Goal: Obtain resource: Download file/media

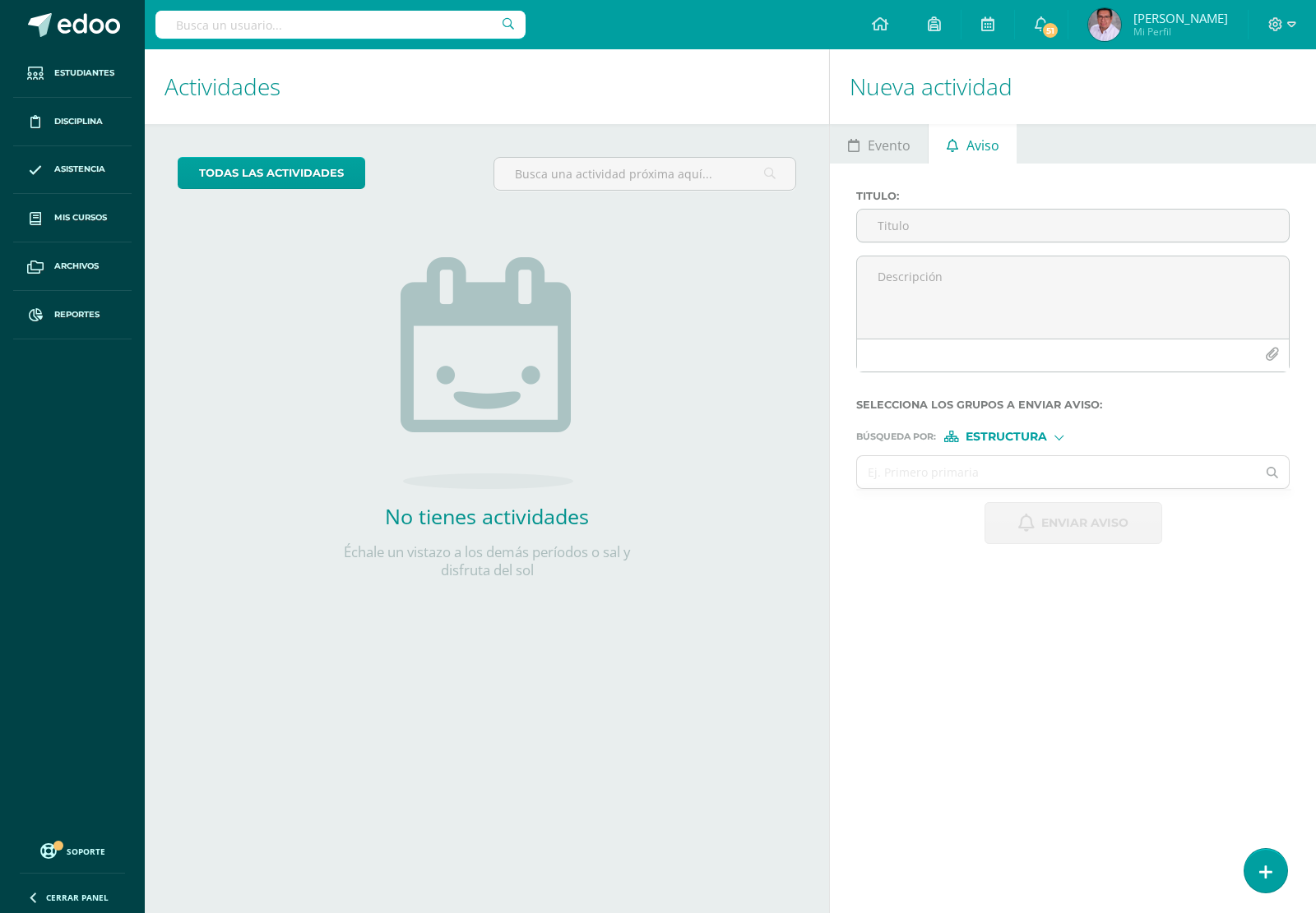
click at [239, 26] on input "text" at bounding box center [340, 24] width 370 height 28
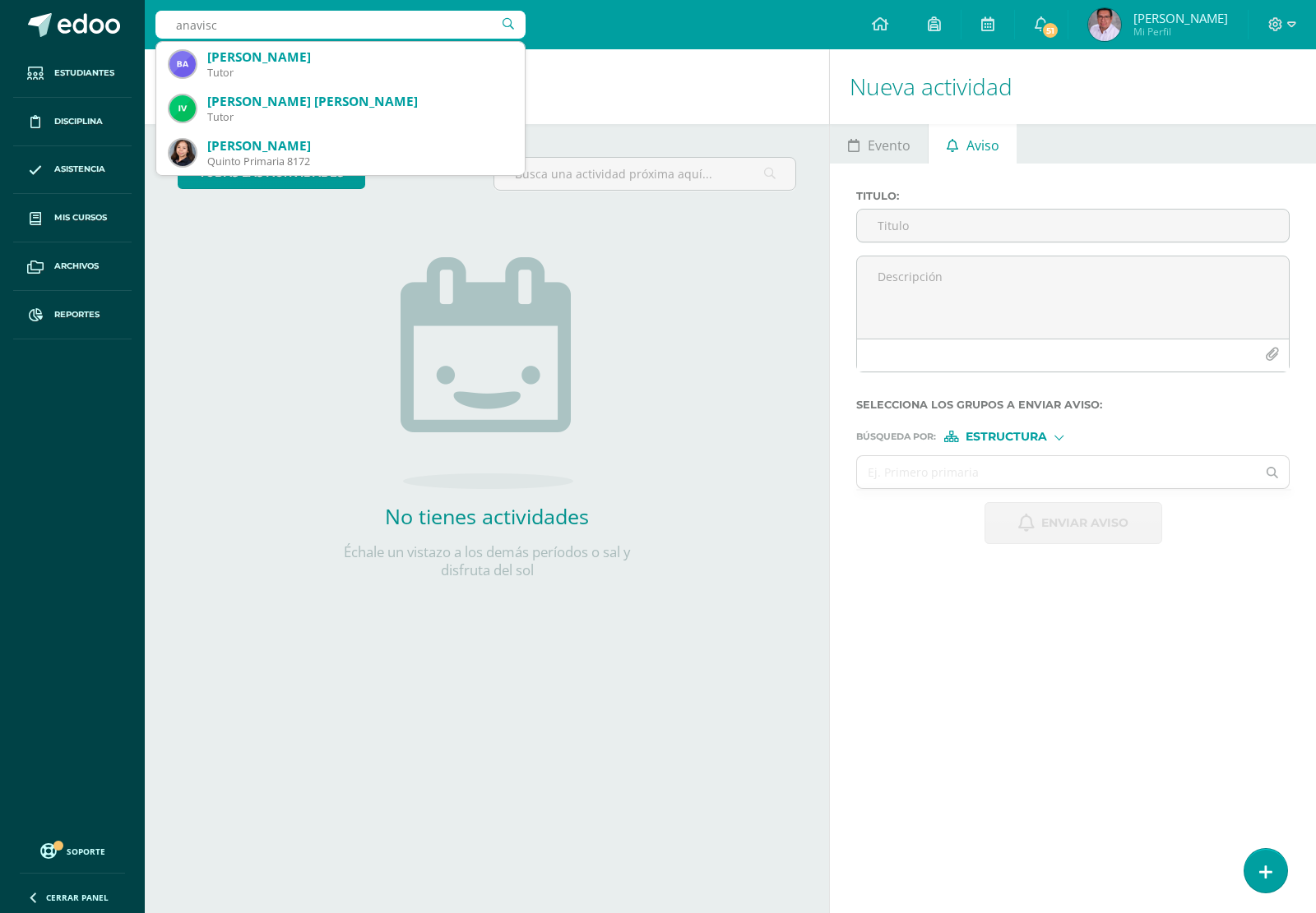
type input "anavisca"
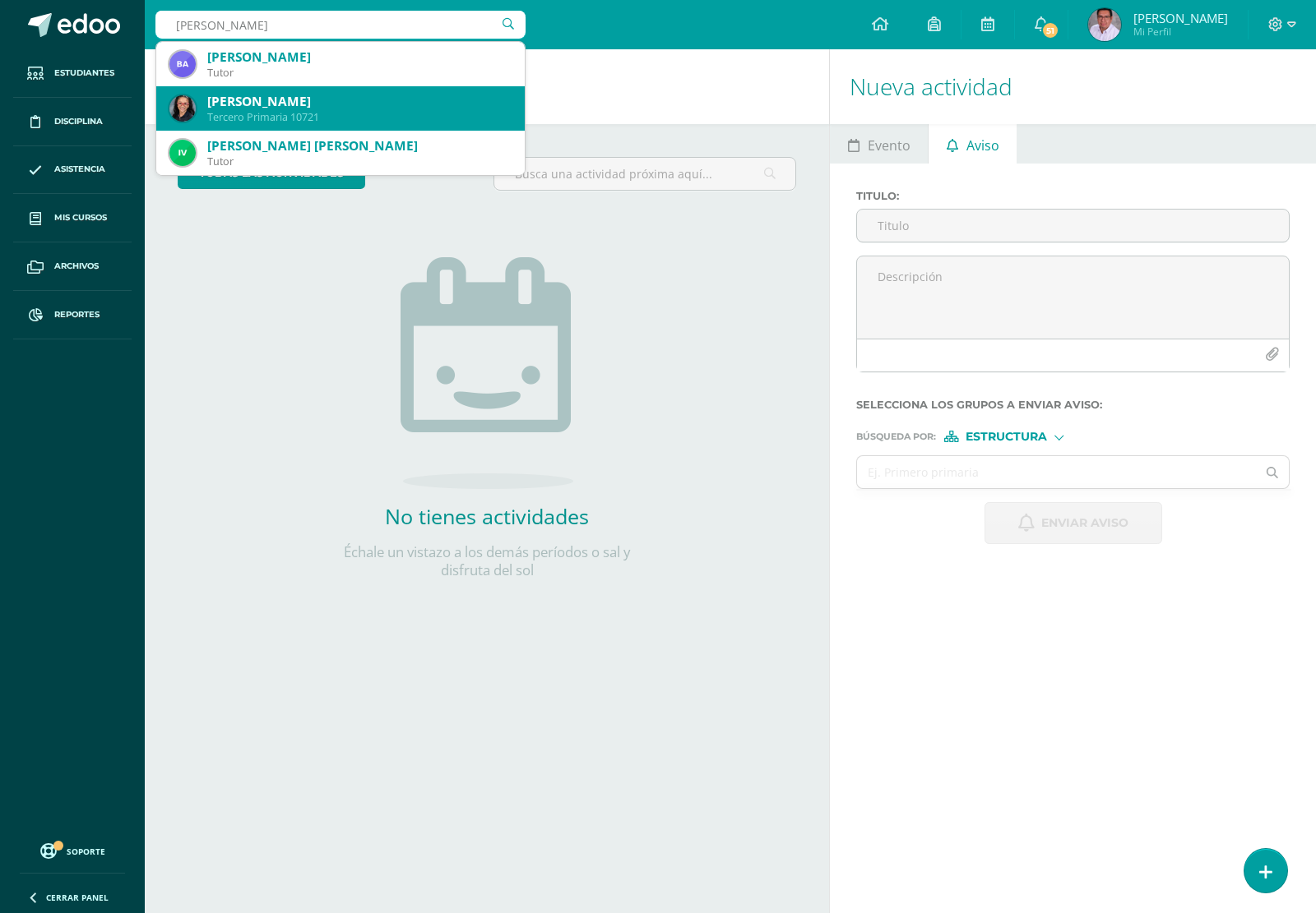
click at [296, 107] on div "[PERSON_NAME]" at bounding box center [358, 102] width 304 height 17
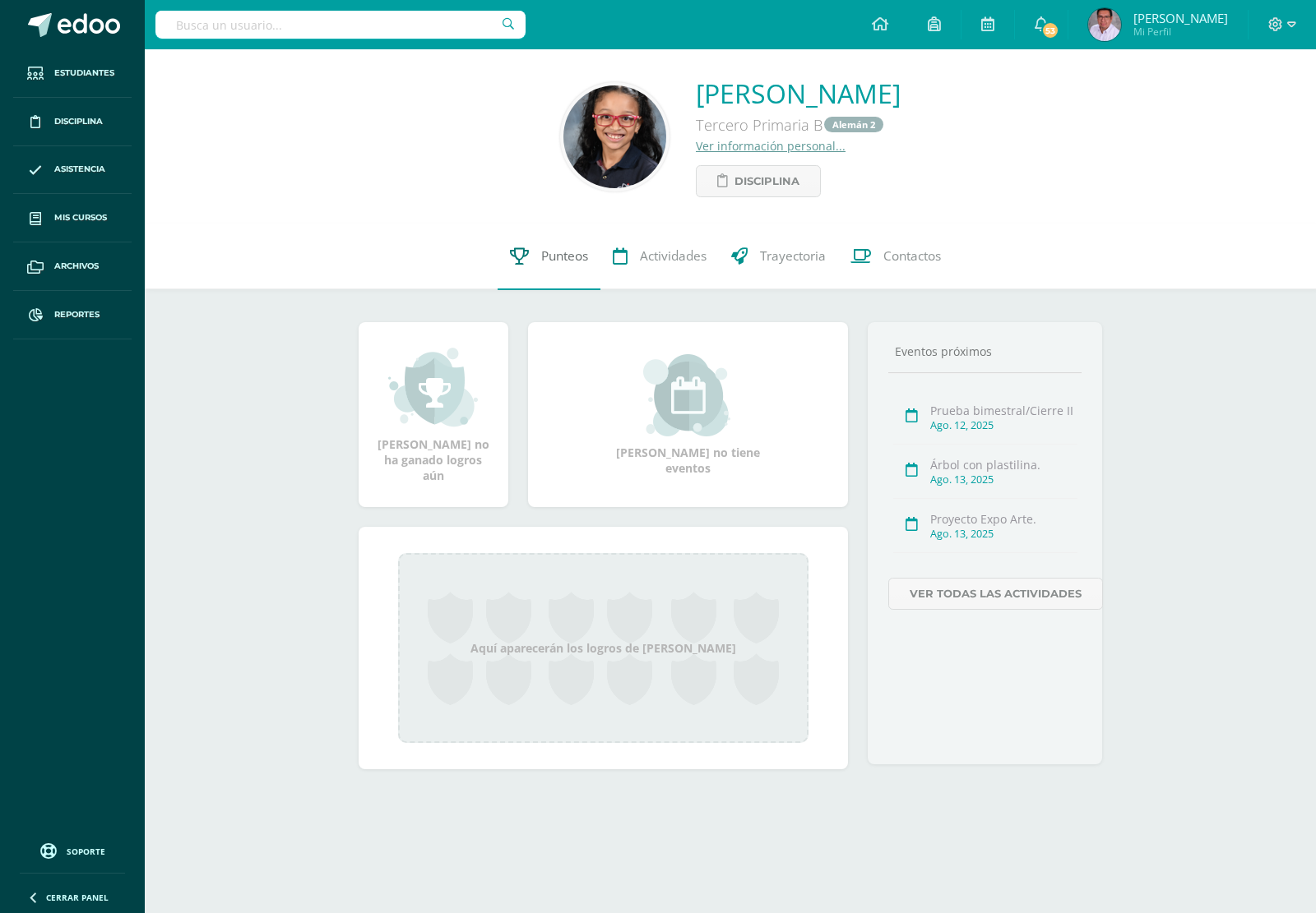
click at [561, 255] on span "Punteos" at bounding box center [564, 257] width 47 height 17
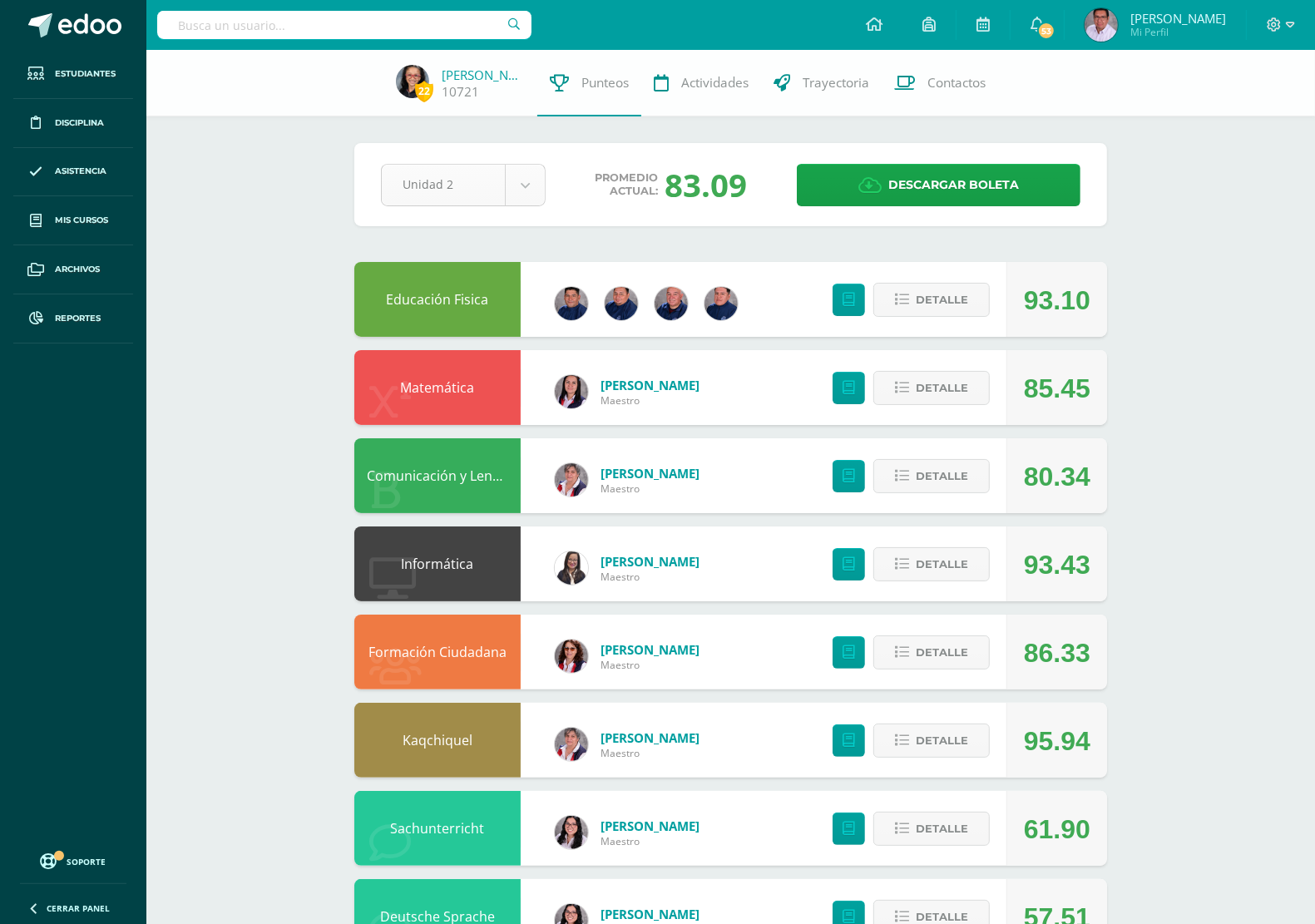
click at [533, 193] on body "Estudiantes Disciplina Asistencia Mis cursos Archivos Reportes Soporte Centro d…" at bounding box center [658, 670] width 1315 height 1340
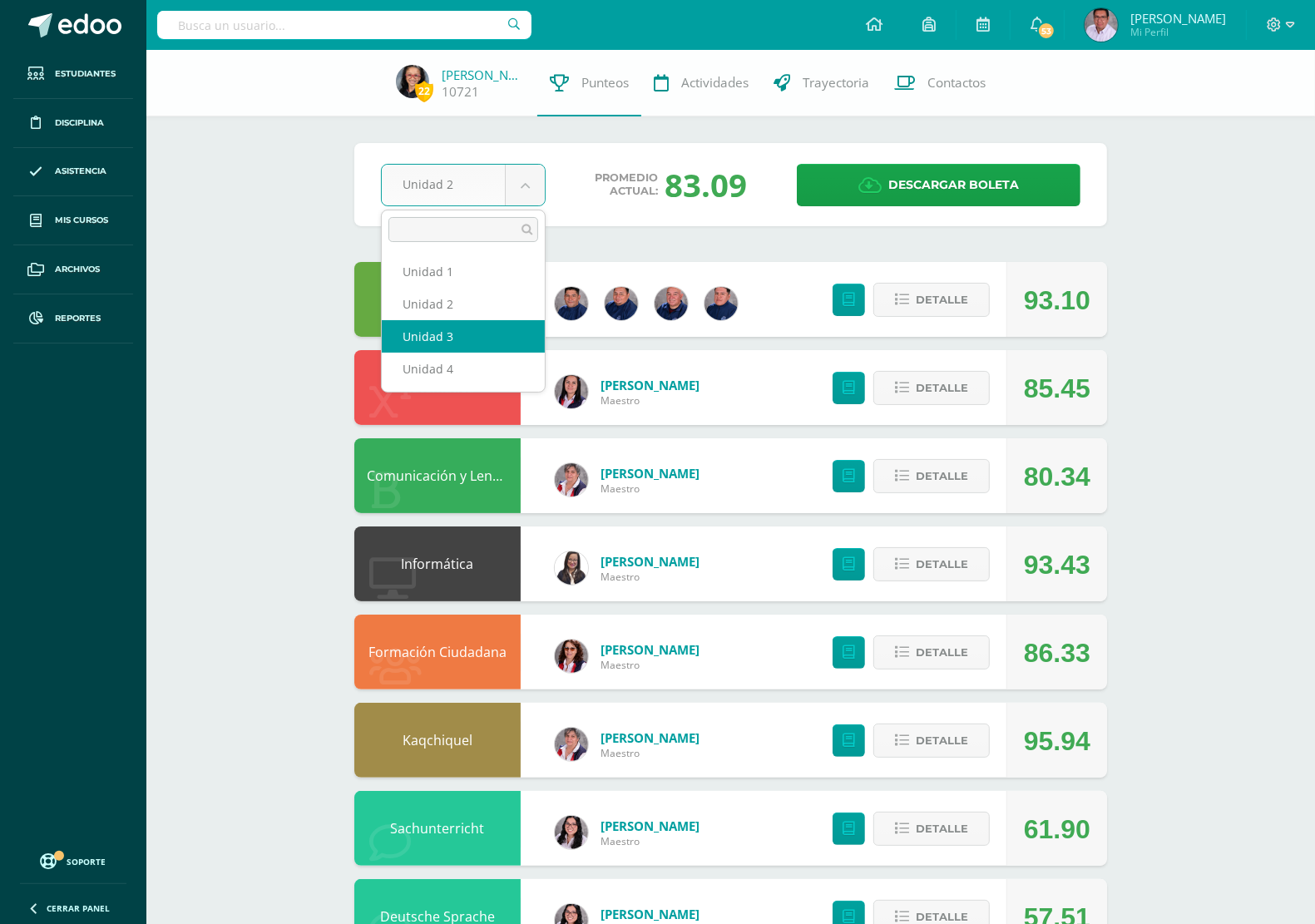
select select "Unidad 3"
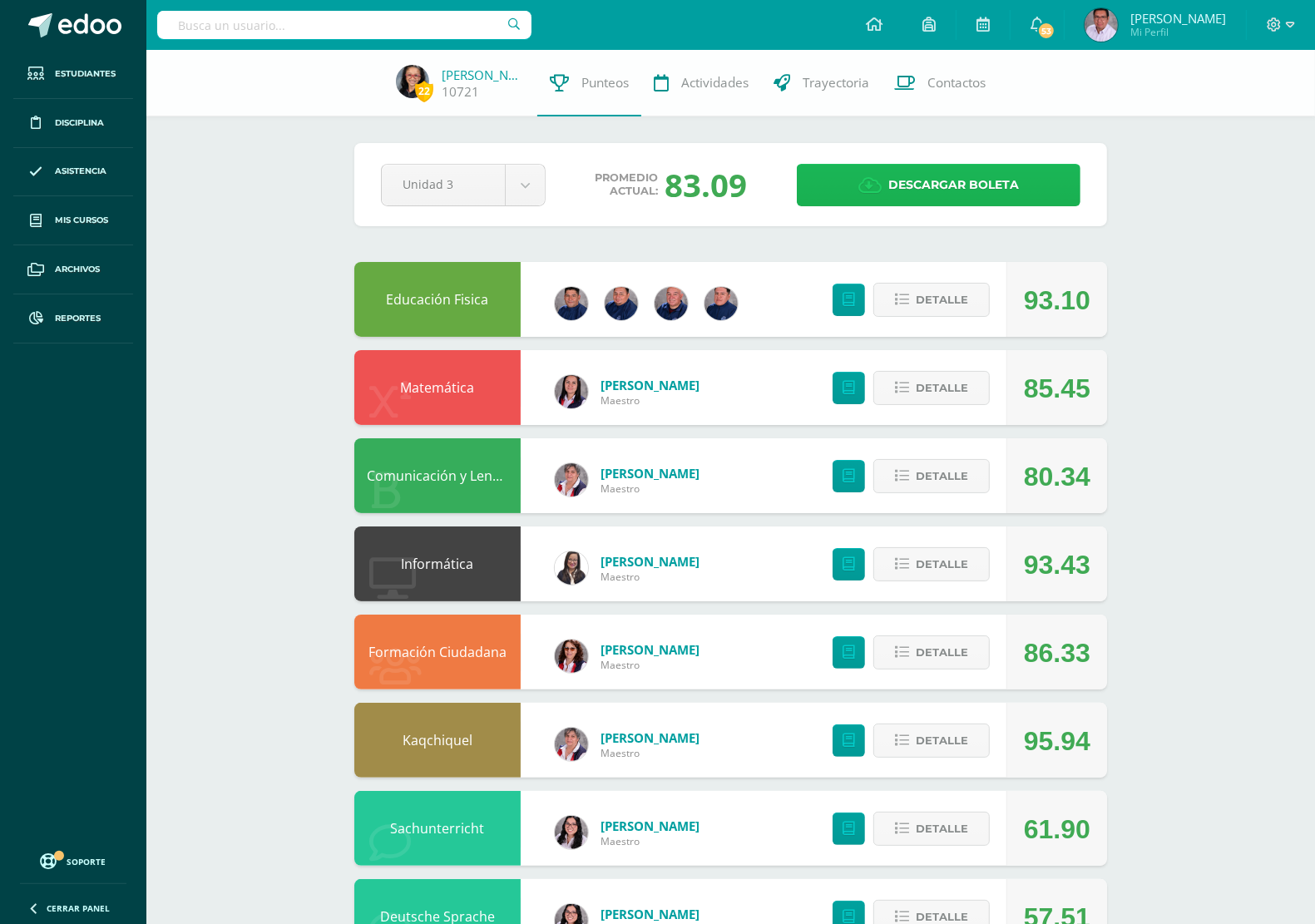
click at [1031, 181] on link "Descargar boleta" at bounding box center [938, 185] width 284 height 43
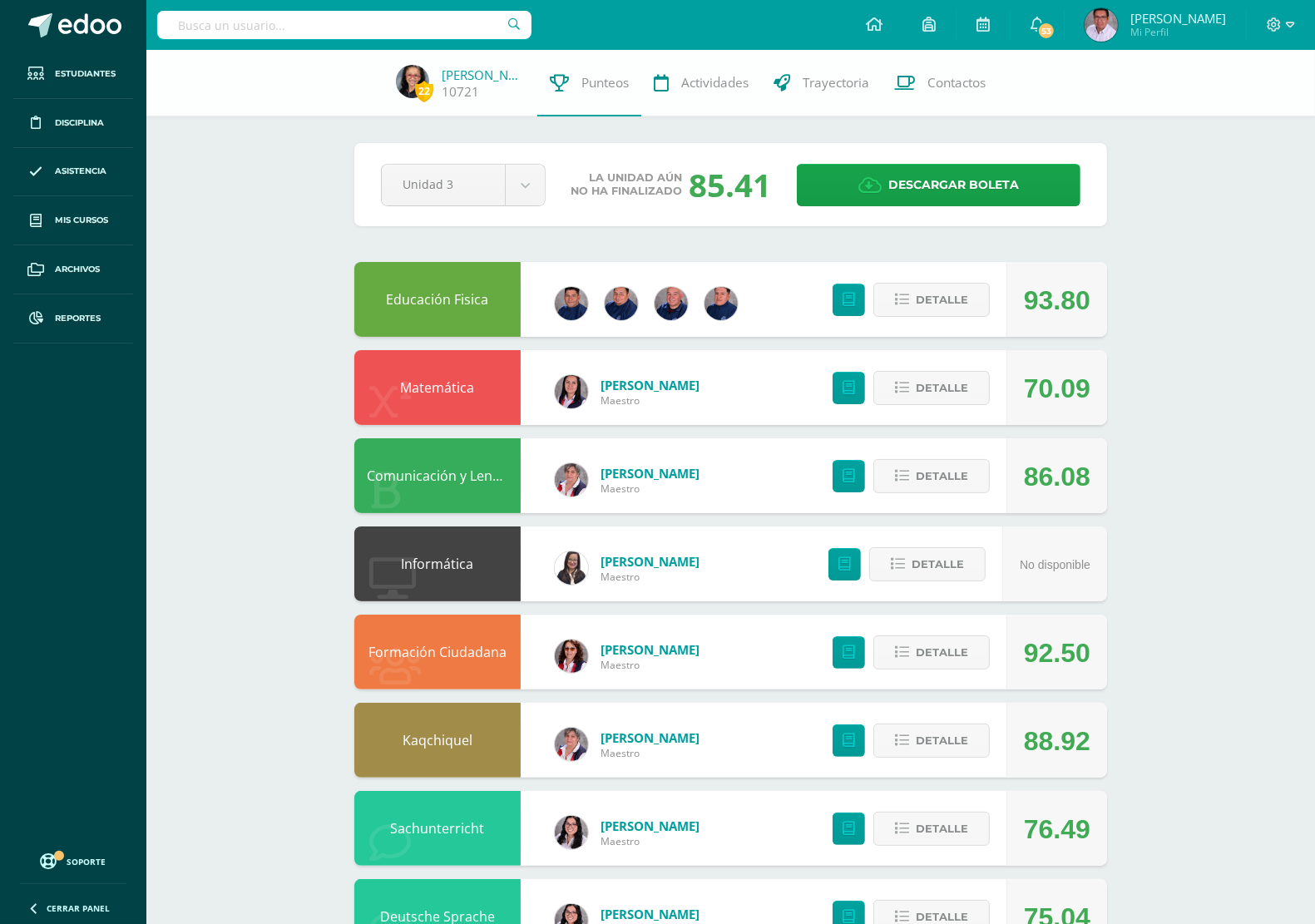
click at [387, 15] on input "text" at bounding box center [343, 25] width 374 height 29
click at [388, 23] on input "text" at bounding box center [343, 25] width 374 height 29
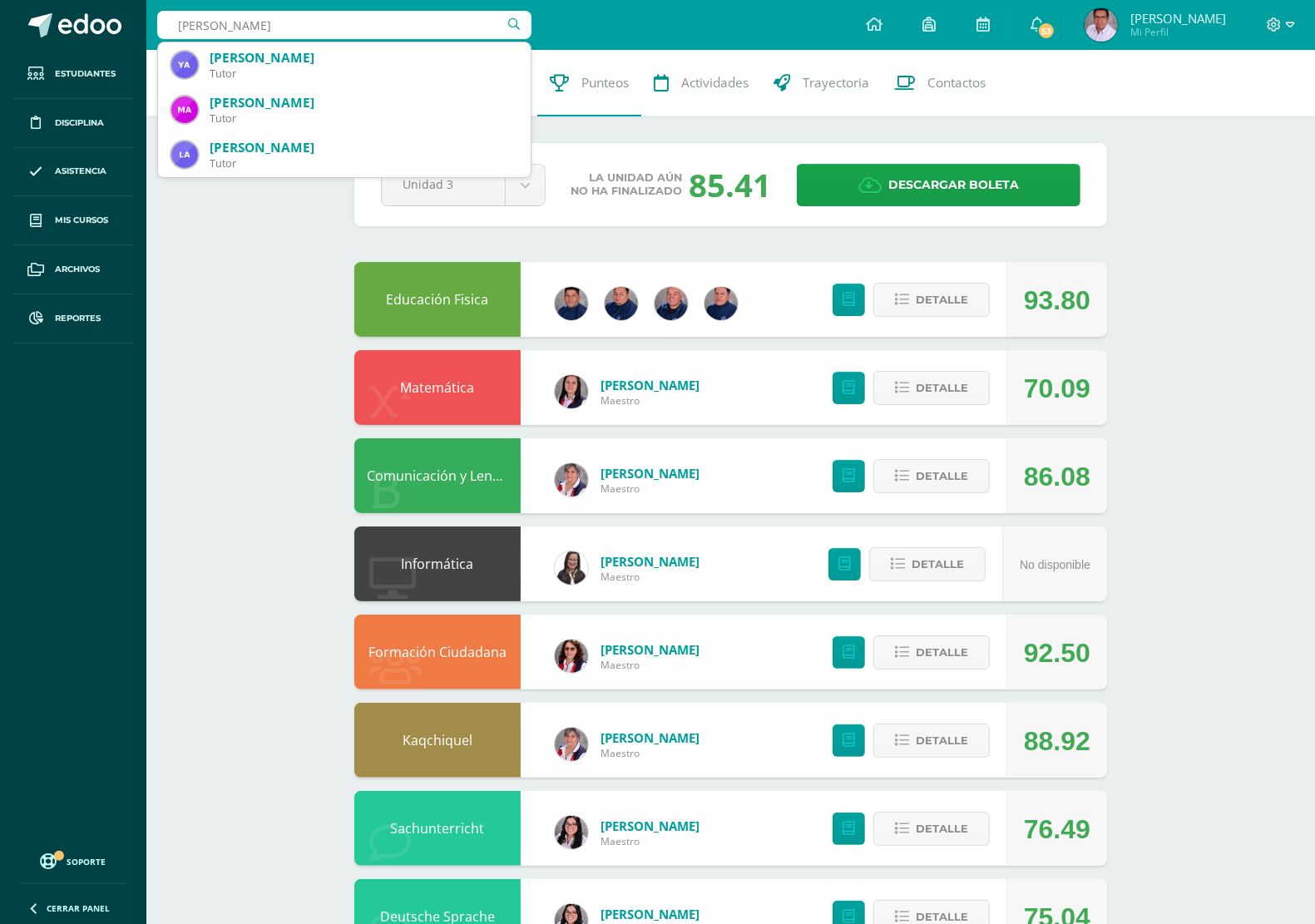
type input "[PERSON_NAME]"
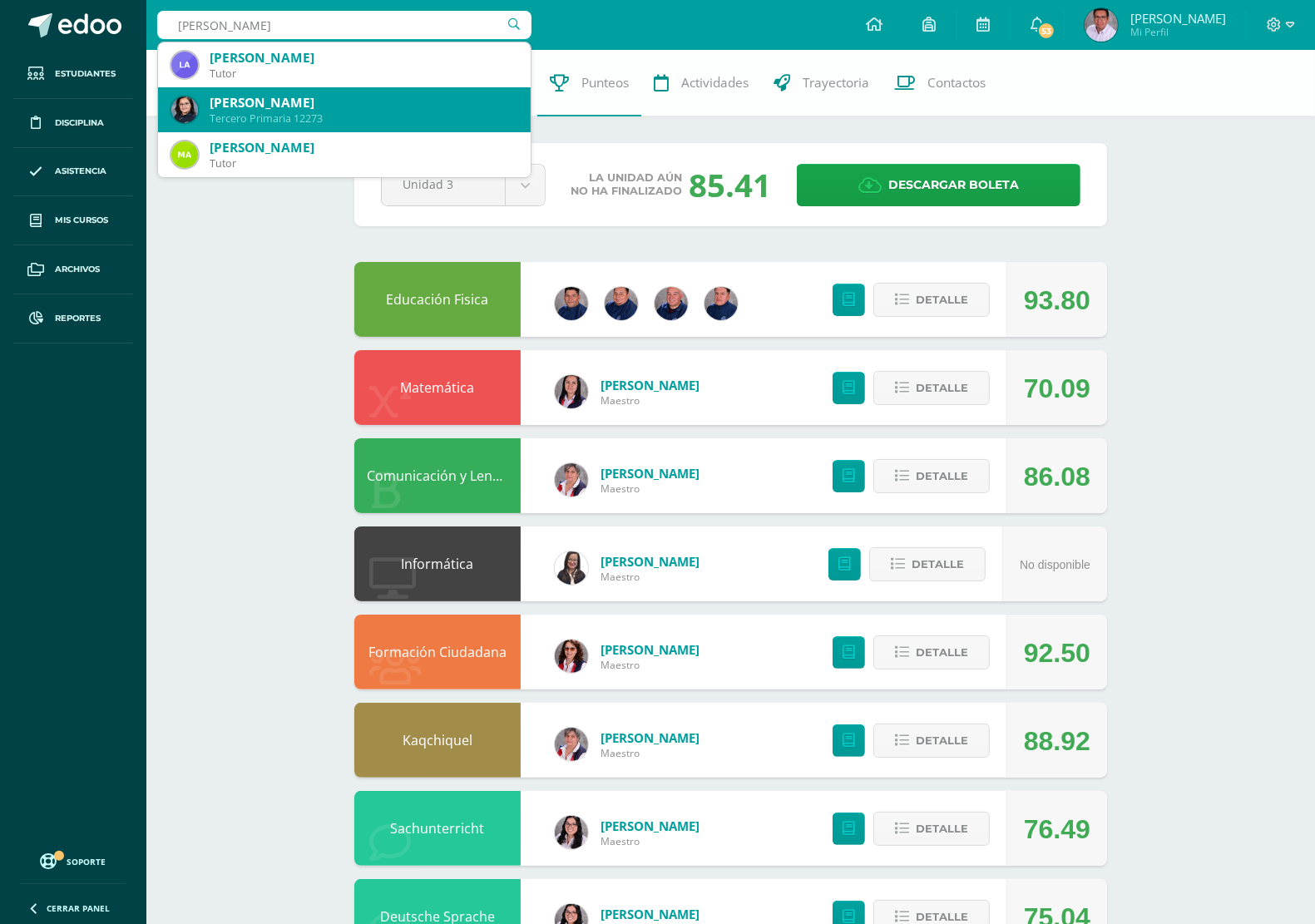
click at [328, 108] on div "Ariana Aguilar Motta" at bounding box center [363, 103] width 307 height 17
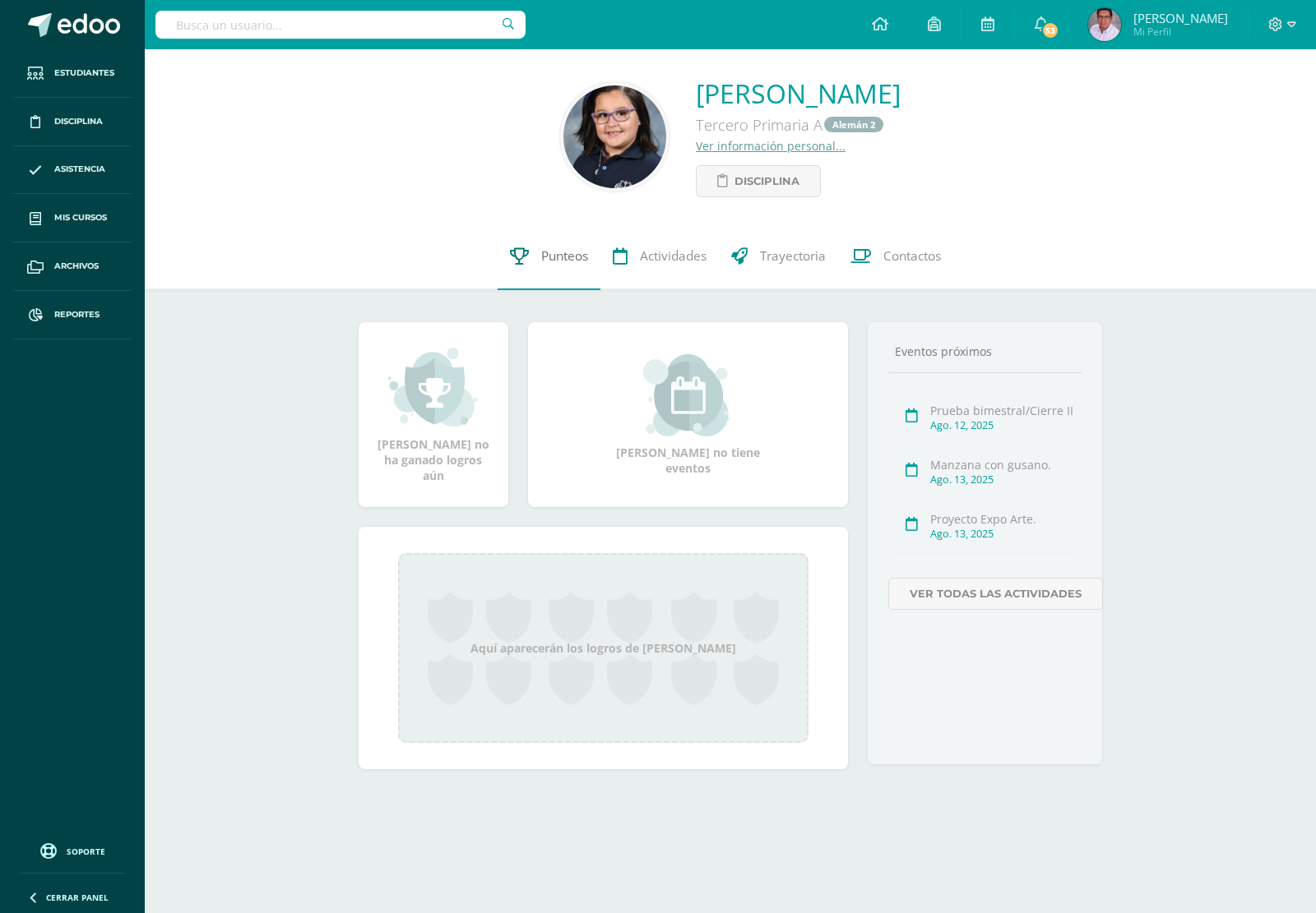
click at [556, 259] on span "Punteos" at bounding box center [564, 257] width 47 height 17
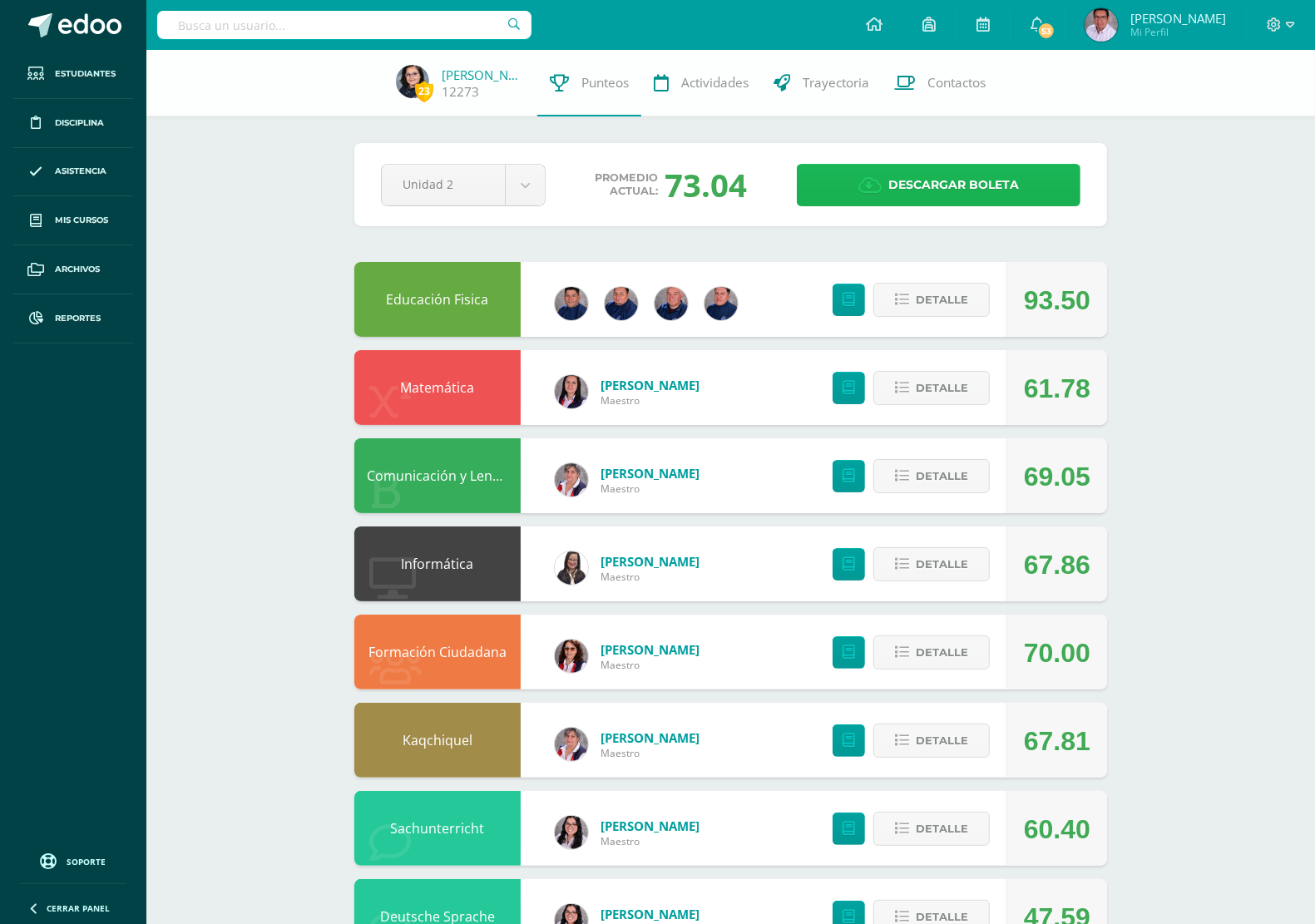
click at [933, 182] on span "Descargar boleta" at bounding box center [953, 185] width 130 height 41
click at [412, 23] on input "text" at bounding box center [343, 25] width 374 height 29
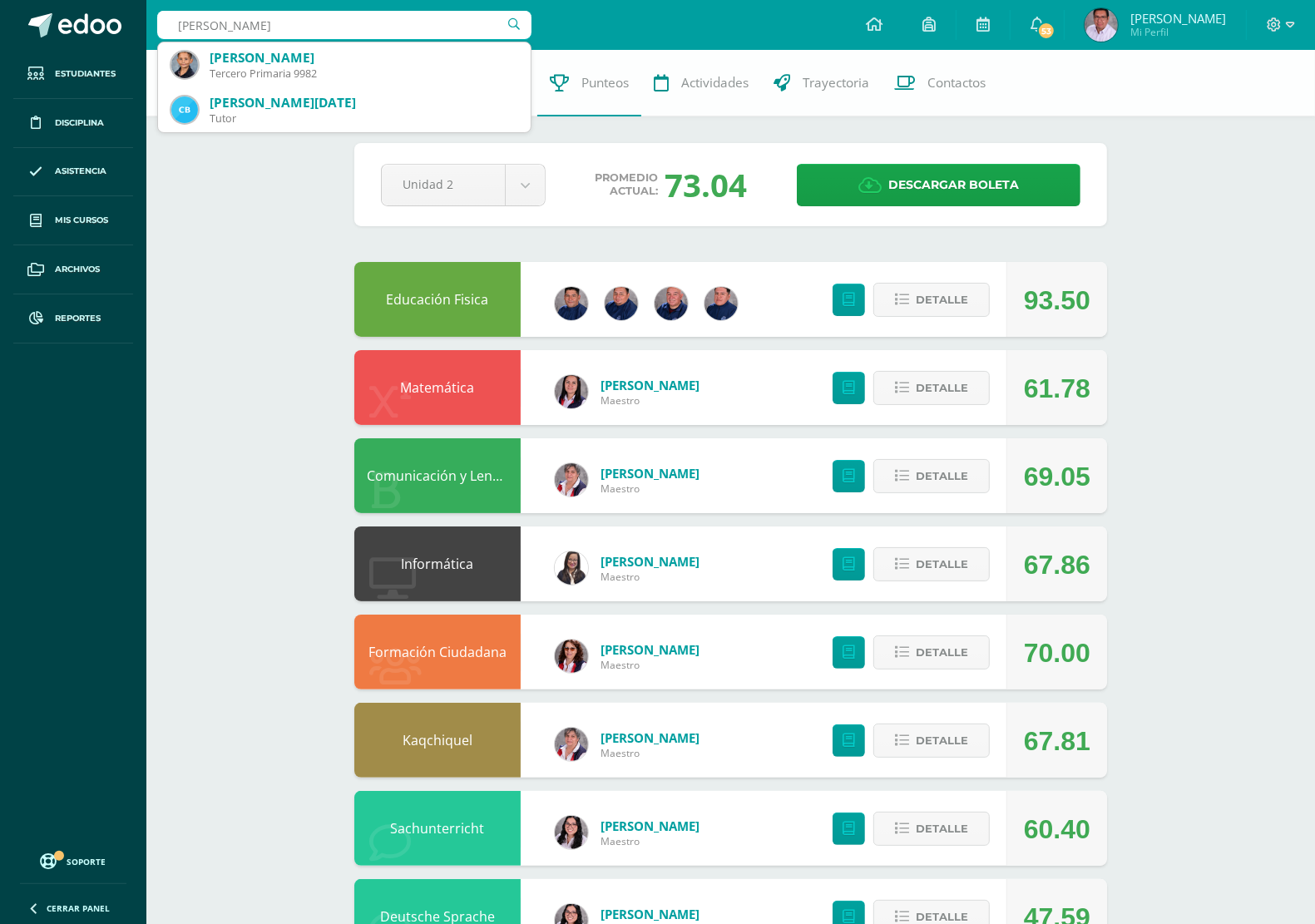
type input "luca mendiza"
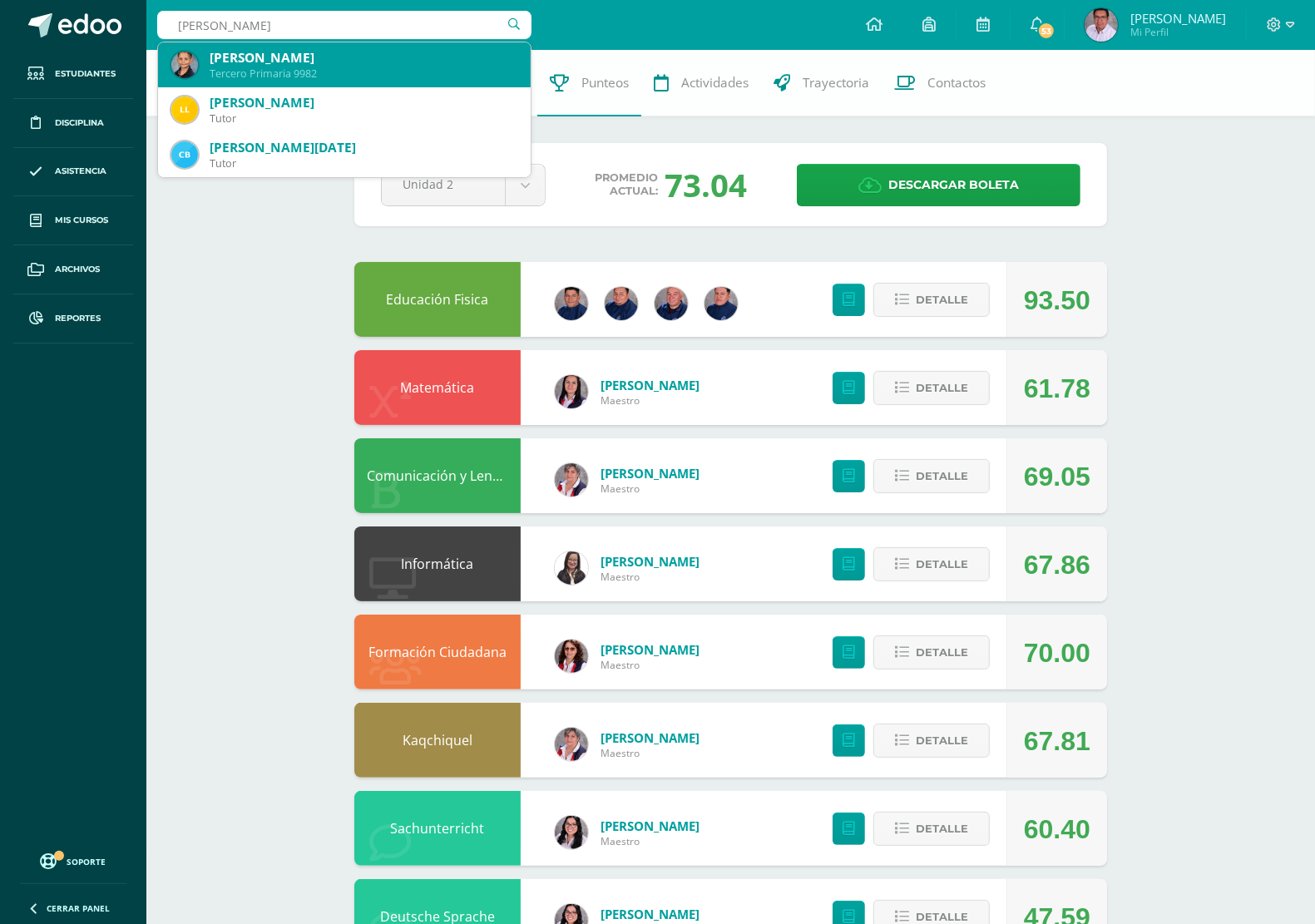
click at [349, 72] on div "Tercero Primaria 9982" at bounding box center [363, 73] width 307 height 14
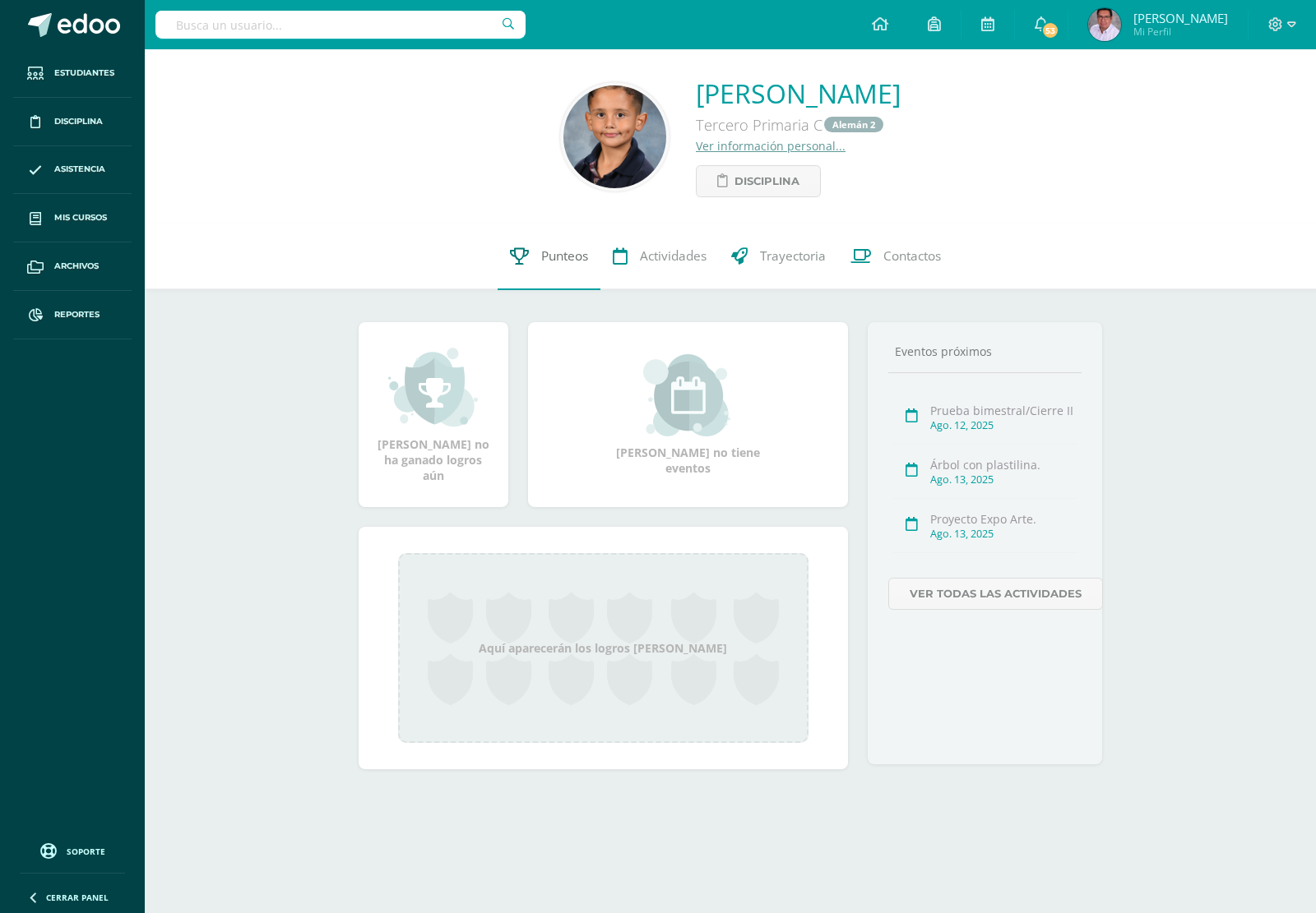
click at [551, 258] on span "Punteos" at bounding box center [564, 257] width 47 height 17
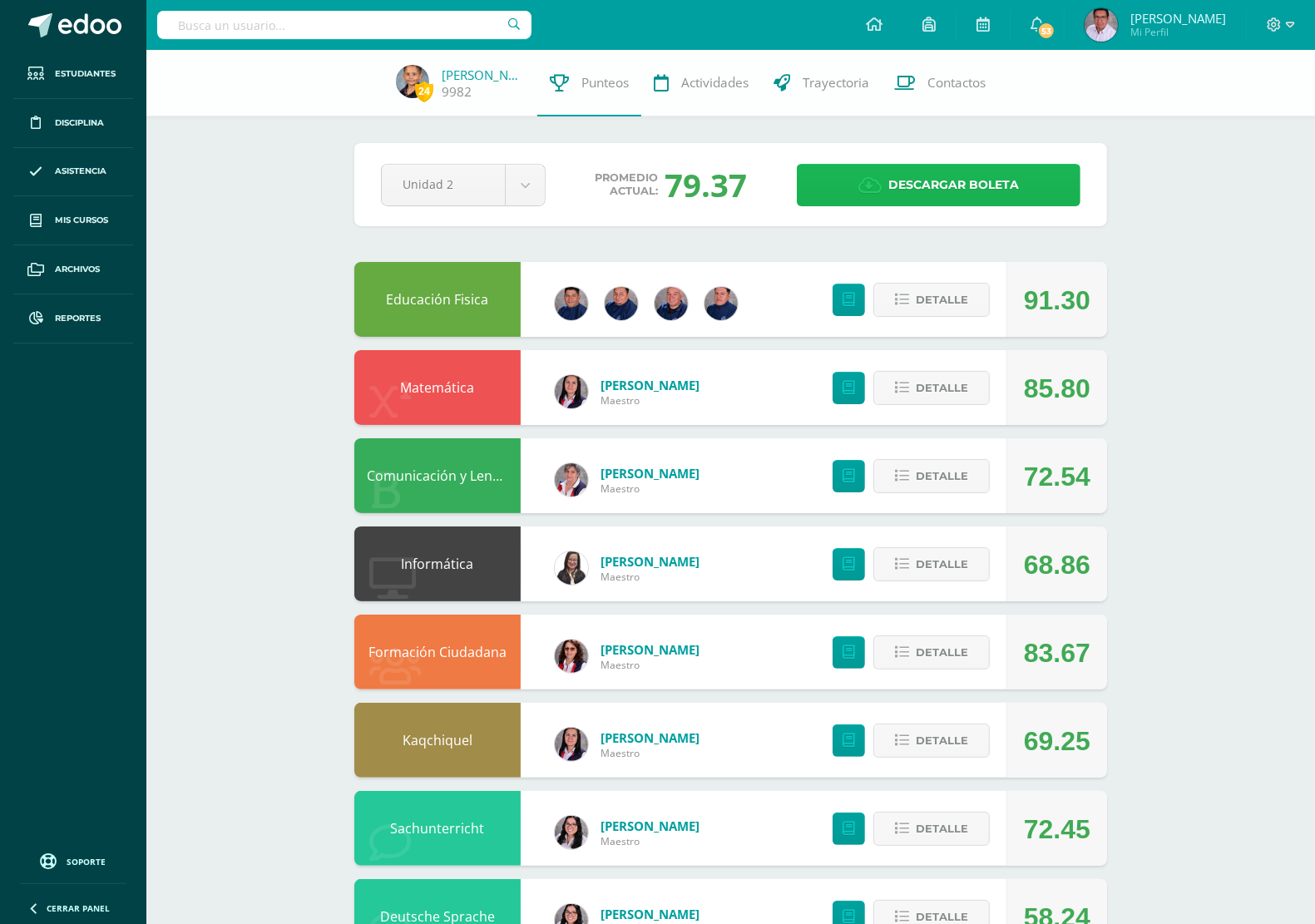
click at [932, 186] on span "Descargar boleta" at bounding box center [953, 185] width 130 height 41
click at [324, 27] on input "text" at bounding box center [343, 25] width 374 height 29
click at [245, 33] on input "text" at bounding box center [343, 25] width 374 height 29
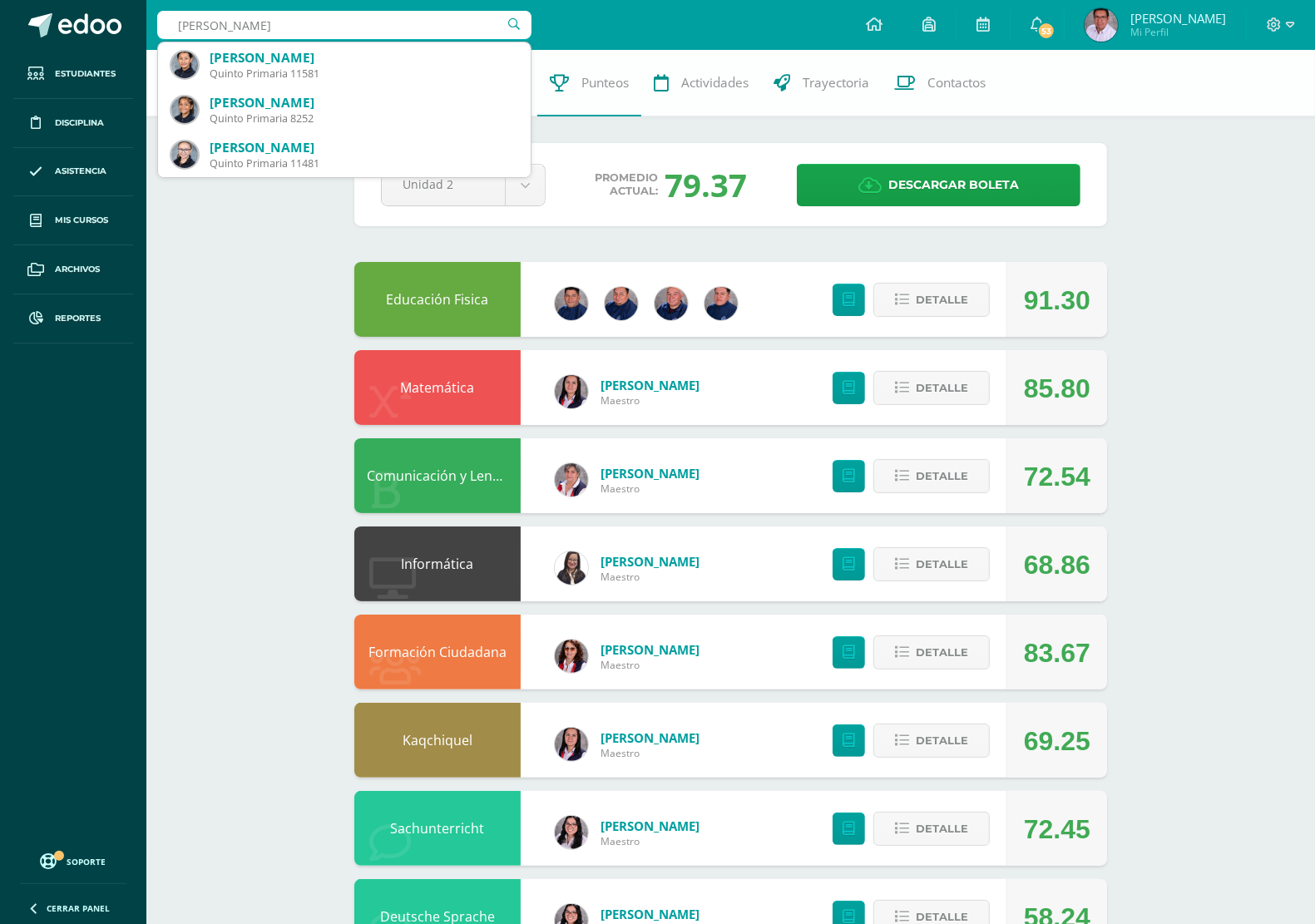
type input "Valentima bola"
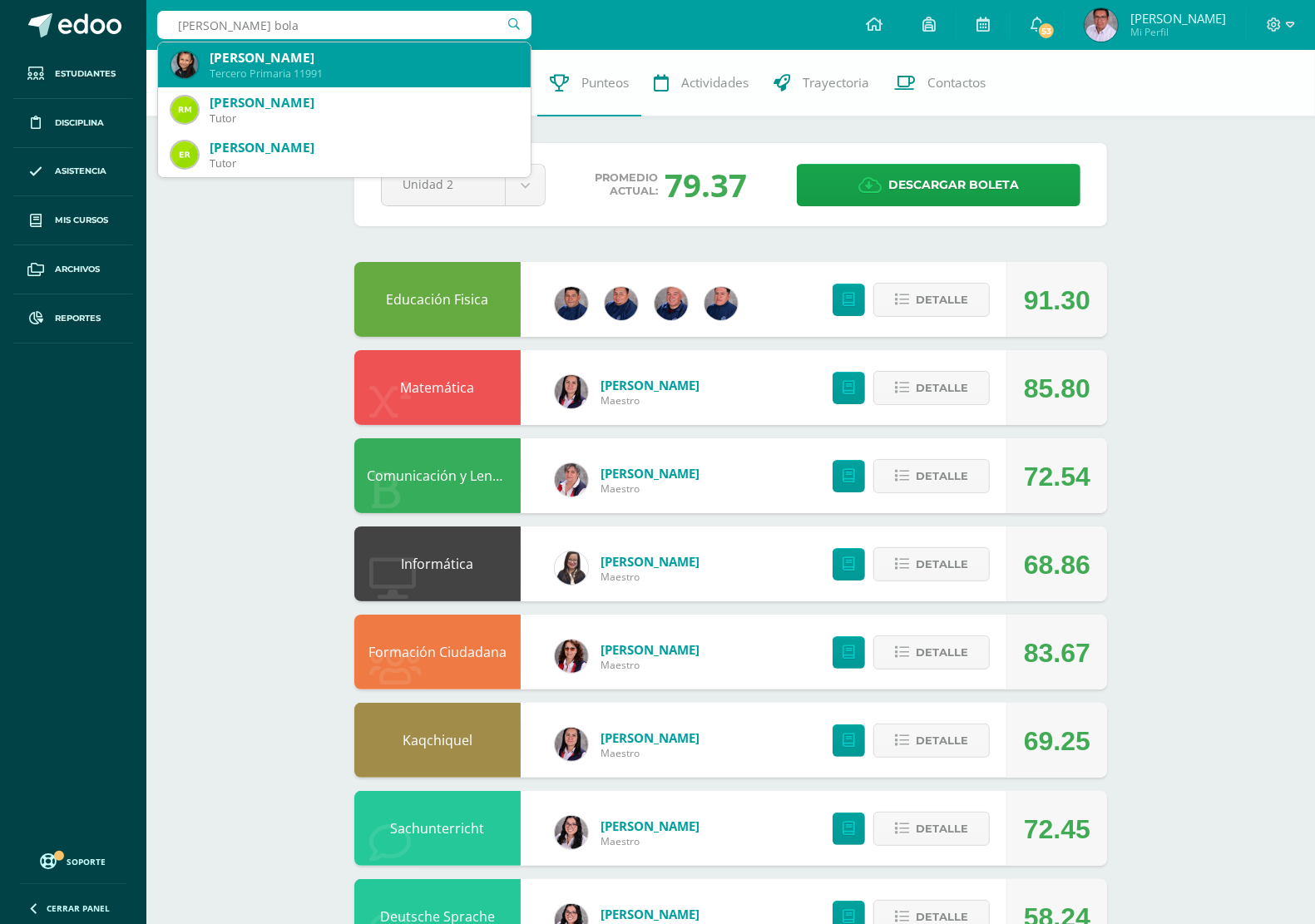
click at [265, 70] on div "Tercero Primaria 11991" at bounding box center [363, 73] width 307 height 14
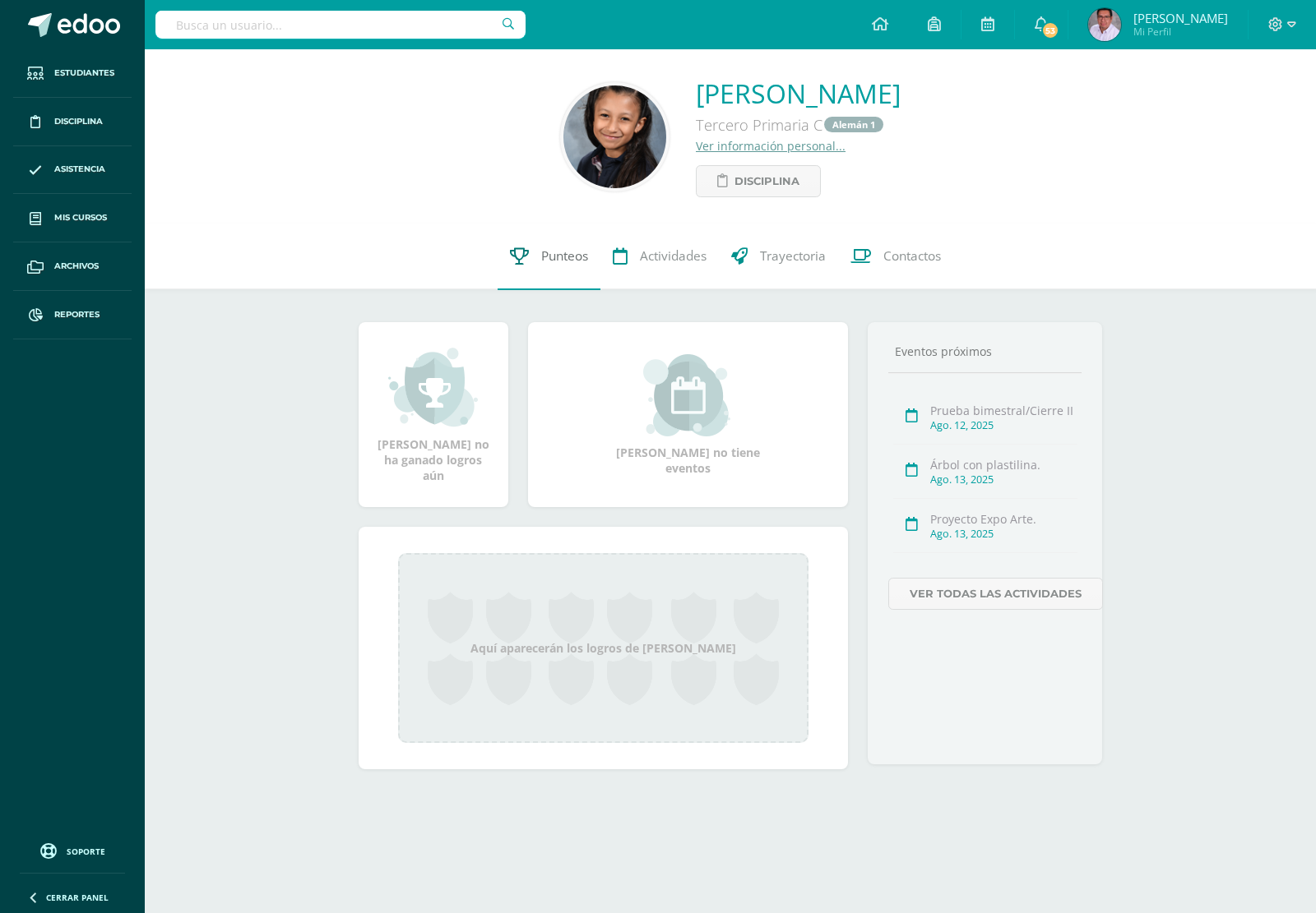
click at [546, 251] on span "Punteos" at bounding box center [564, 257] width 47 height 17
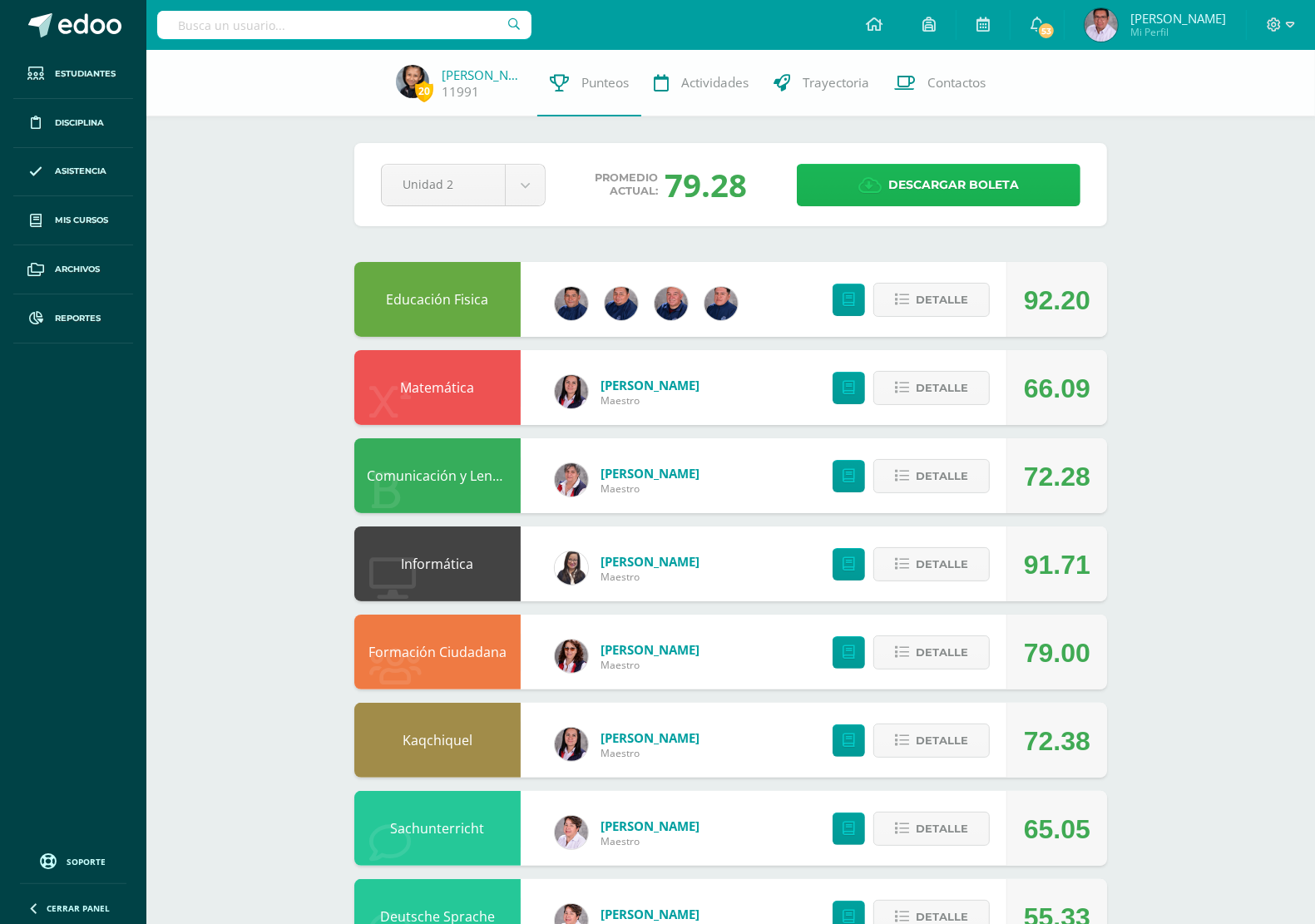
click at [951, 191] on span "Descargar boleta" at bounding box center [953, 185] width 130 height 41
click at [366, 26] on input "text" at bounding box center [343, 25] width 374 height 29
type input "Valeria surque"
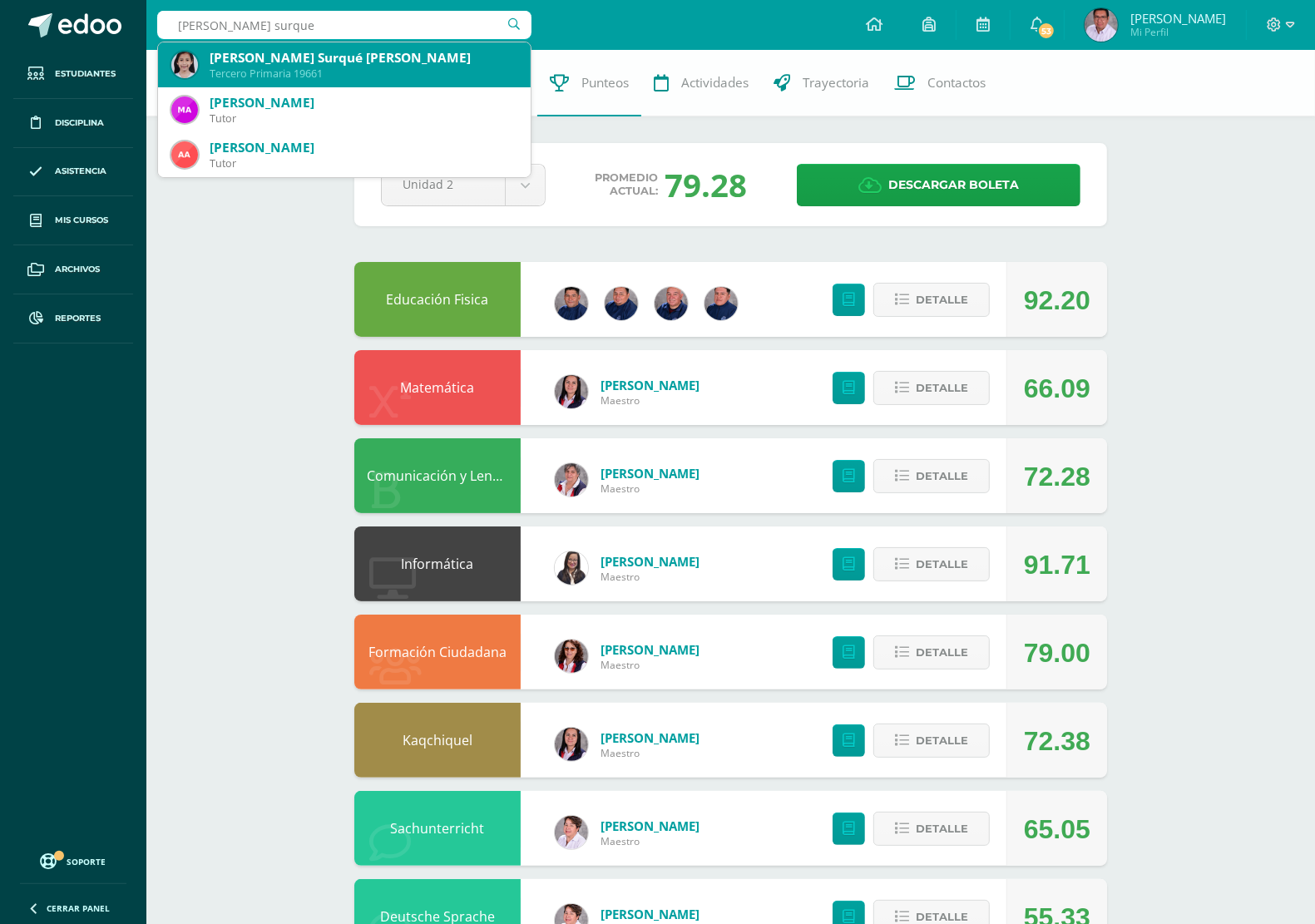
click at [351, 48] on div "Valeria María Surqué Ovando Tercero Primaria 19661" at bounding box center [344, 65] width 346 height 45
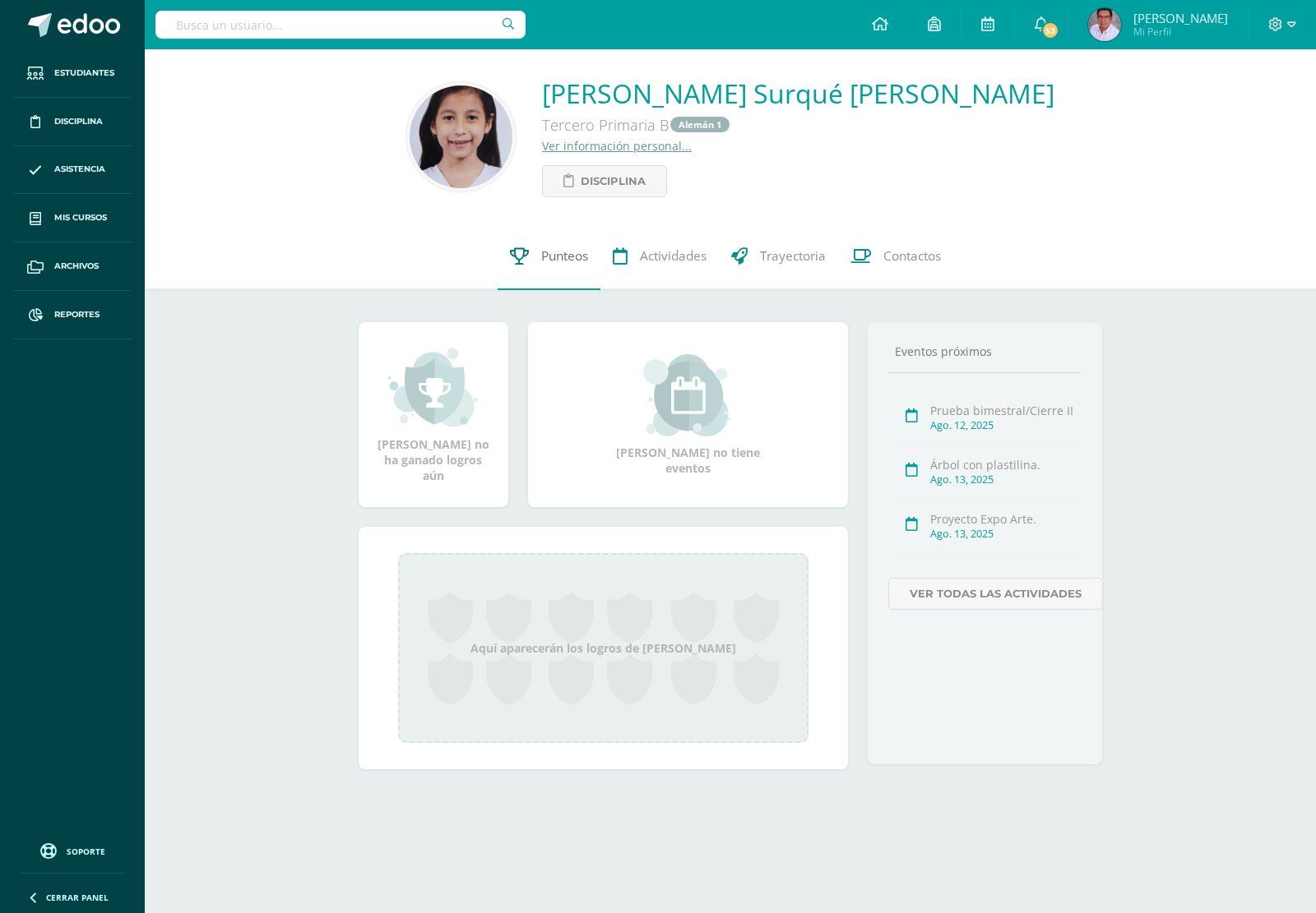
click at [546, 253] on span "Punteos" at bounding box center [564, 257] width 47 height 17
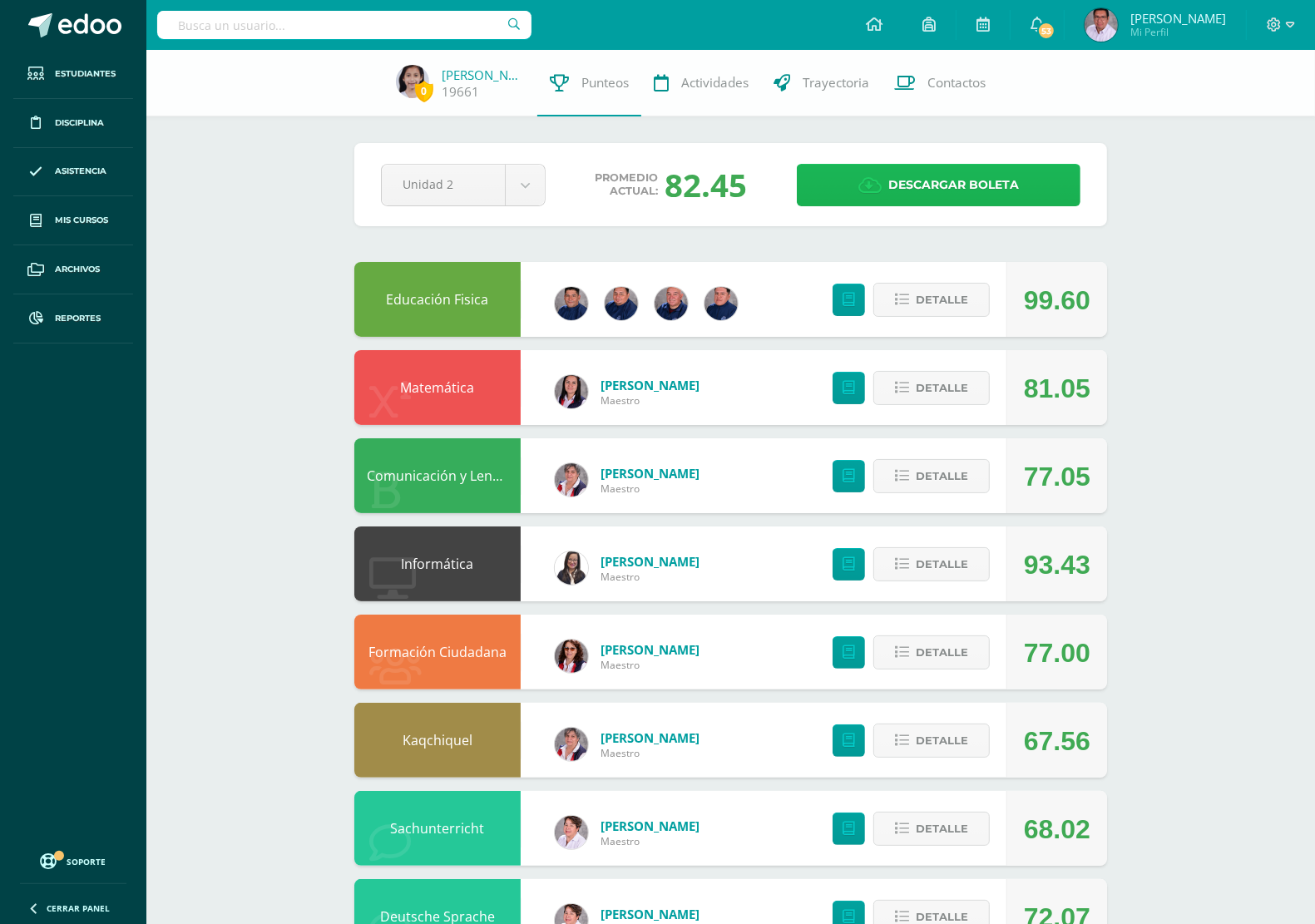
click at [1005, 172] on span "Descargar boleta" at bounding box center [953, 185] width 130 height 41
click at [389, 27] on input "text" at bounding box center [343, 25] width 374 height 29
click at [347, 19] on input "text" at bounding box center [343, 25] width 374 height 29
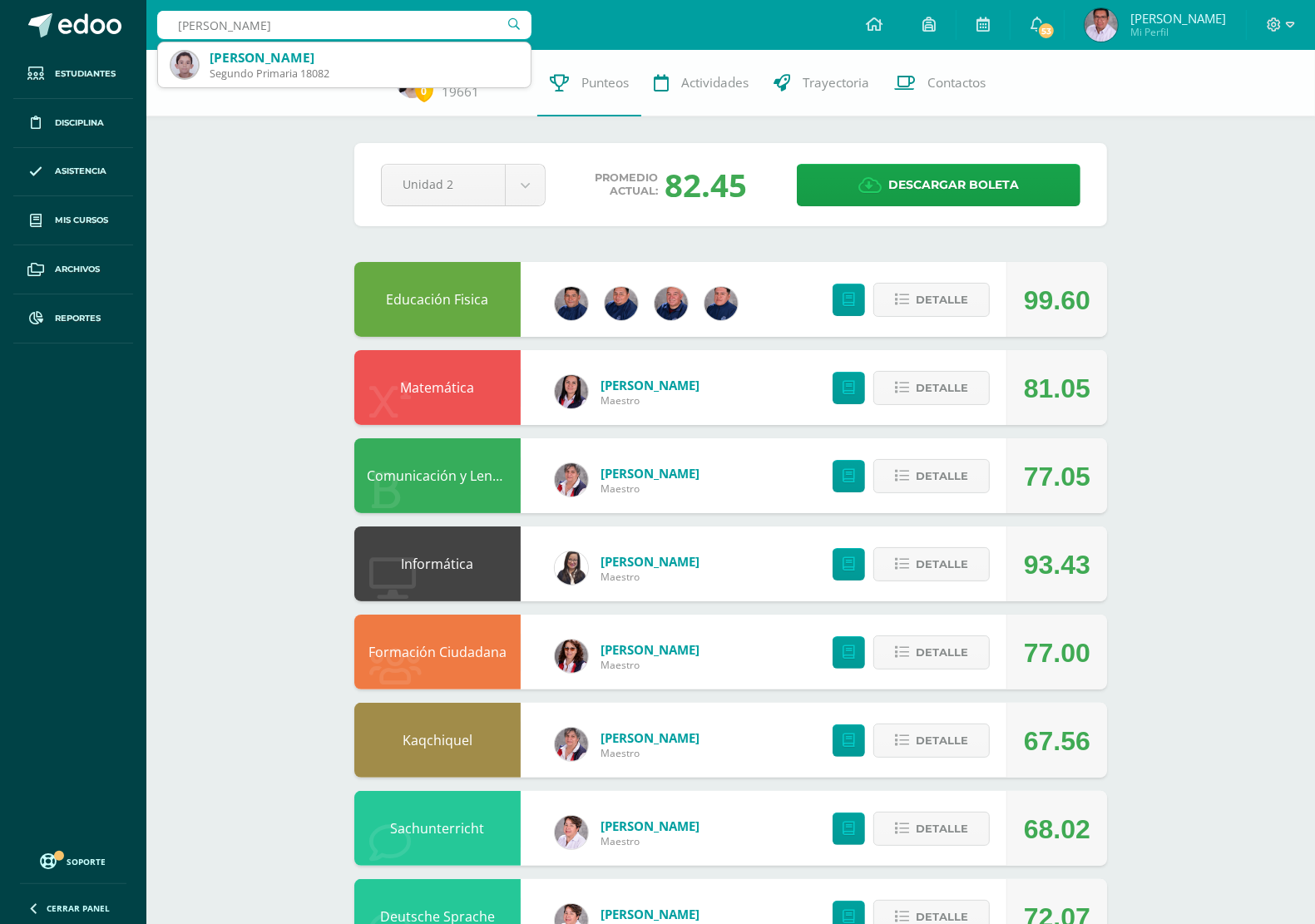
type input "[PERSON_NAME]"
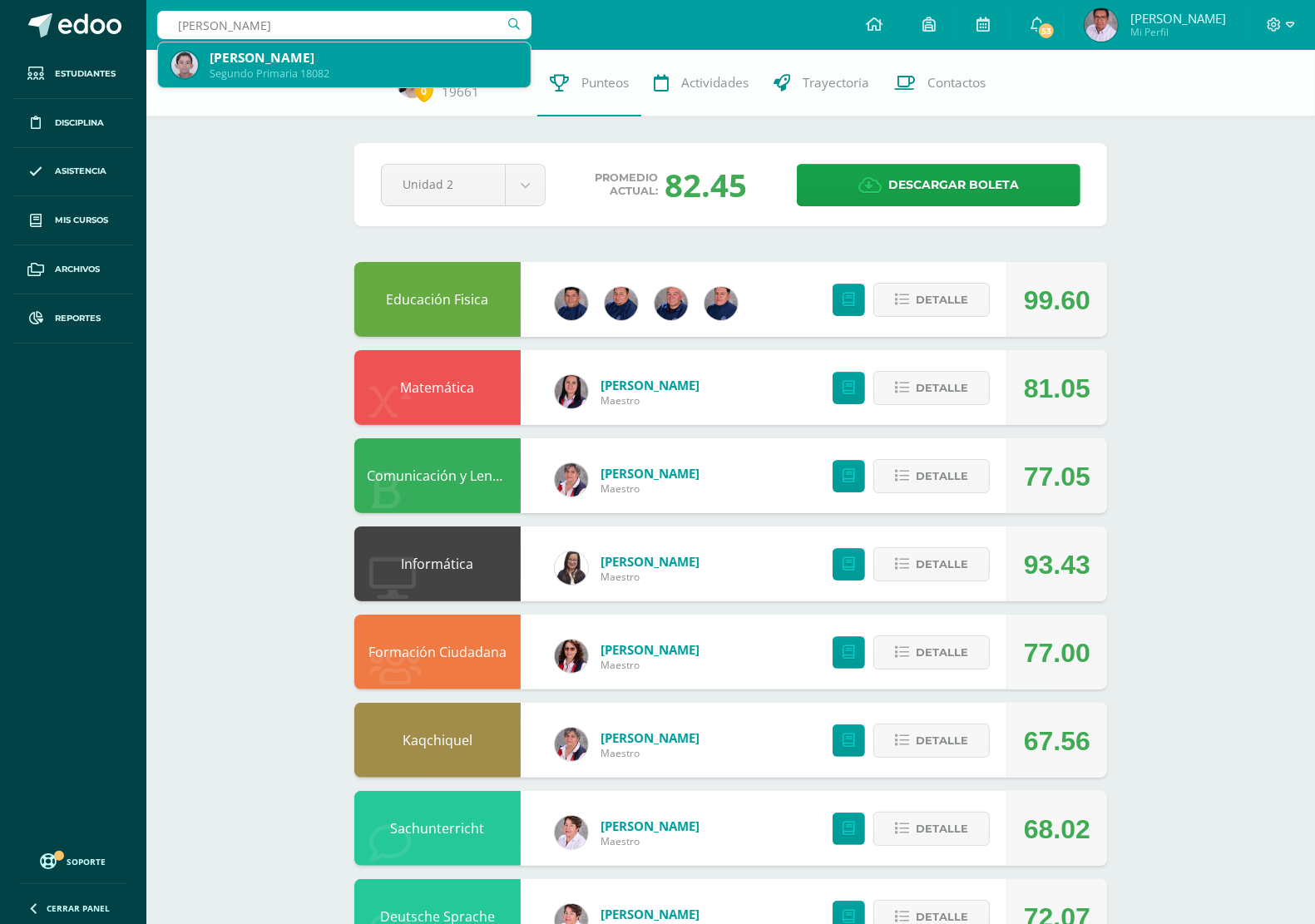
click at [345, 63] on div "José Rodrigo Cruz Lorenzana" at bounding box center [363, 58] width 307 height 17
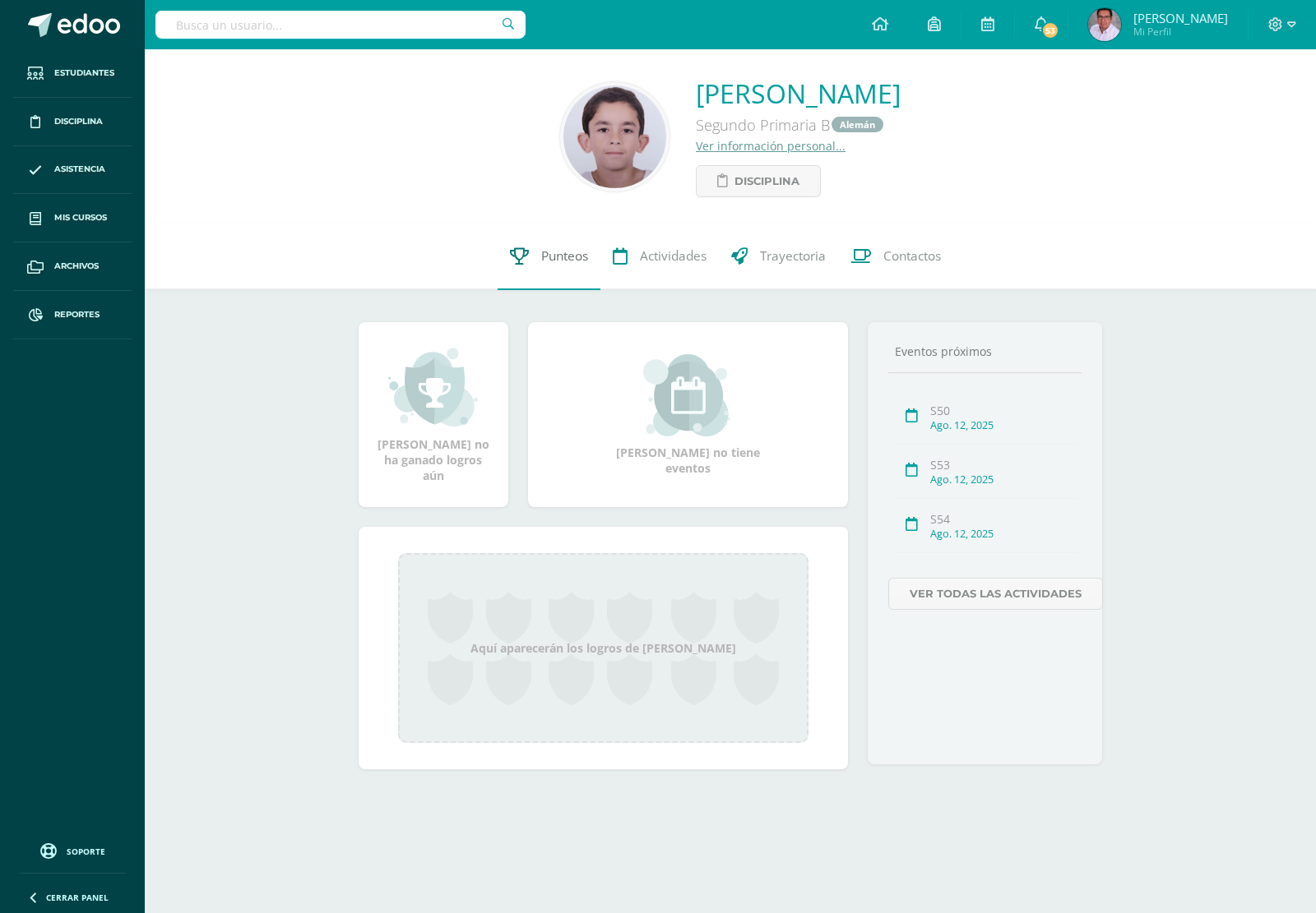
click at [547, 259] on span "Punteos" at bounding box center [564, 257] width 47 height 17
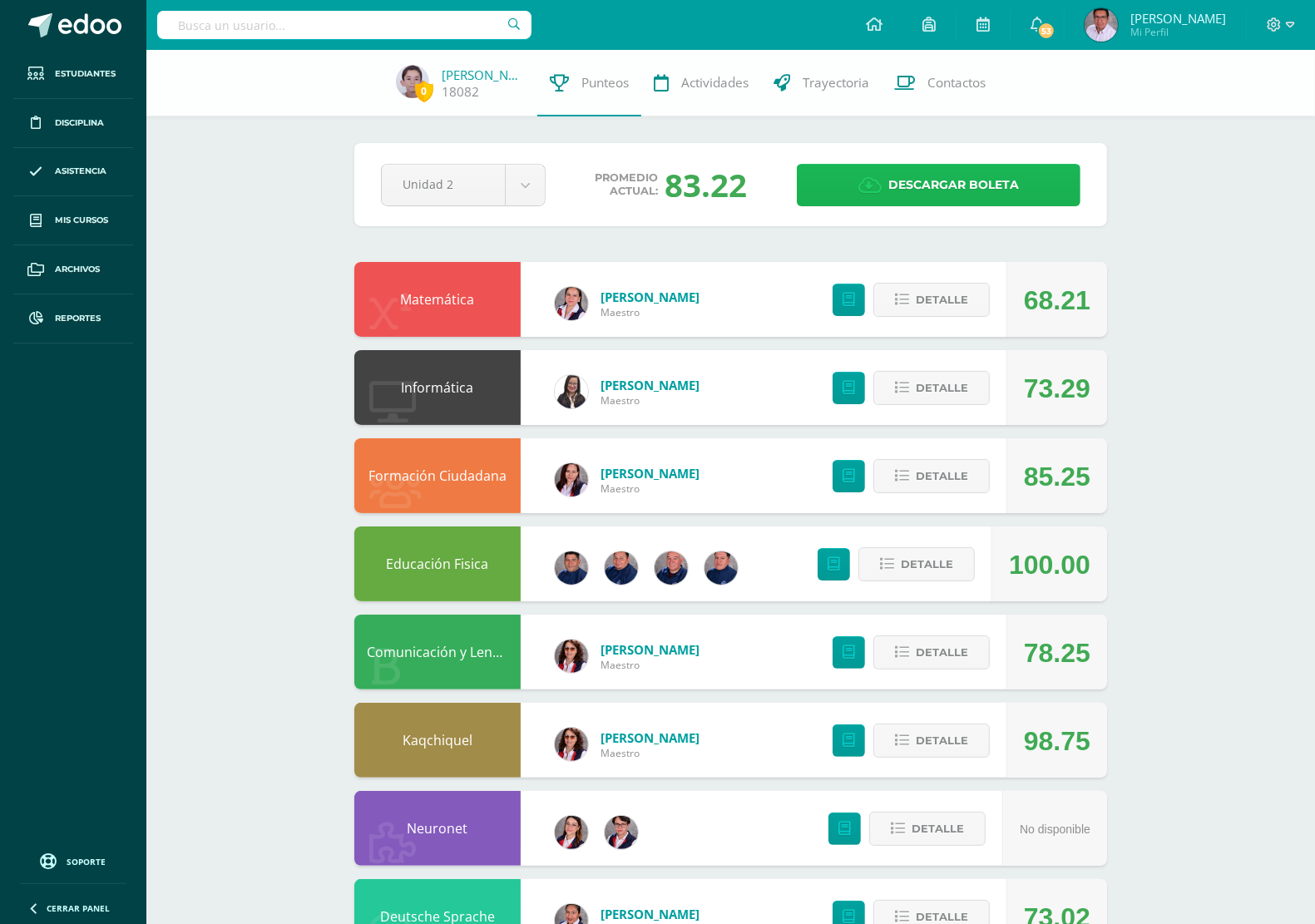
click at [1015, 183] on span "Descargar boleta" at bounding box center [953, 185] width 130 height 41
click at [360, 14] on input "text" at bounding box center [343, 25] width 374 height 29
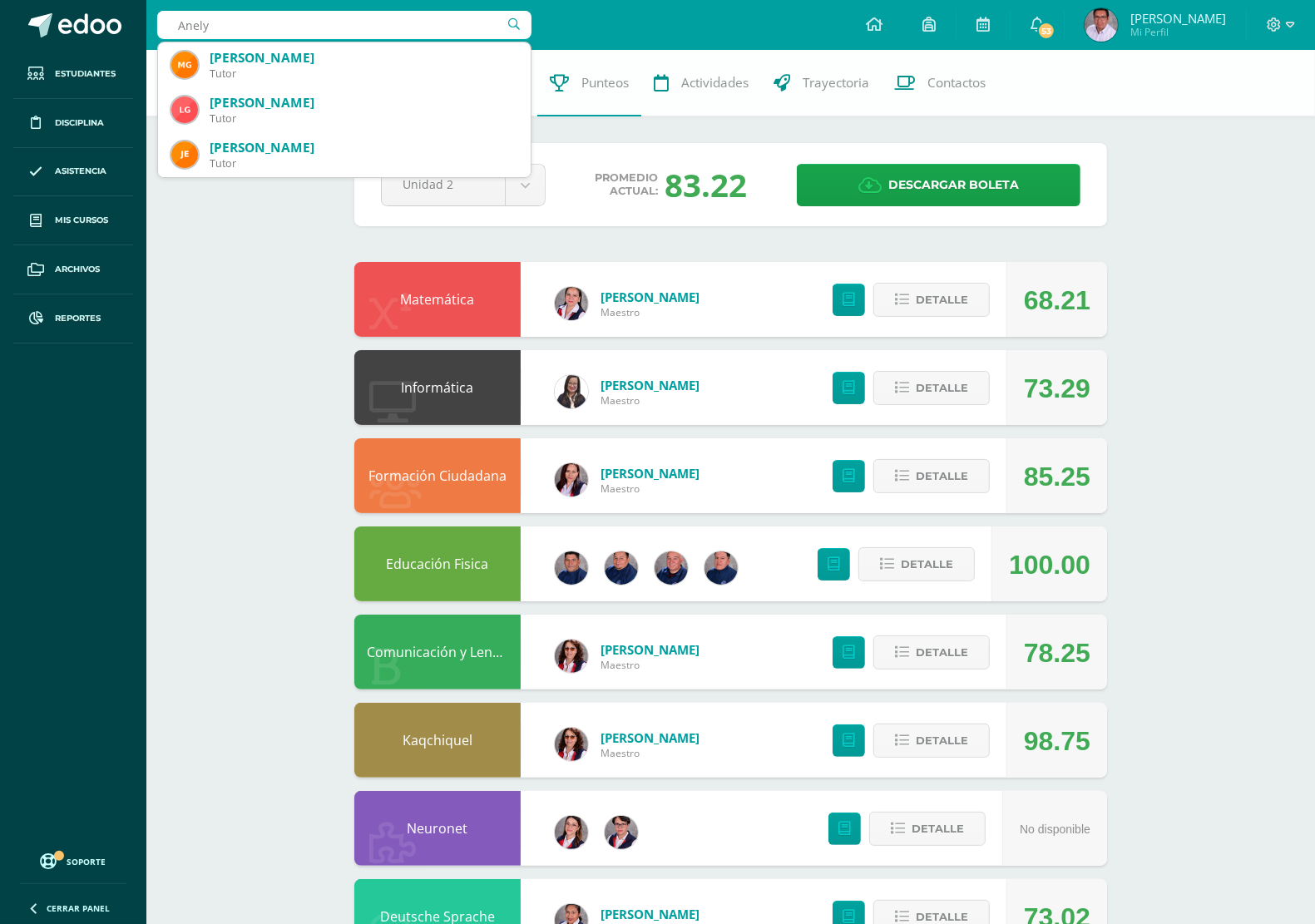
type input "Anelyn"
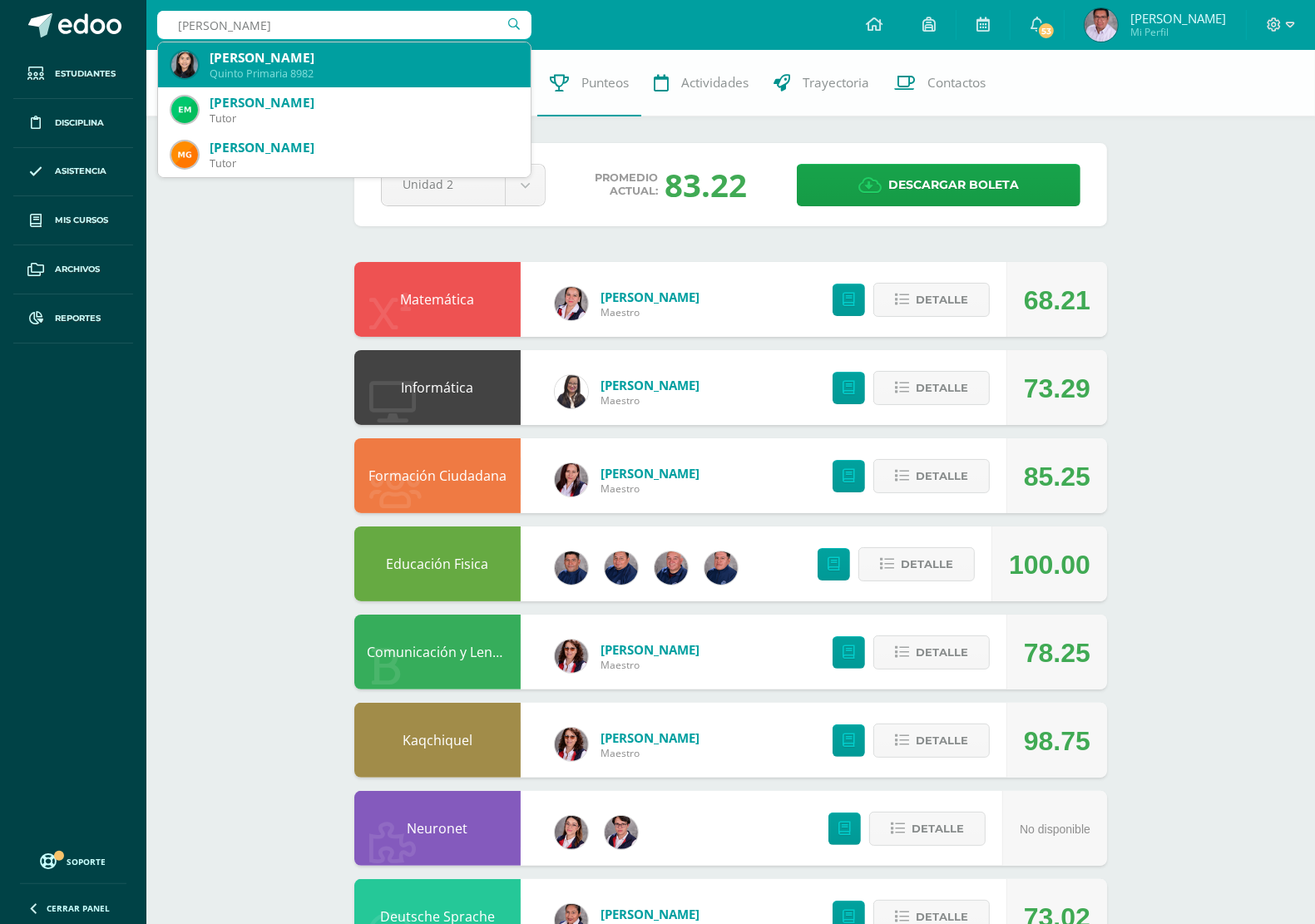
click at [337, 54] on div "Annelyn Marie León Kolbe" at bounding box center [363, 58] width 307 height 17
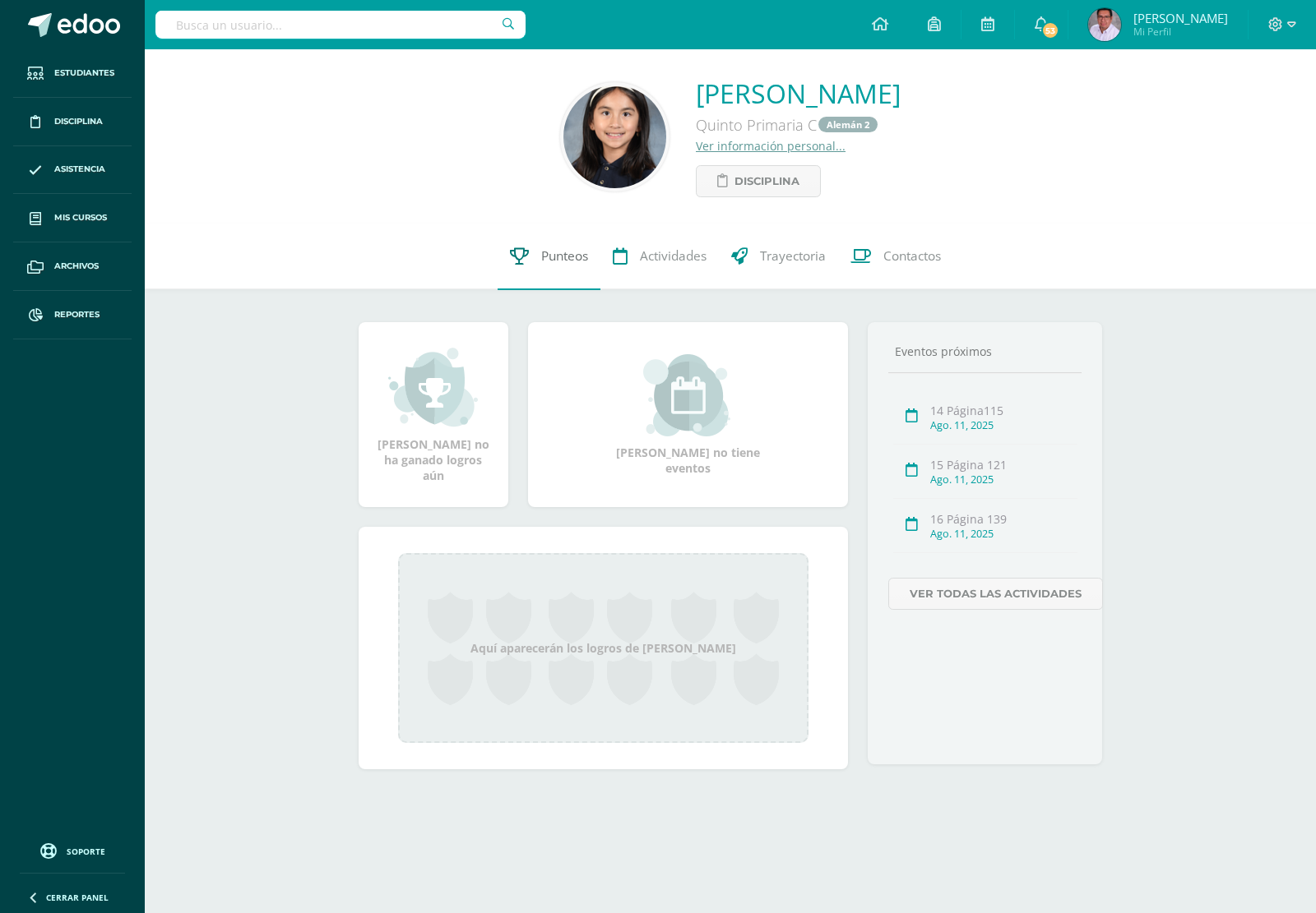
click at [544, 258] on span "Punteos" at bounding box center [564, 257] width 47 height 17
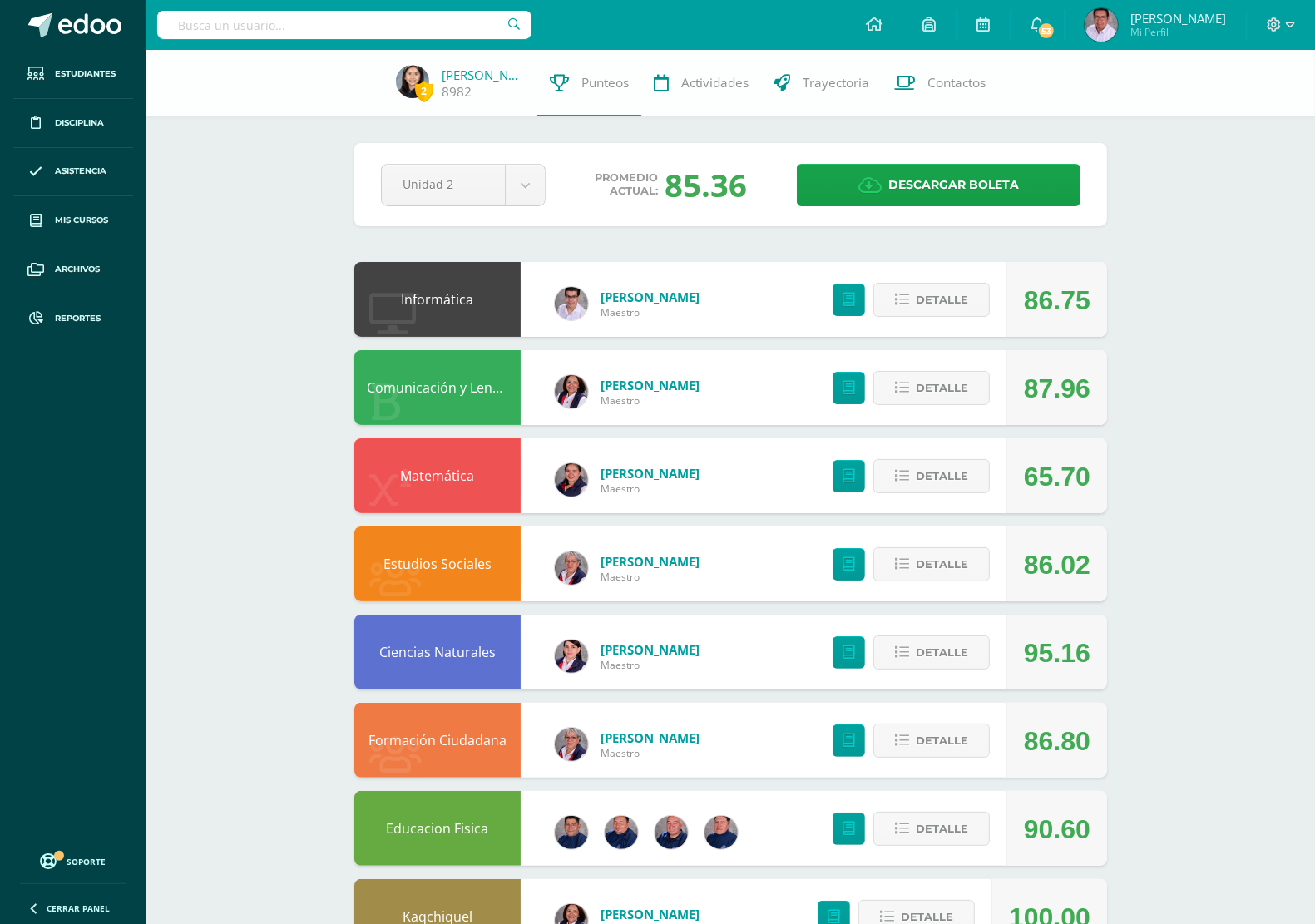
click at [310, 35] on input "text" at bounding box center [343, 25] width 374 height 29
type input "ariann"
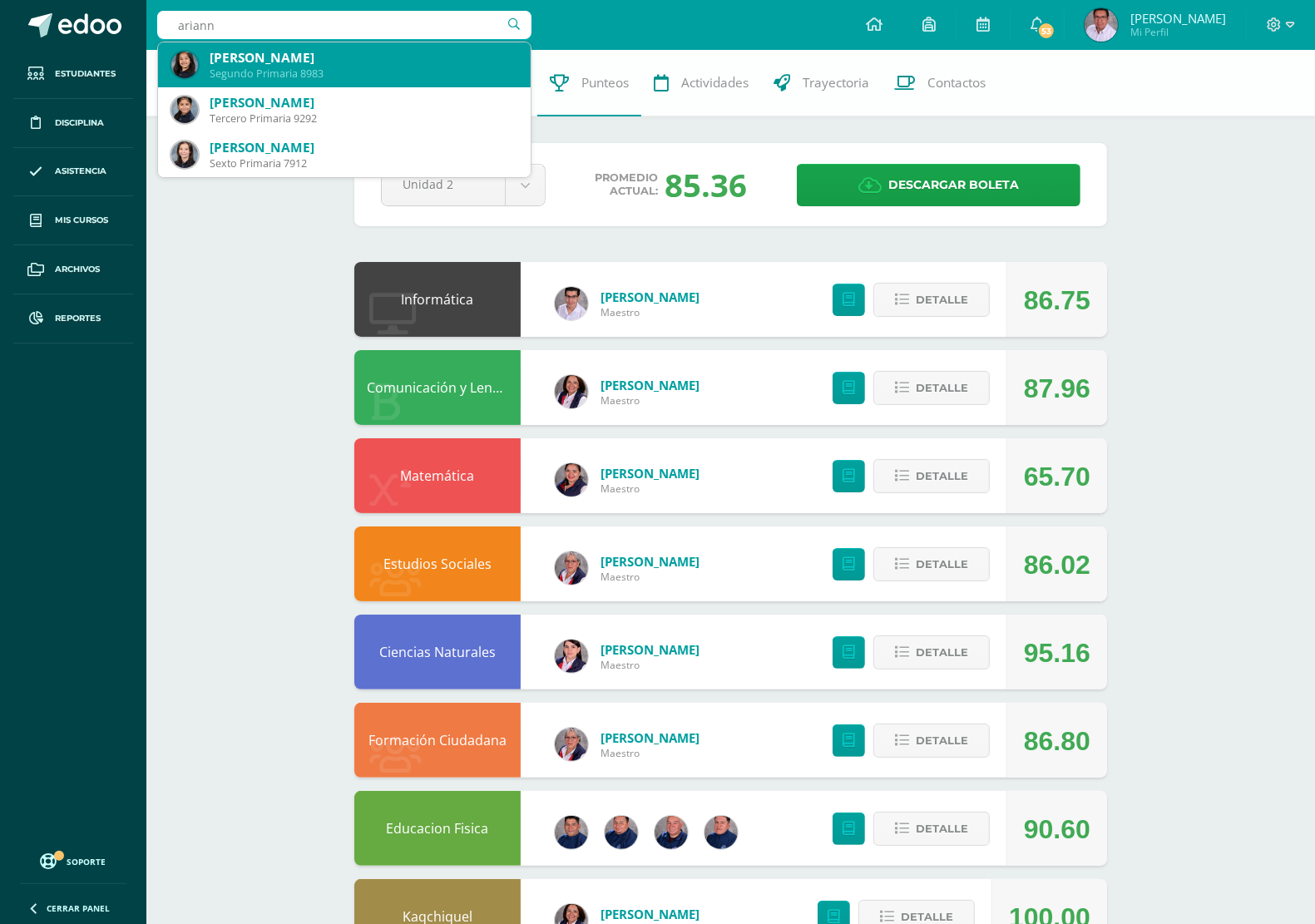
click at [400, 59] on div "[PERSON_NAME]" at bounding box center [363, 58] width 307 height 17
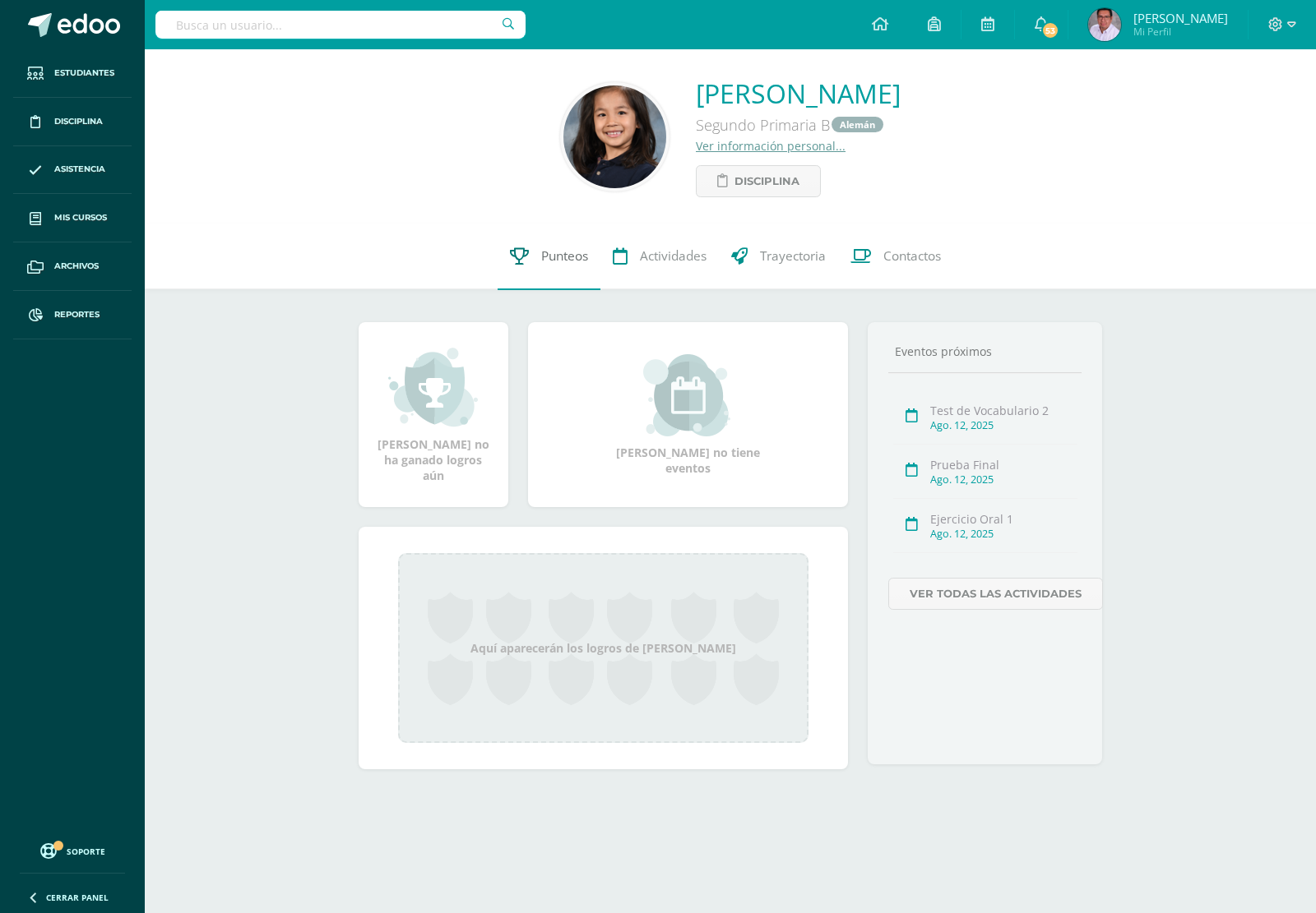
click at [545, 263] on span "Punteos" at bounding box center [564, 257] width 47 height 17
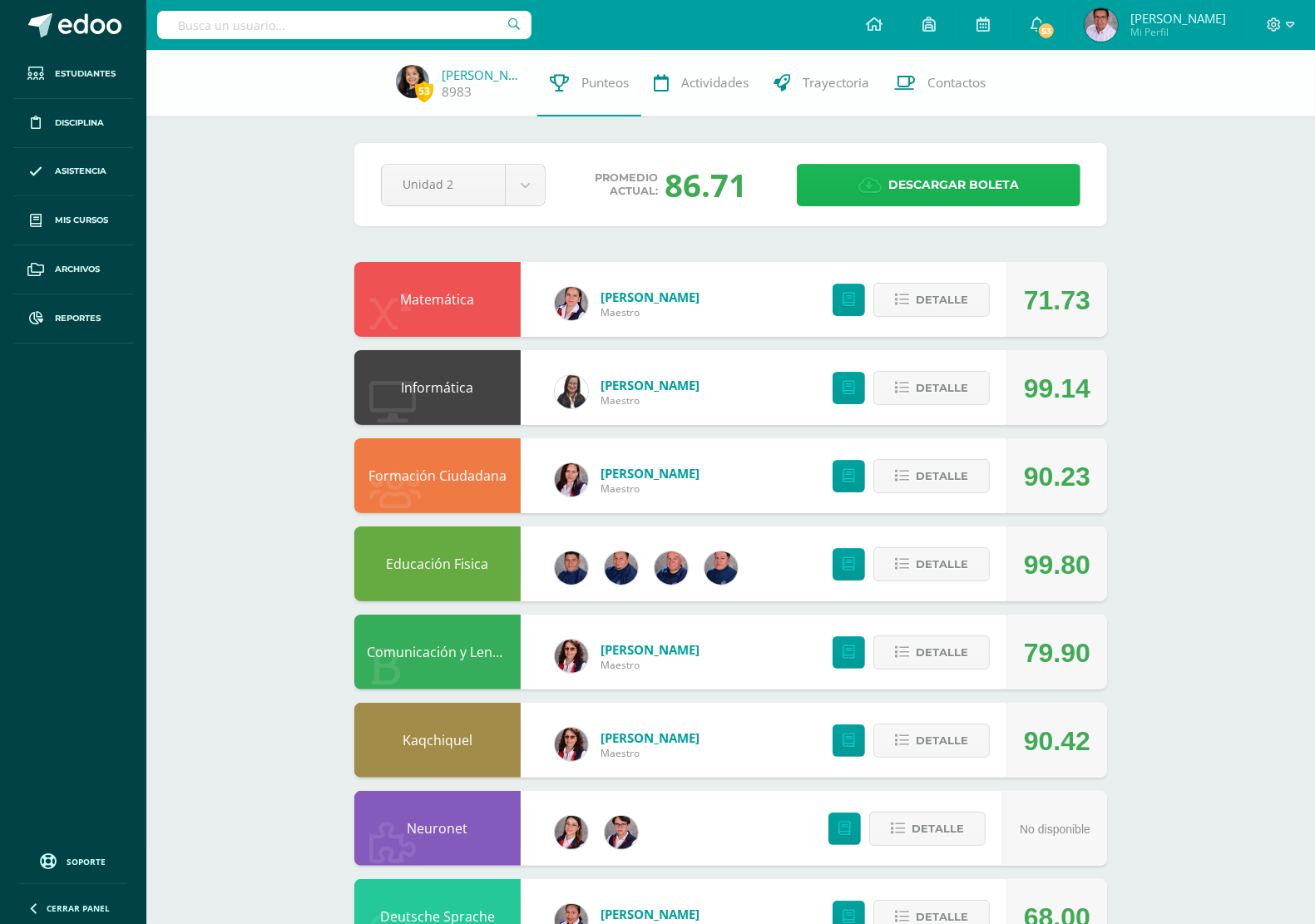
click at [950, 175] on span "Descargar boleta" at bounding box center [953, 185] width 130 height 41
click at [250, 23] on input "text" at bounding box center [343, 25] width 374 height 29
type input "[PERSON_NAME]"
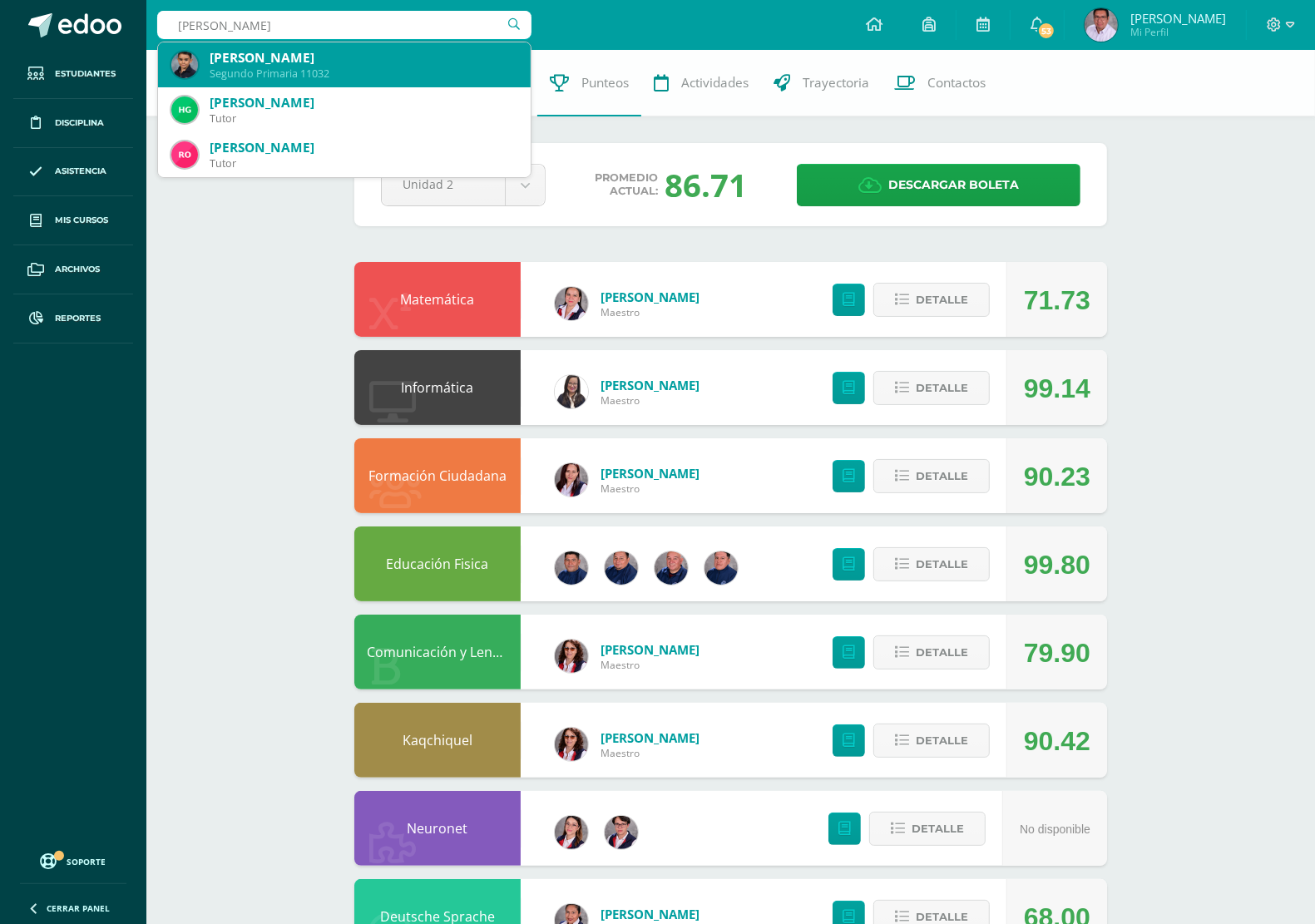
click at [242, 55] on div "Mateo Godoy Rosales" at bounding box center [363, 58] width 307 height 17
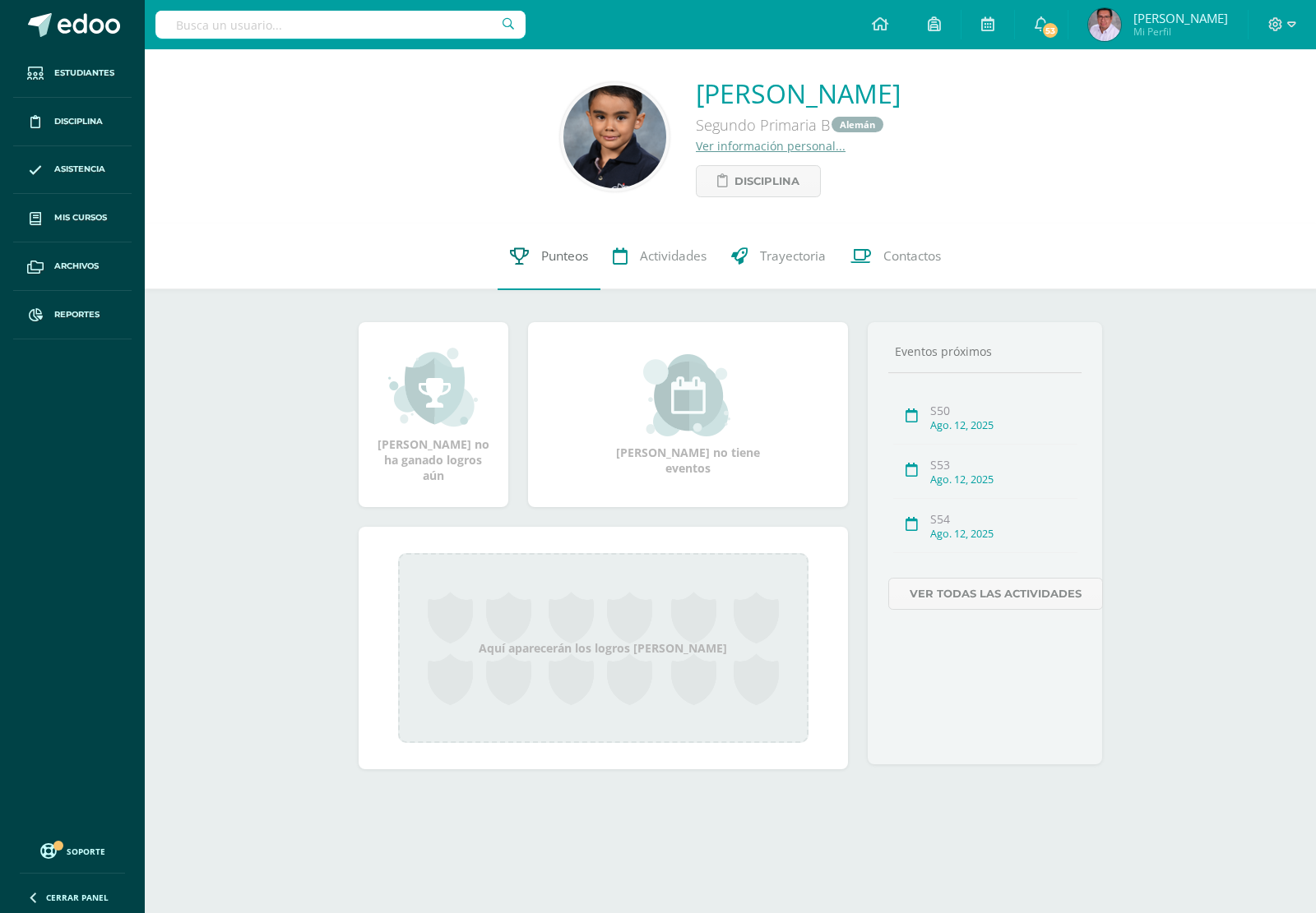
click at [567, 259] on span "Punteos" at bounding box center [564, 257] width 47 height 17
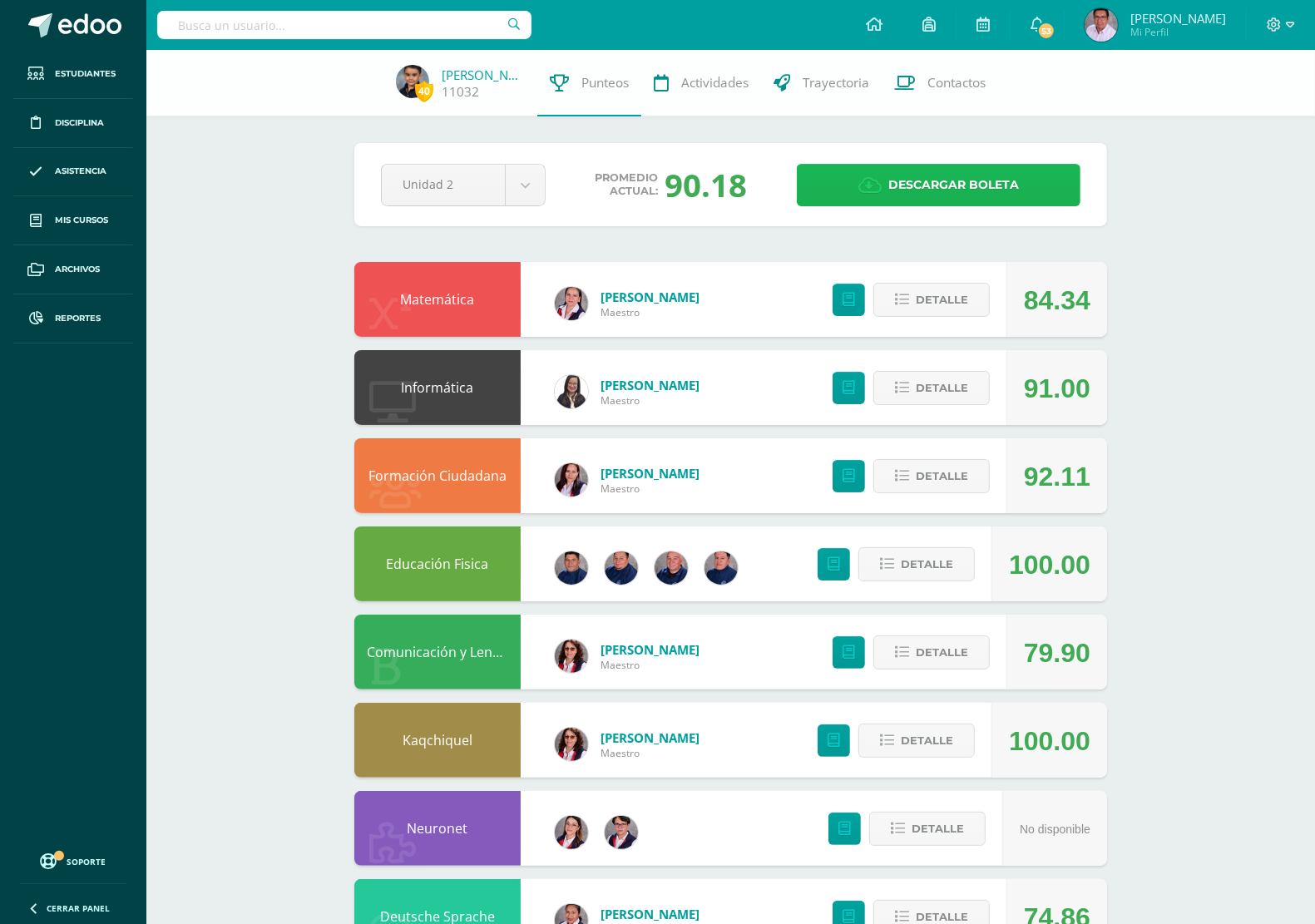
click at [980, 193] on span "Descargar boleta" at bounding box center [953, 185] width 130 height 41
click at [267, 23] on input "text" at bounding box center [343, 25] width 374 height 29
type input "Matias lopez"
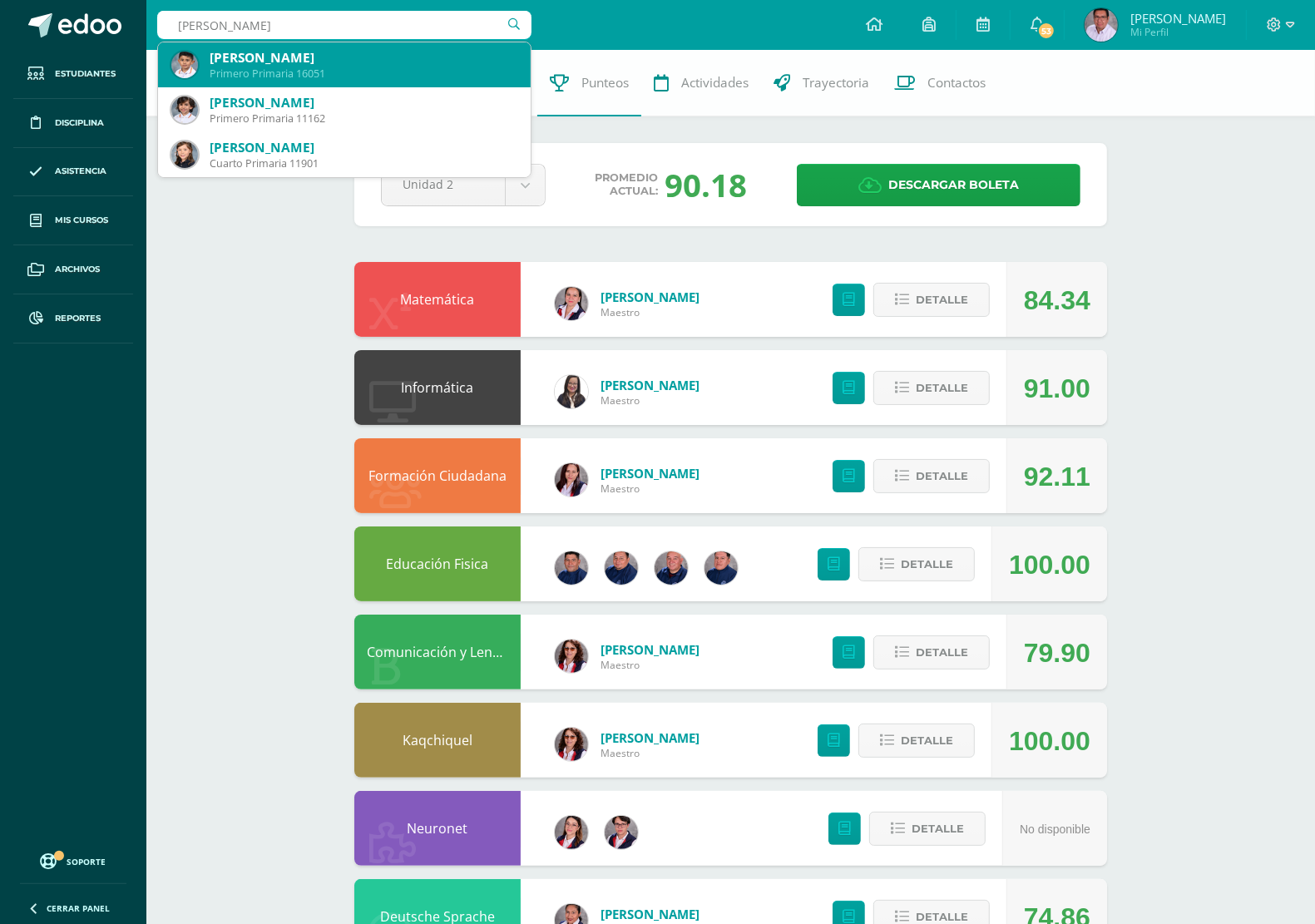
click at [330, 75] on div "Primero Primaria 16051" at bounding box center [363, 73] width 307 height 14
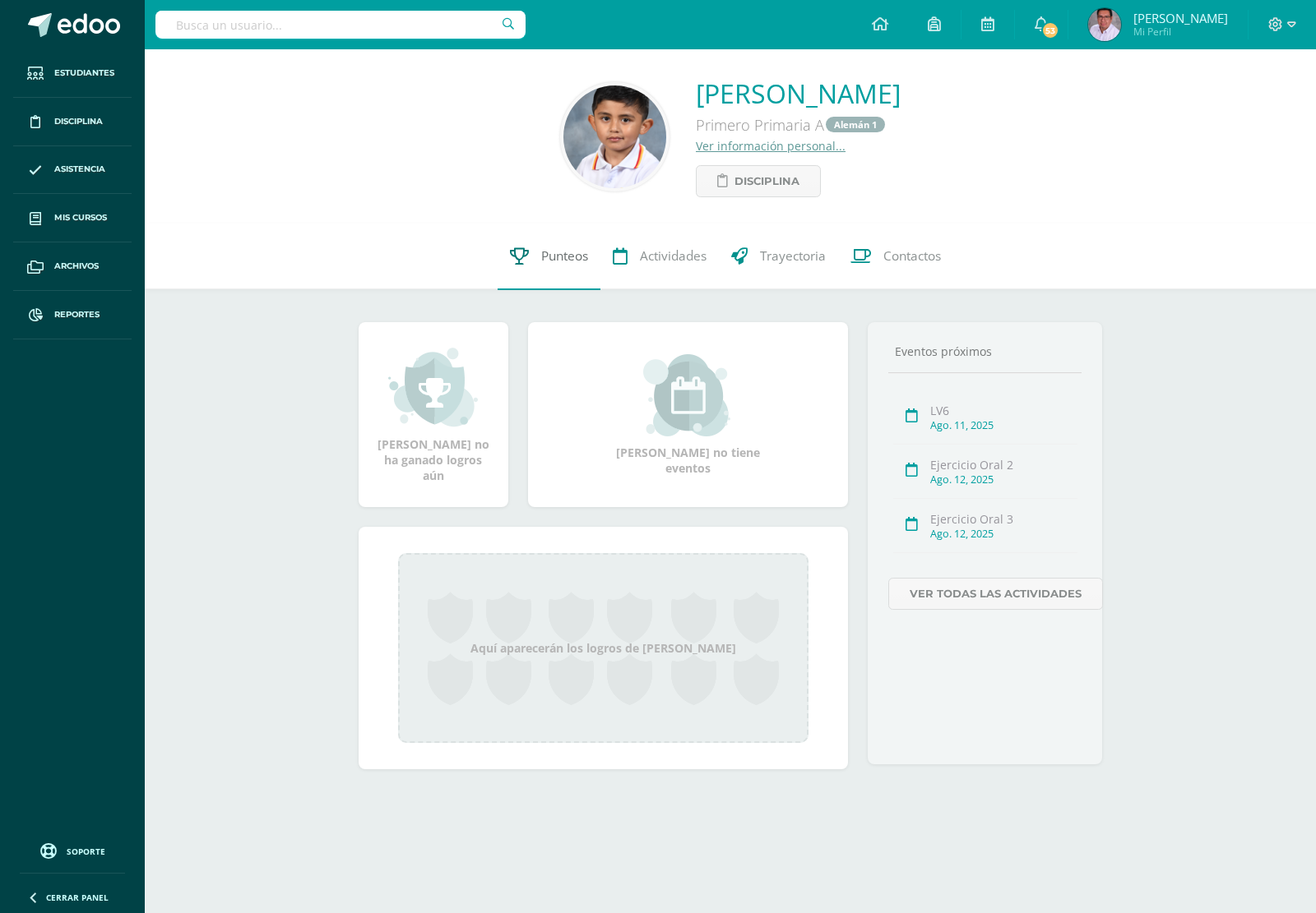
click at [561, 248] on span "Punteos" at bounding box center [564, 257] width 47 height 17
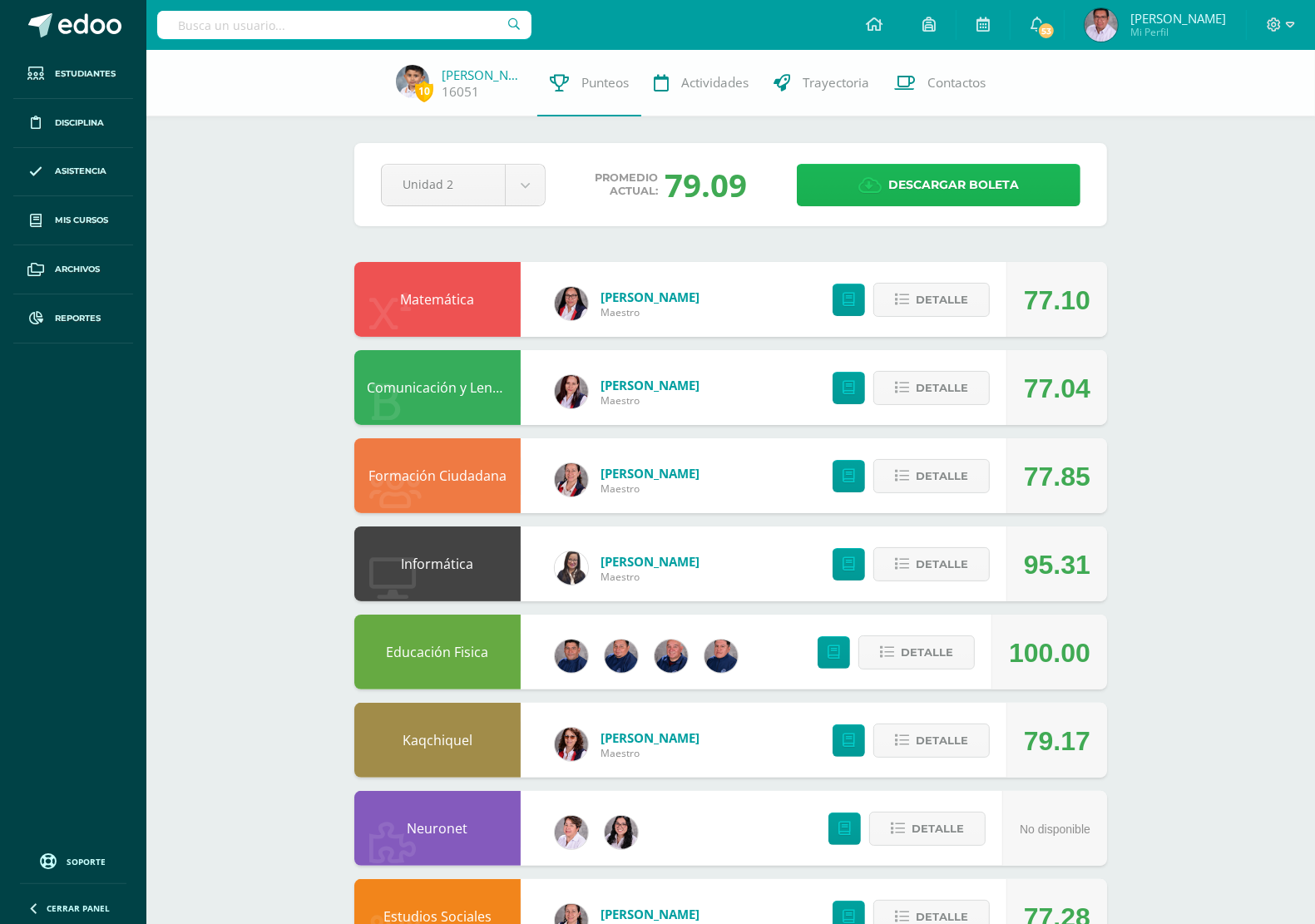
click at [970, 183] on span "Descargar boleta" at bounding box center [953, 185] width 130 height 41
click at [263, 21] on input "text" at bounding box center [343, 25] width 374 height 29
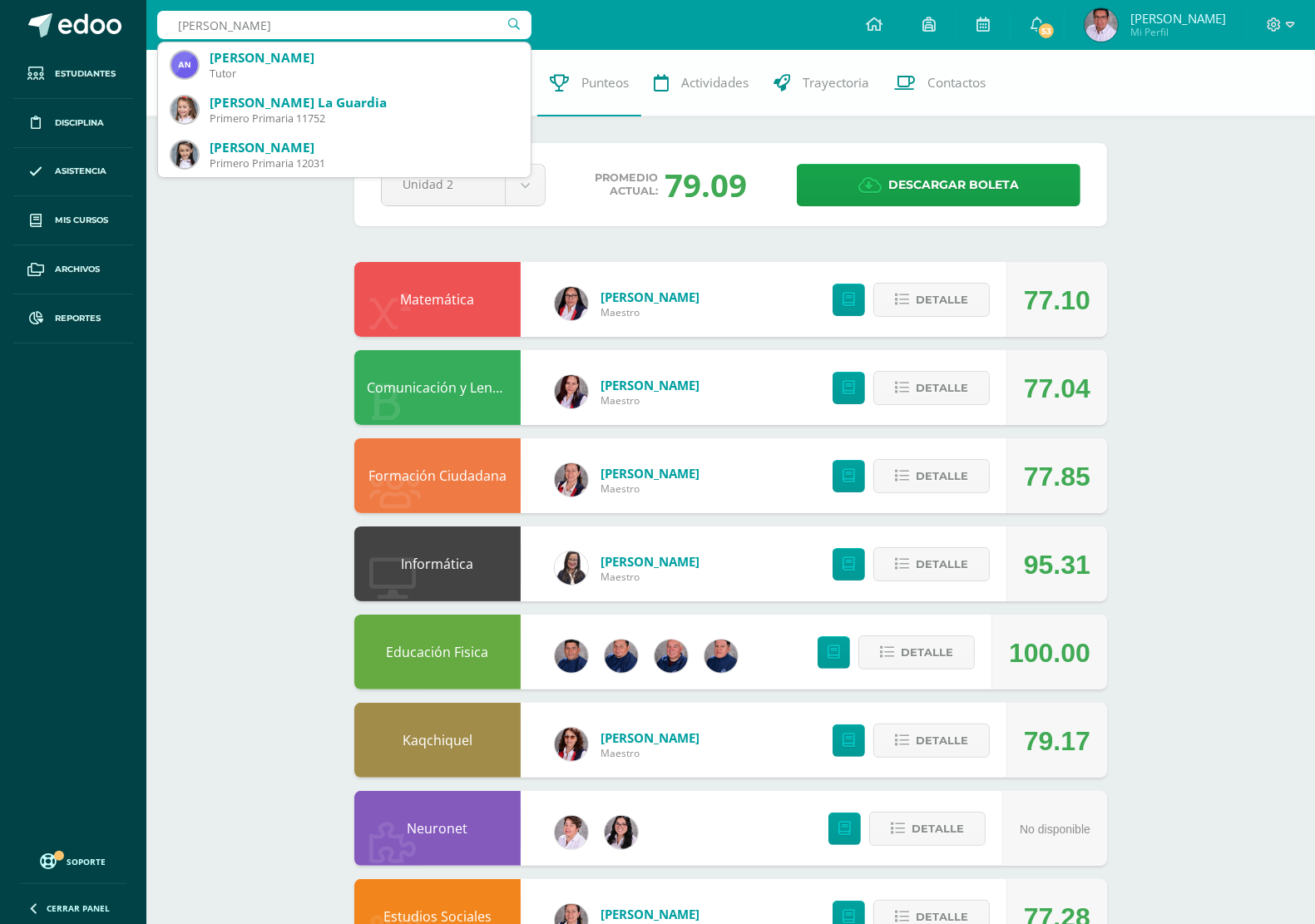
type input "daniela aguilar"
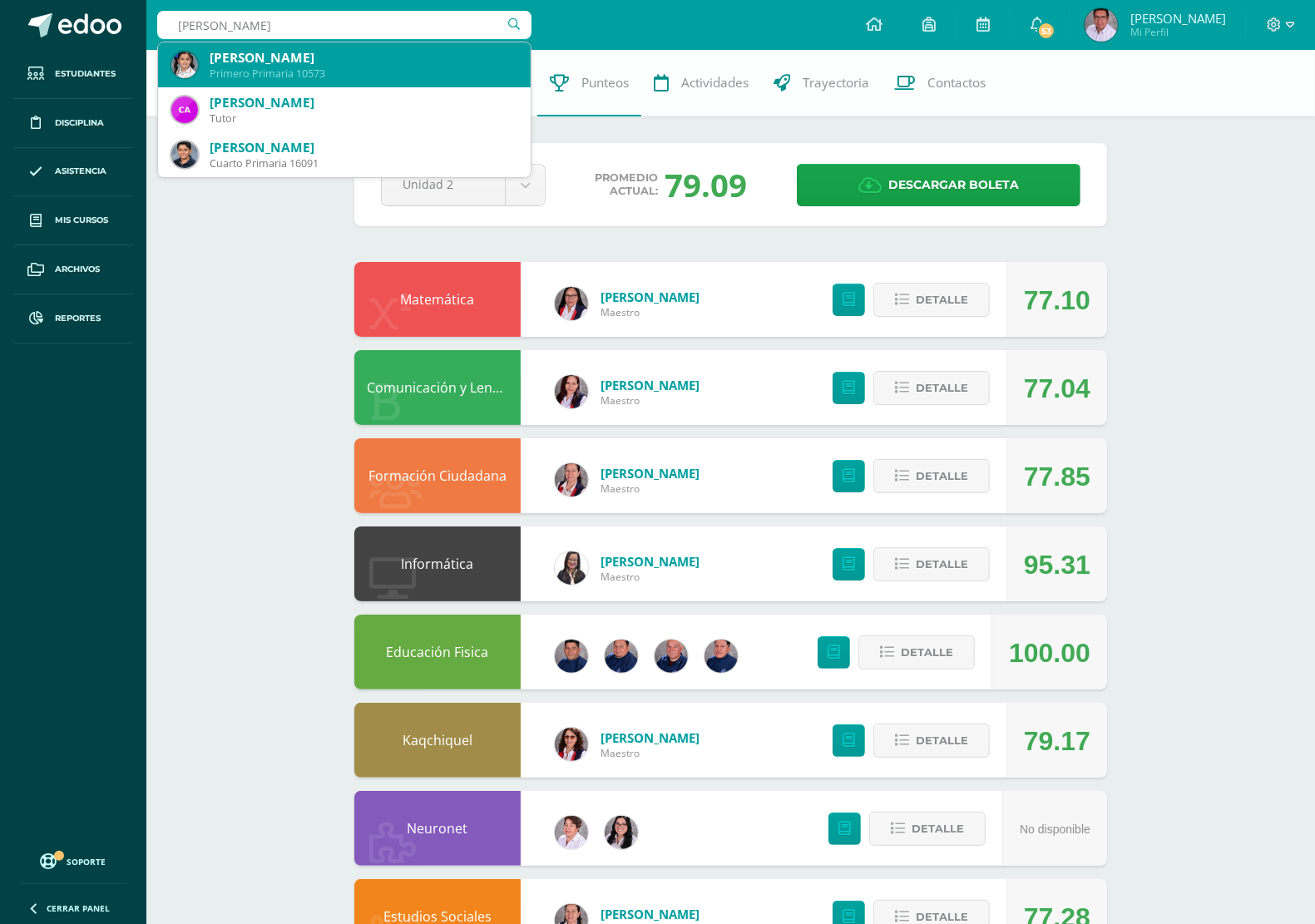
click at [285, 51] on div "Daniella Raquél Aguilar Méndez" at bounding box center [363, 58] width 307 height 17
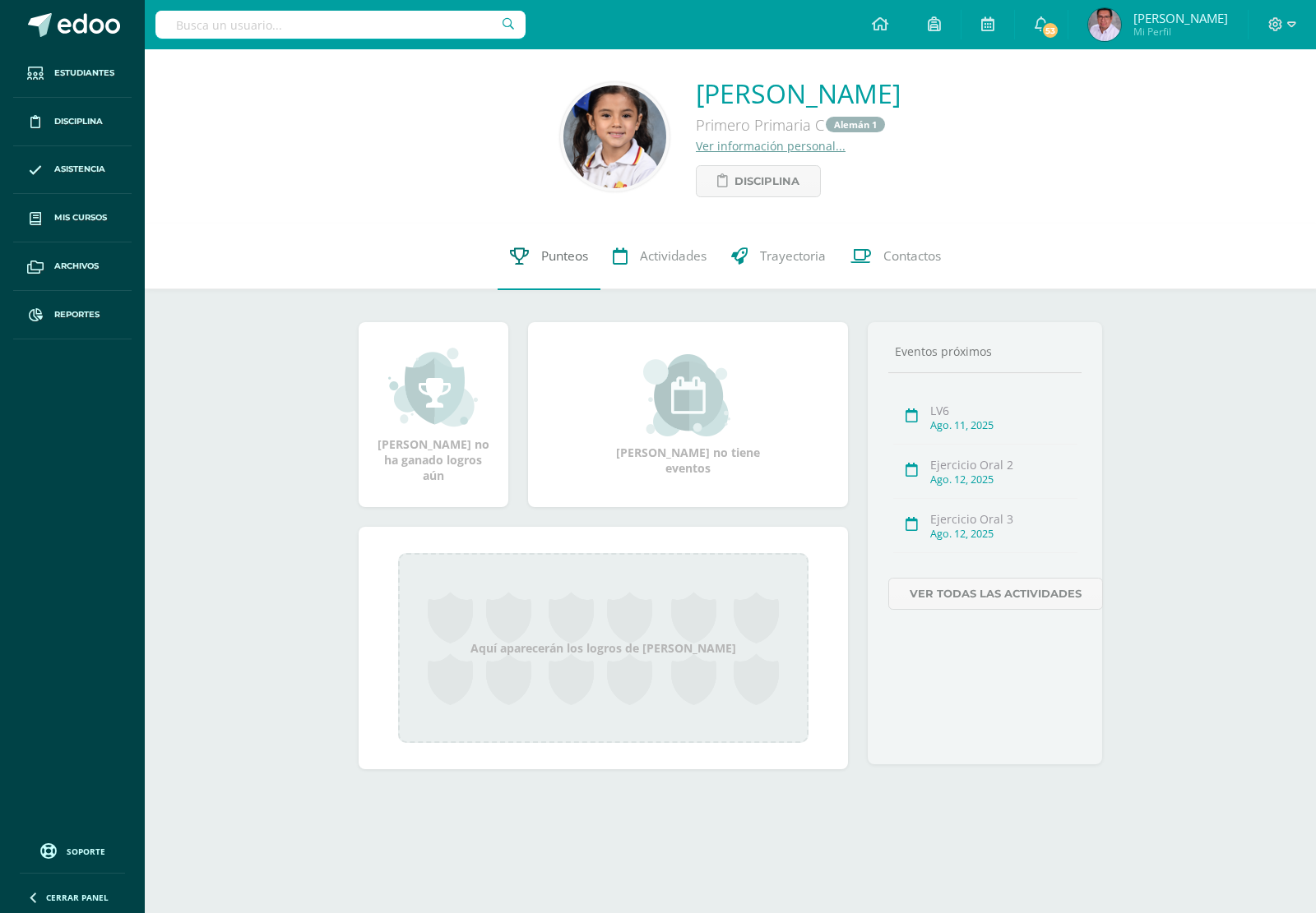
click at [541, 252] on span "Punteos" at bounding box center [564, 257] width 47 height 17
click at [560, 256] on span "Punteos" at bounding box center [564, 257] width 47 height 17
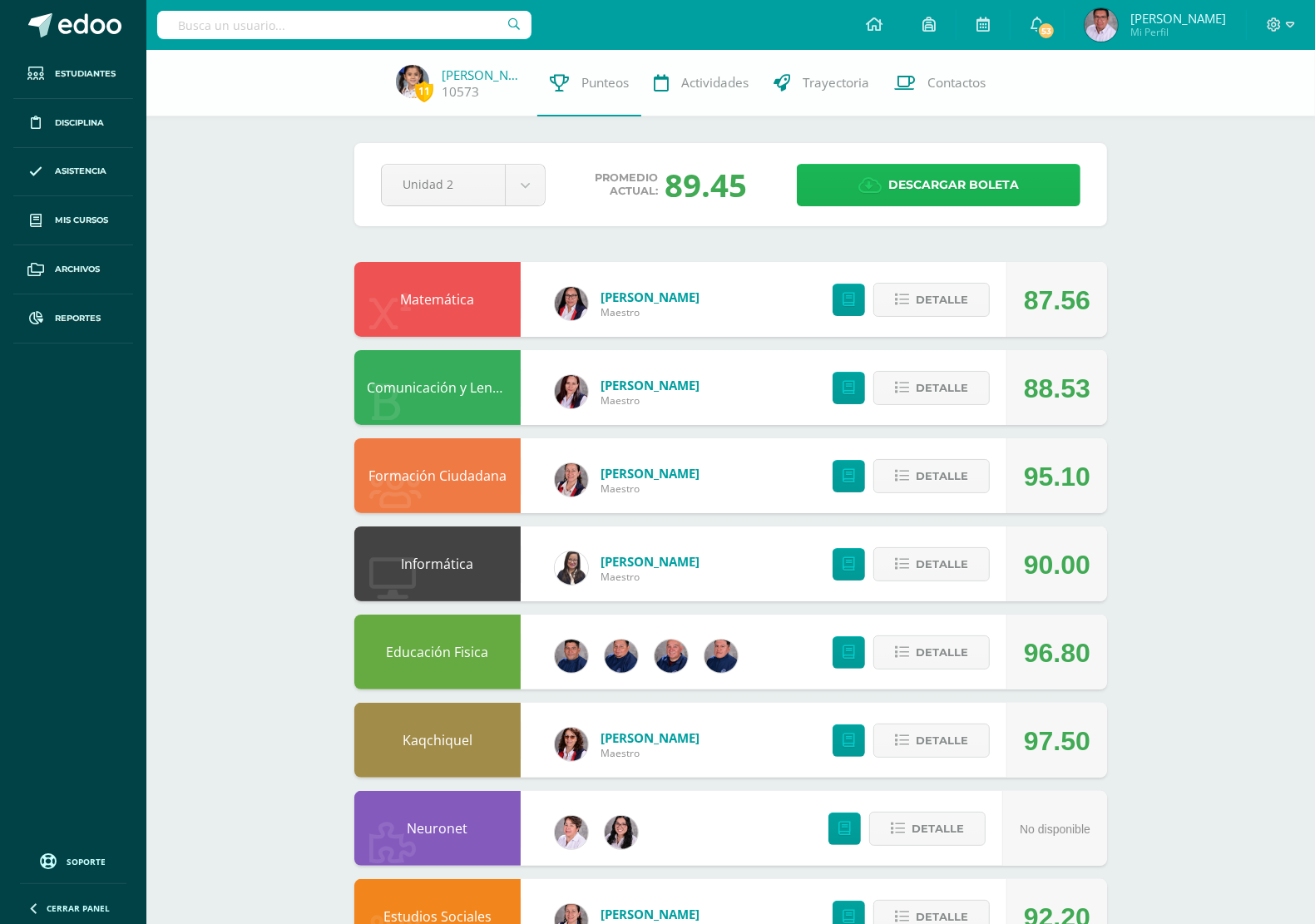
click at [974, 184] on span "Descargar boleta" at bounding box center [953, 185] width 130 height 41
click at [367, 29] on input "text" at bounding box center [343, 25] width 374 height 29
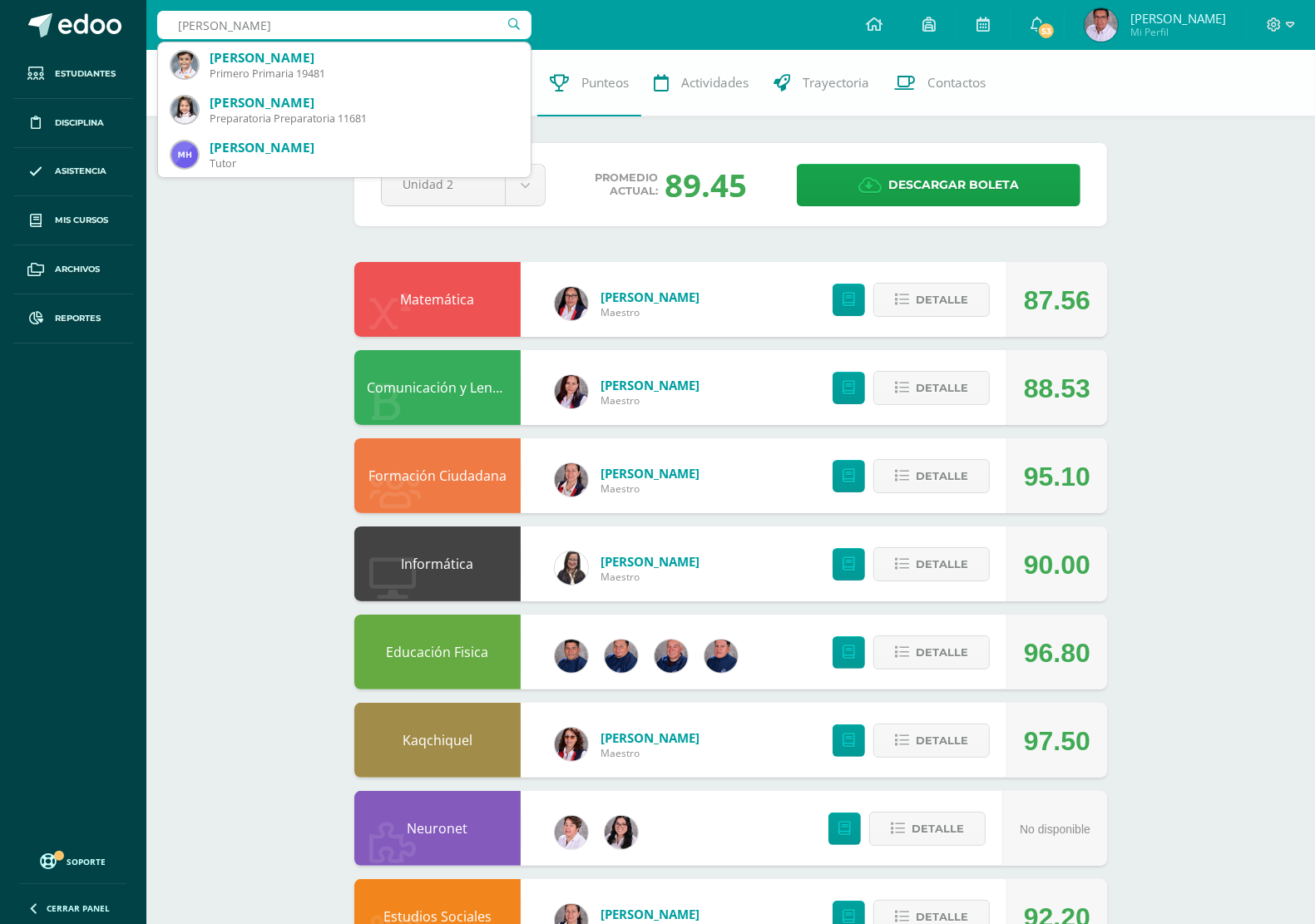
type input "Martin Herrera"
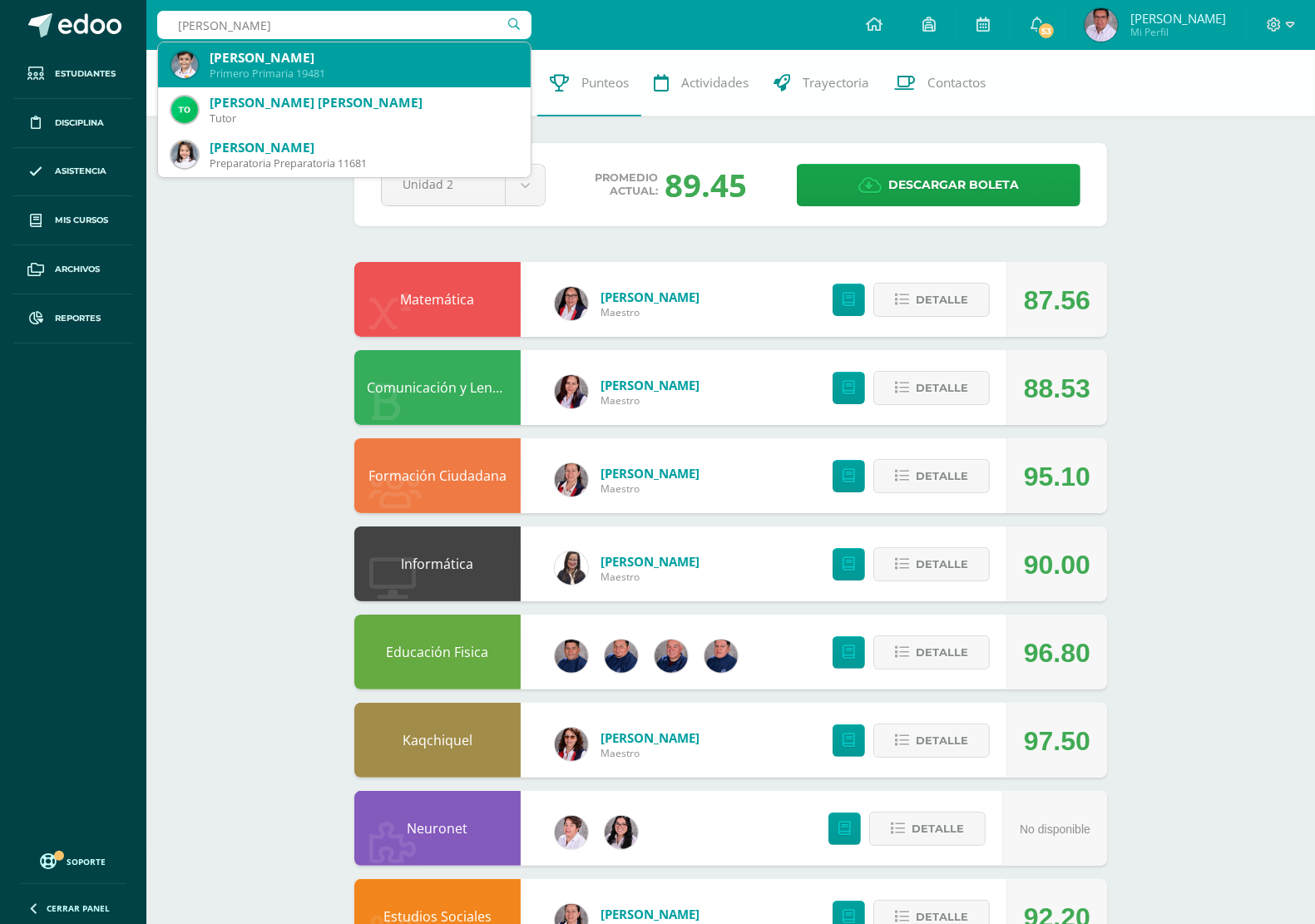
click at [371, 63] on div "Martin Fernando Herrera González" at bounding box center [363, 58] width 307 height 17
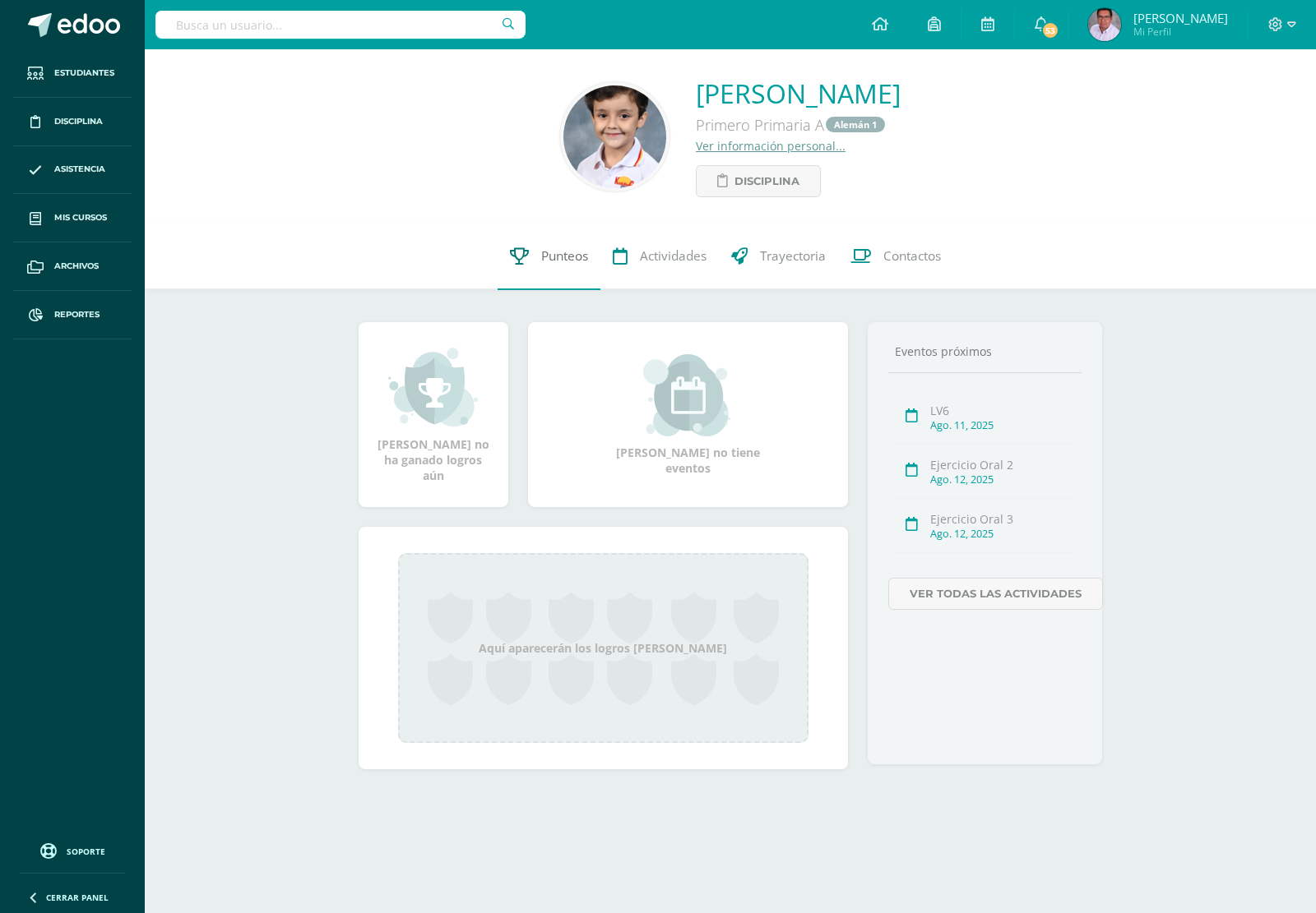
click at [531, 255] on link "Punteos" at bounding box center [548, 257] width 103 height 66
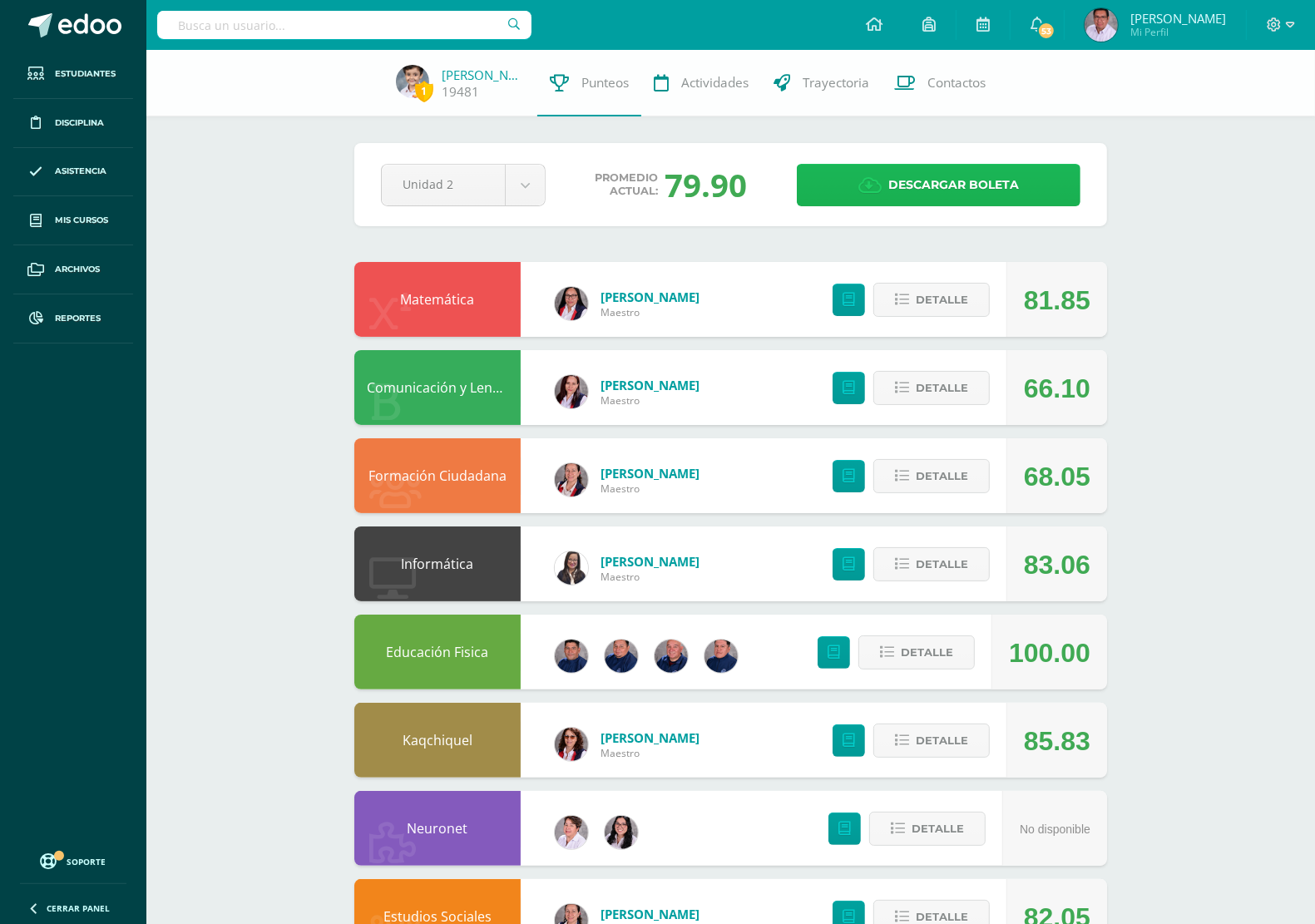
click at [968, 181] on span "Descargar boleta" at bounding box center [953, 185] width 130 height 41
click at [294, 30] on input "text" at bounding box center [343, 25] width 374 height 29
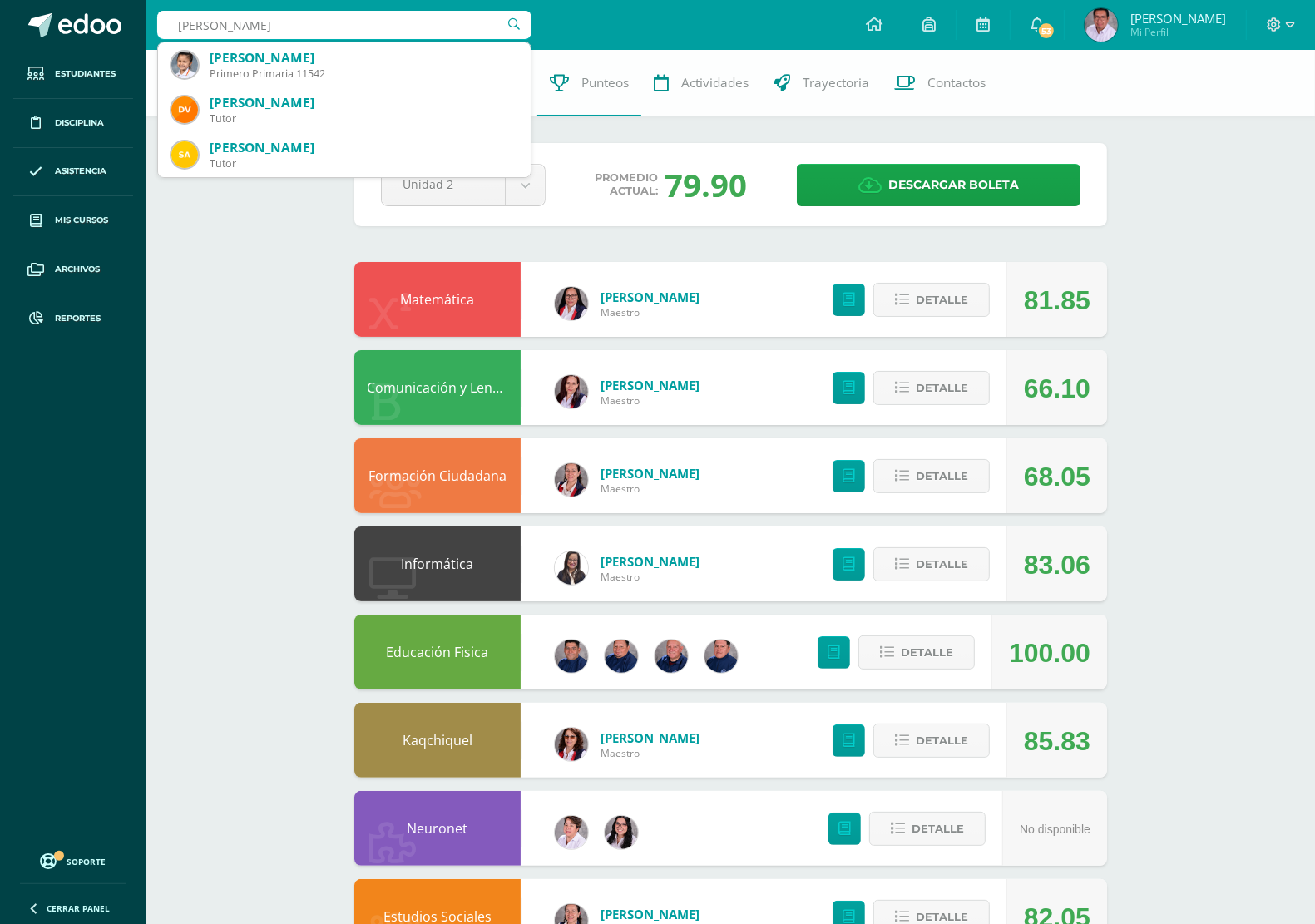
type input "isabela Passarelli"
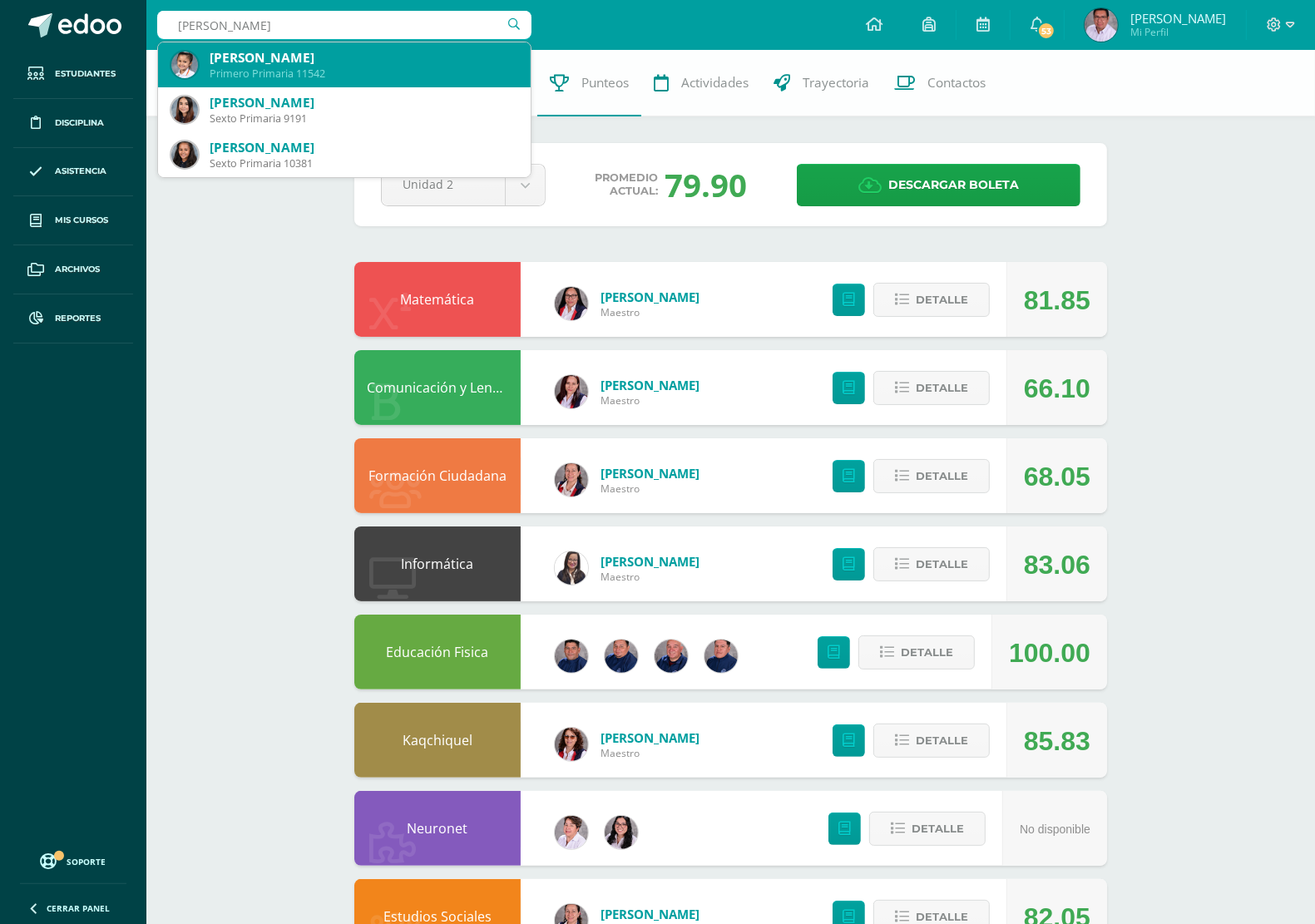
click at [288, 56] on div "Isabella Passarelli Alonzo" at bounding box center [363, 58] width 307 height 17
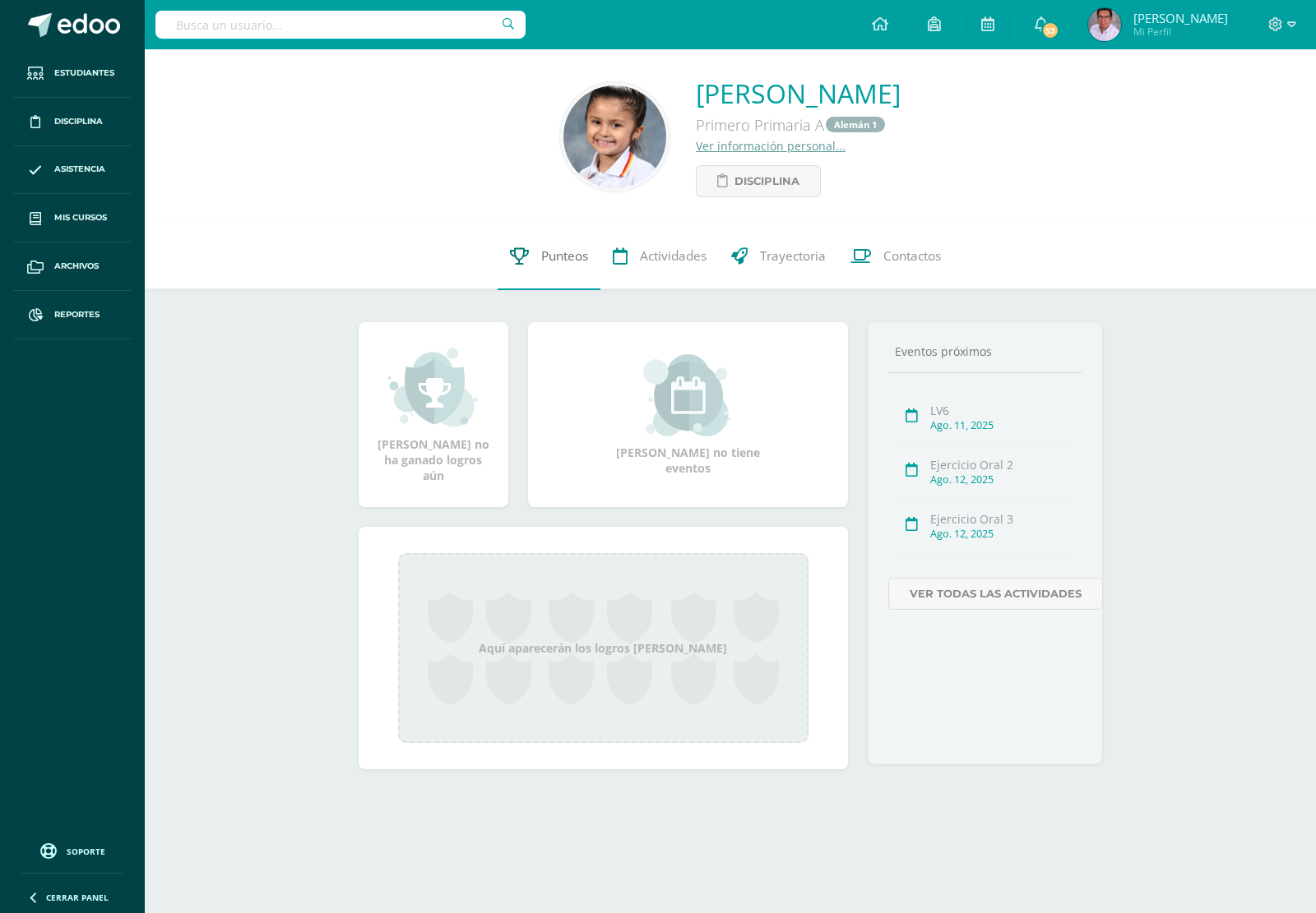
click at [563, 253] on span "Punteos" at bounding box center [564, 257] width 47 height 17
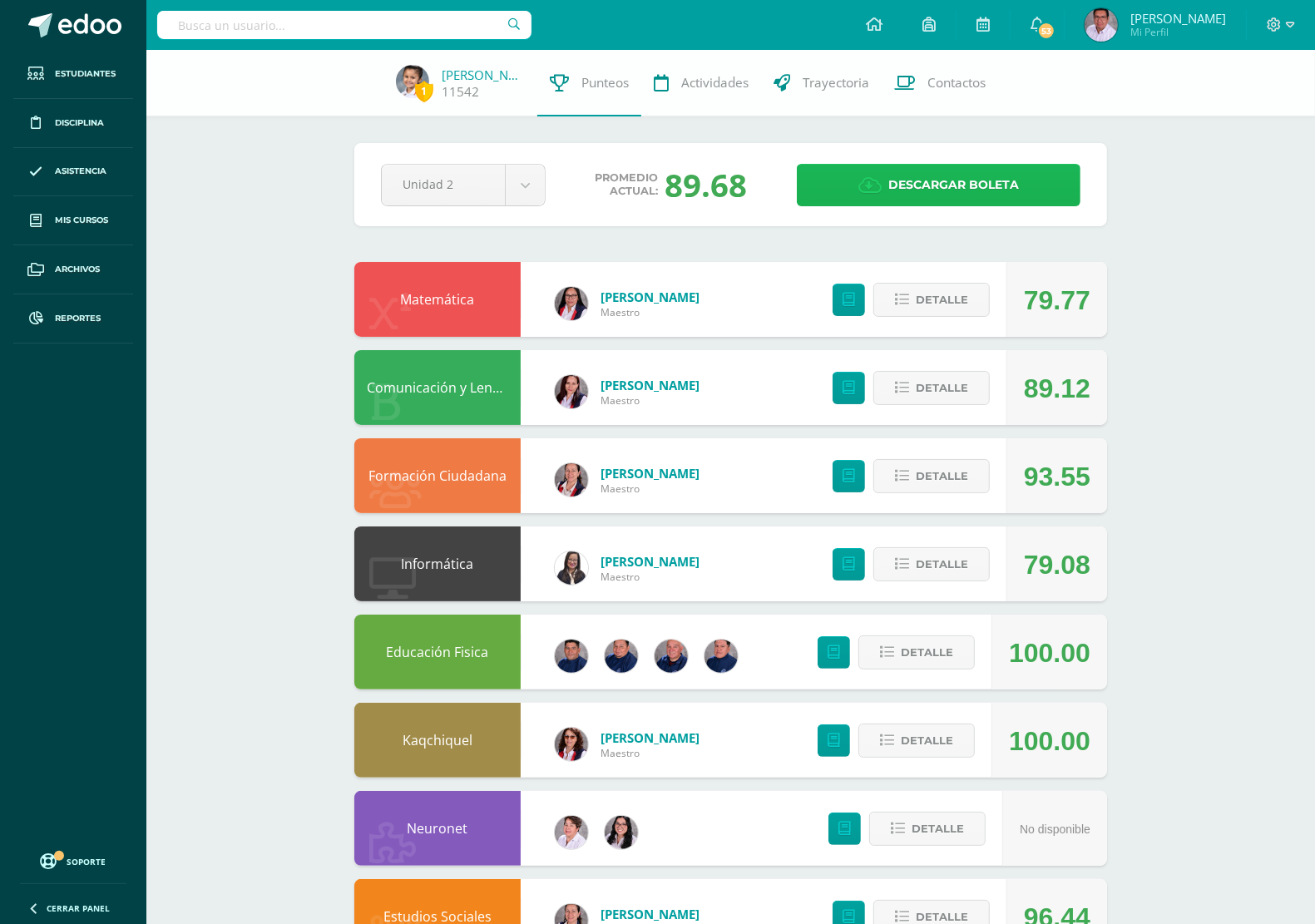
click at [941, 177] on span "Descargar boleta" at bounding box center [953, 185] width 130 height 41
click at [277, 19] on input "text" at bounding box center [343, 25] width 374 height 29
click at [370, 15] on input "text" at bounding box center [343, 25] width 374 height 29
type input "nicolas lobos"
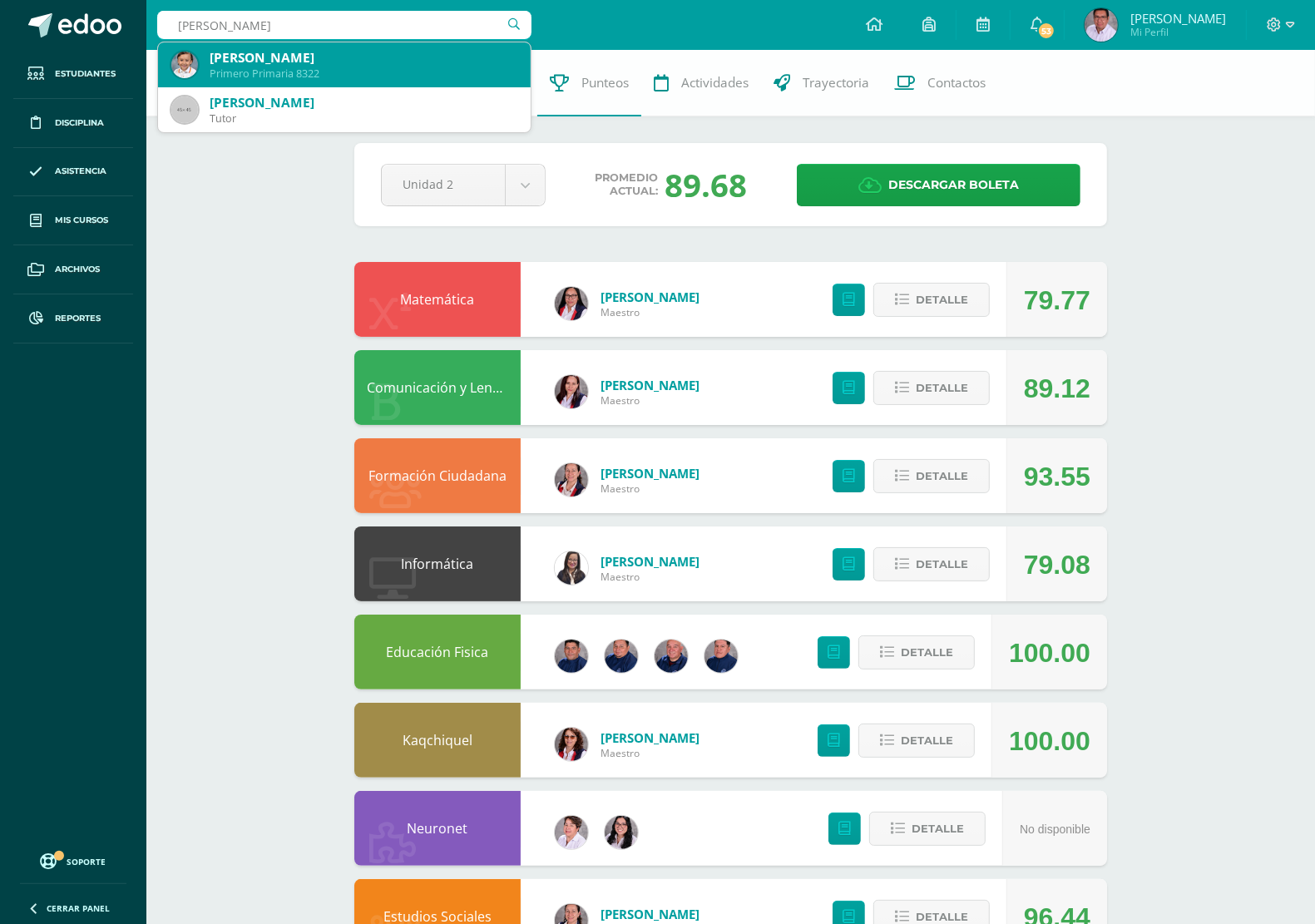
click at [331, 63] on div "Nicolás Lobos Vacaro" at bounding box center [363, 58] width 307 height 17
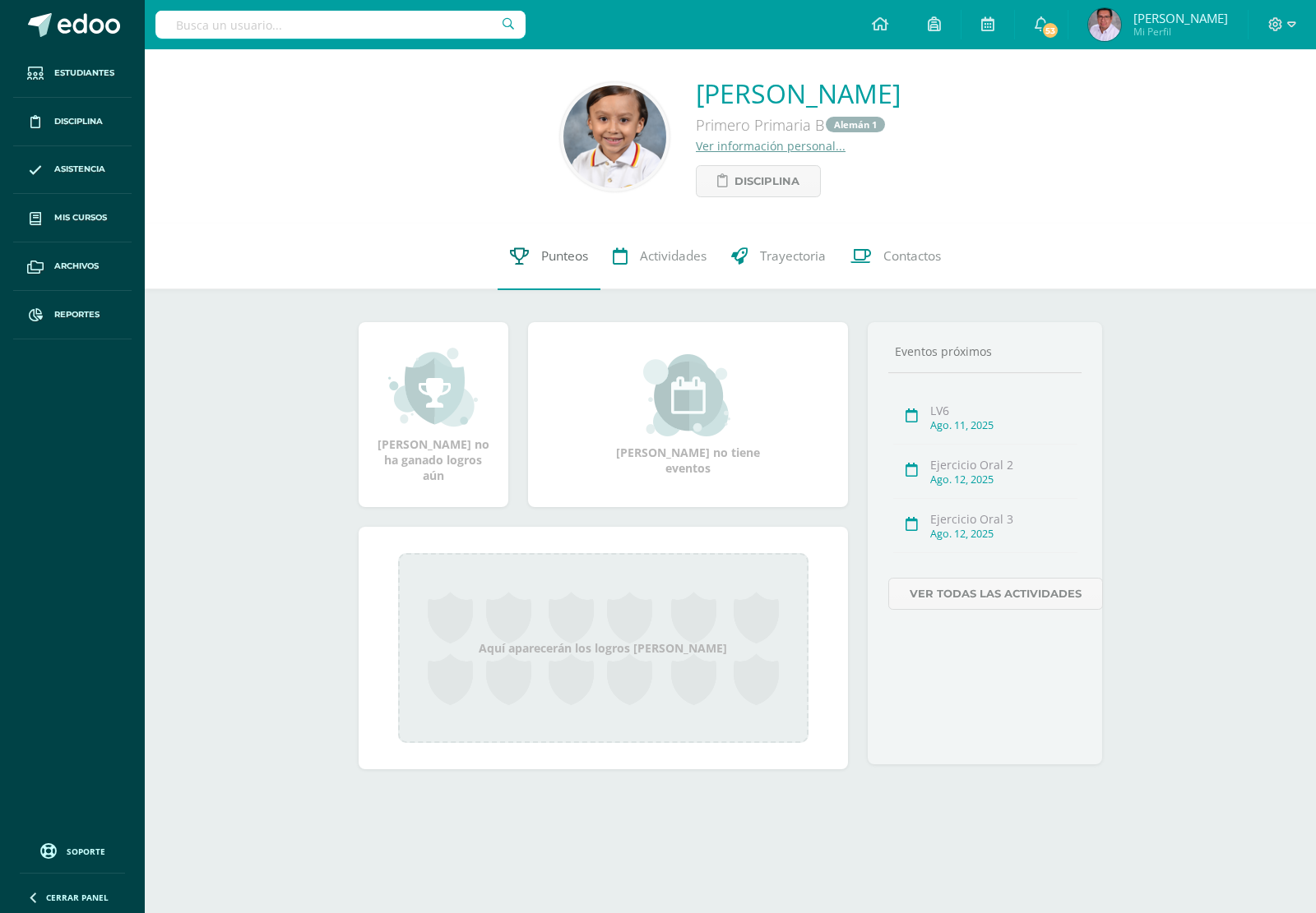
click at [551, 256] on span "Punteos" at bounding box center [564, 257] width 47 height 17
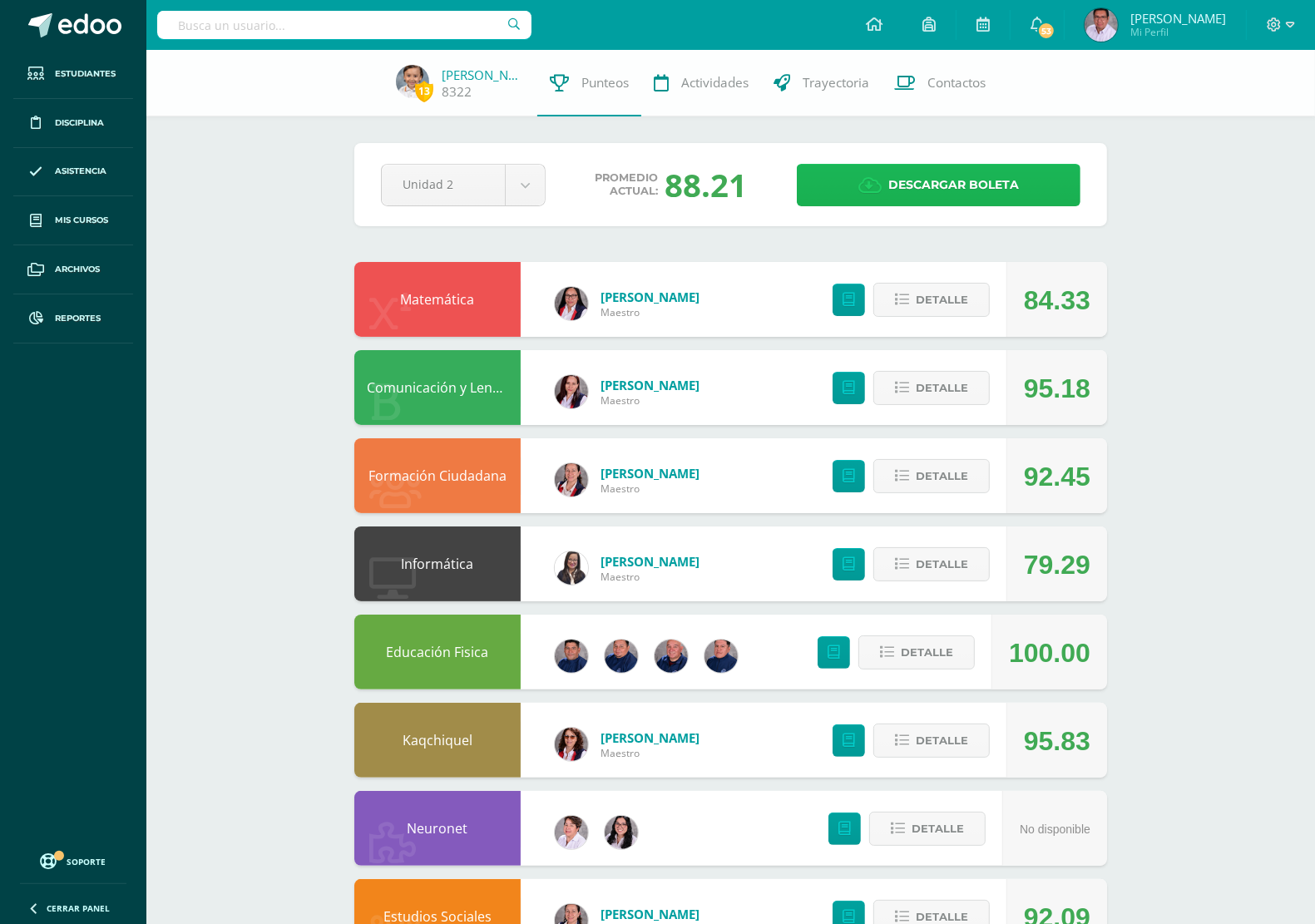
click at [940, 168] on span "Descargar boleta" at bounding box center [953, 185] width 130 height 41
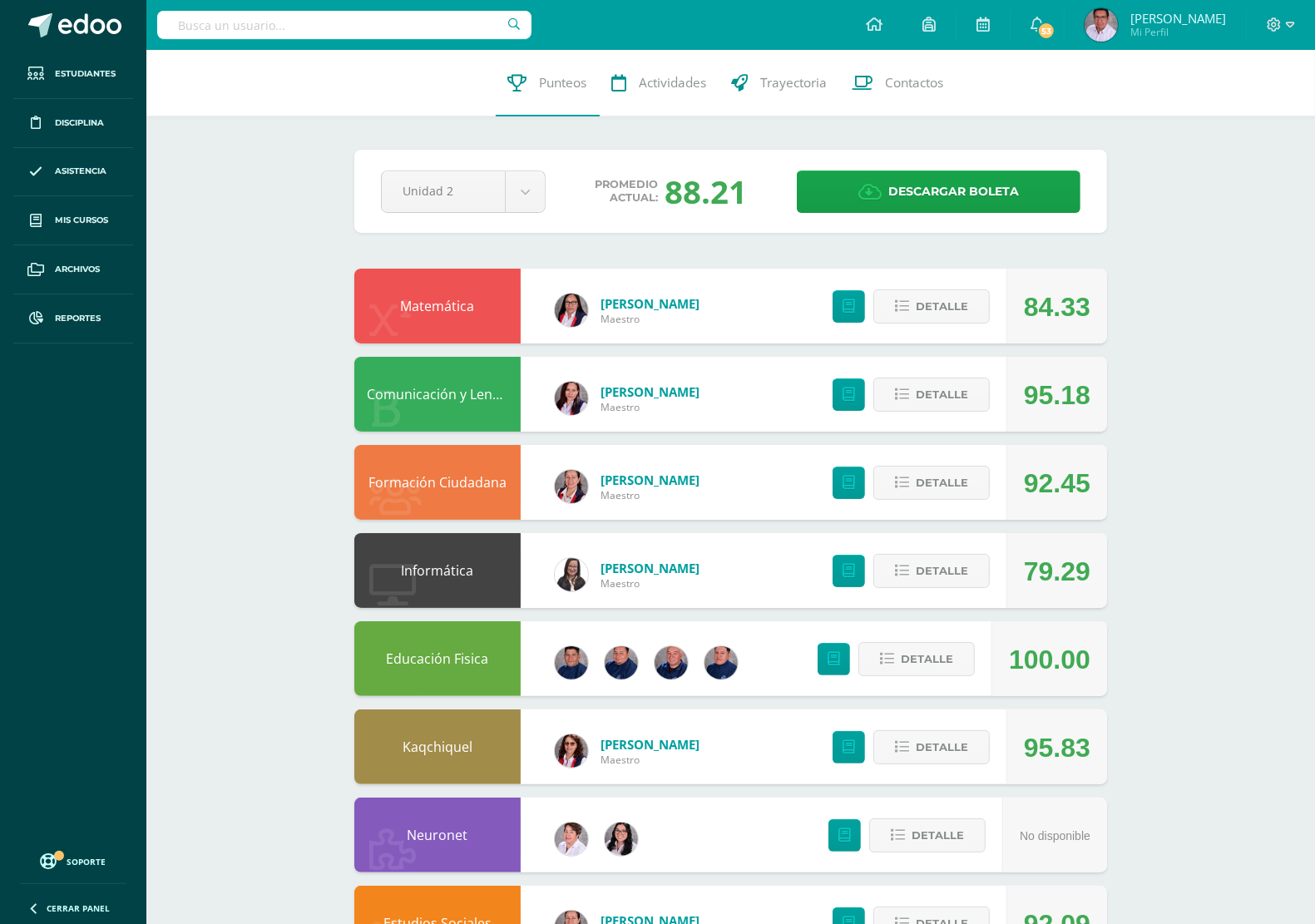
click at [376, 26] on input "text" at bounding box center [343, 25] width 374 height 29
click at [416, 33] on input "text" at bounding box center [343, 25] width 374 height 29
type input "[PERSON_NAME]"
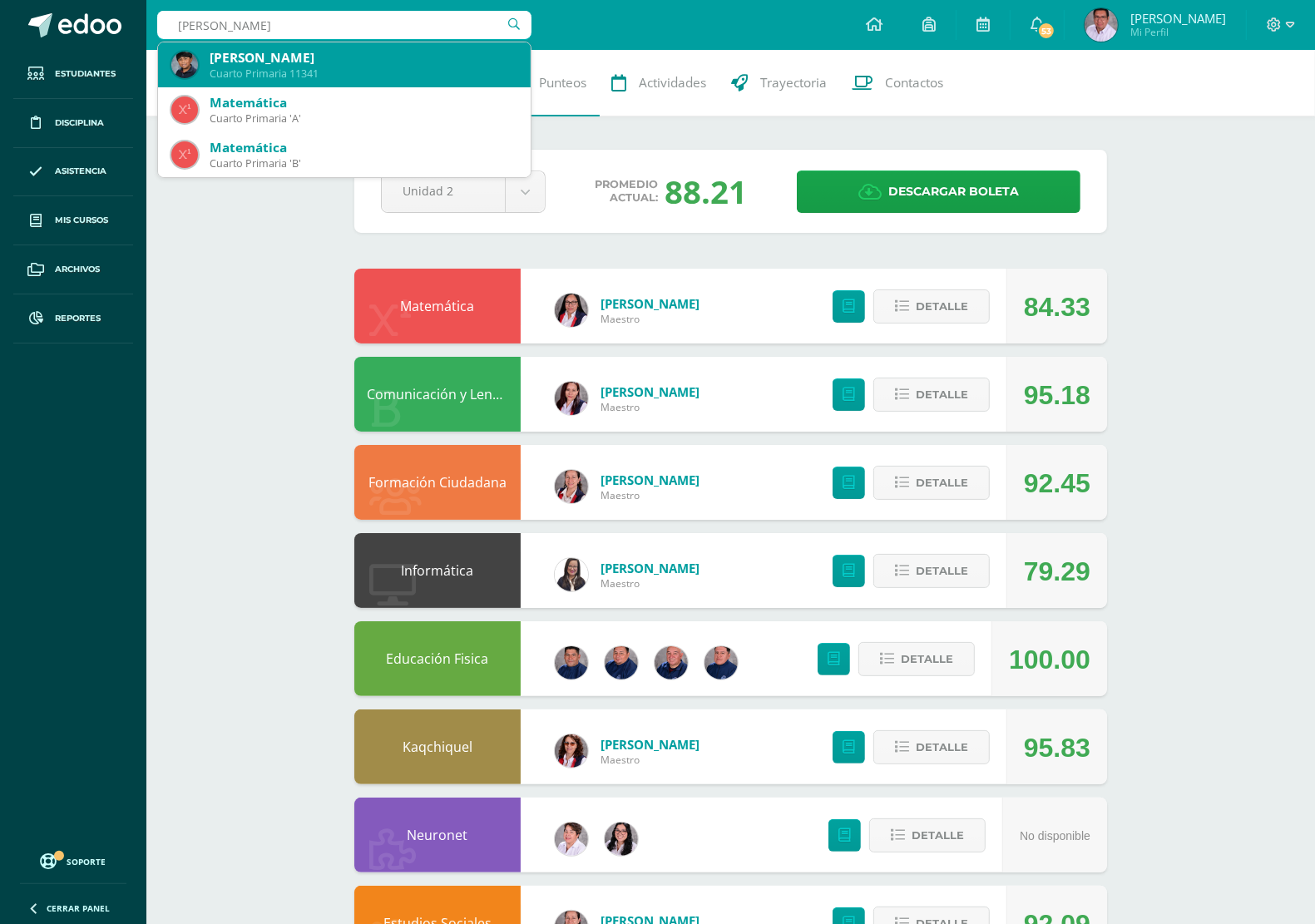
click at [351, 49] on div "[PERSON_NAME] Cuarto Primaria 11341" at bounding box center [344, 65] width 346 height 45
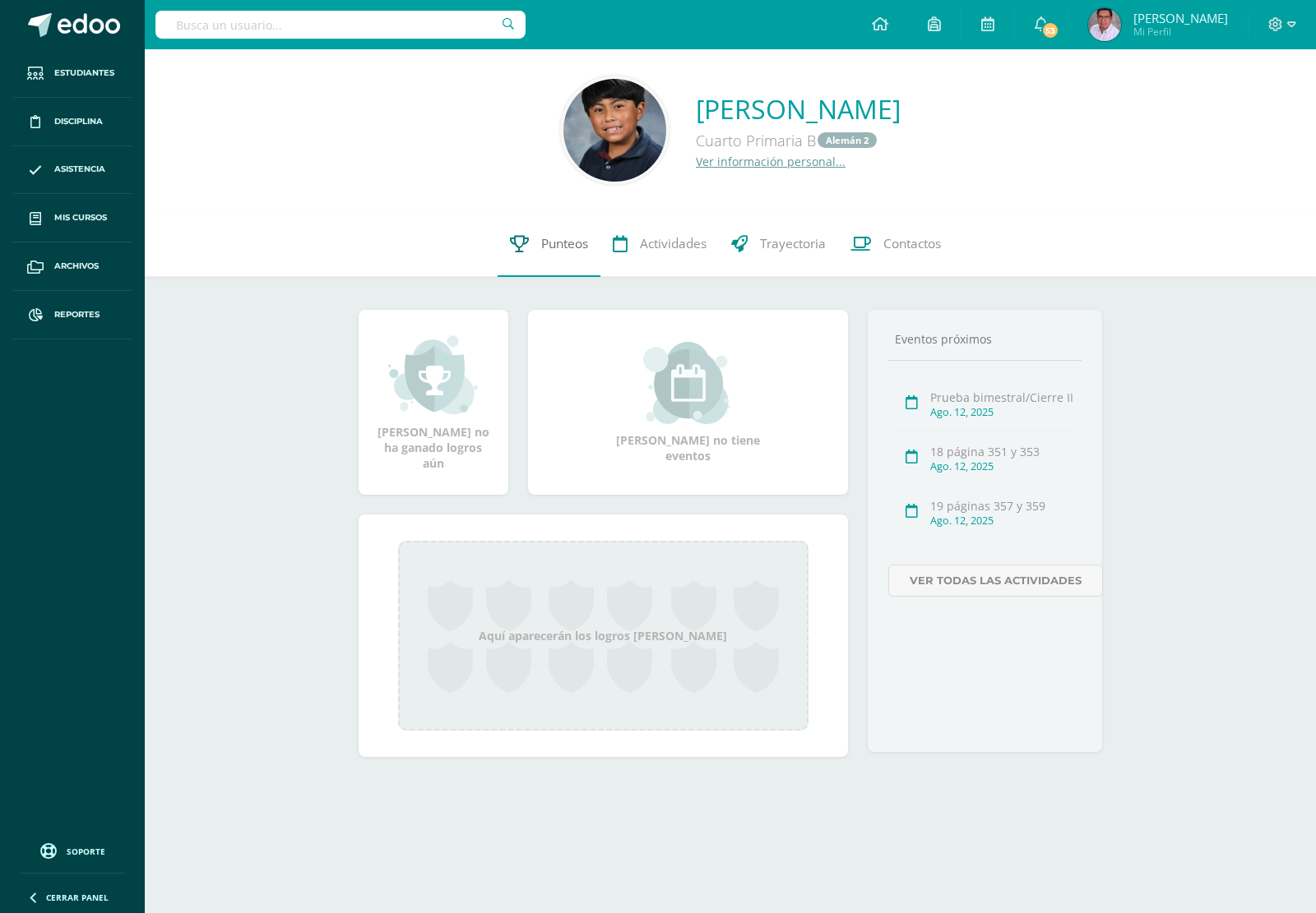
click at [572, 244] on span "Punteos" at bounding box center [564, 244] width 47 height 17
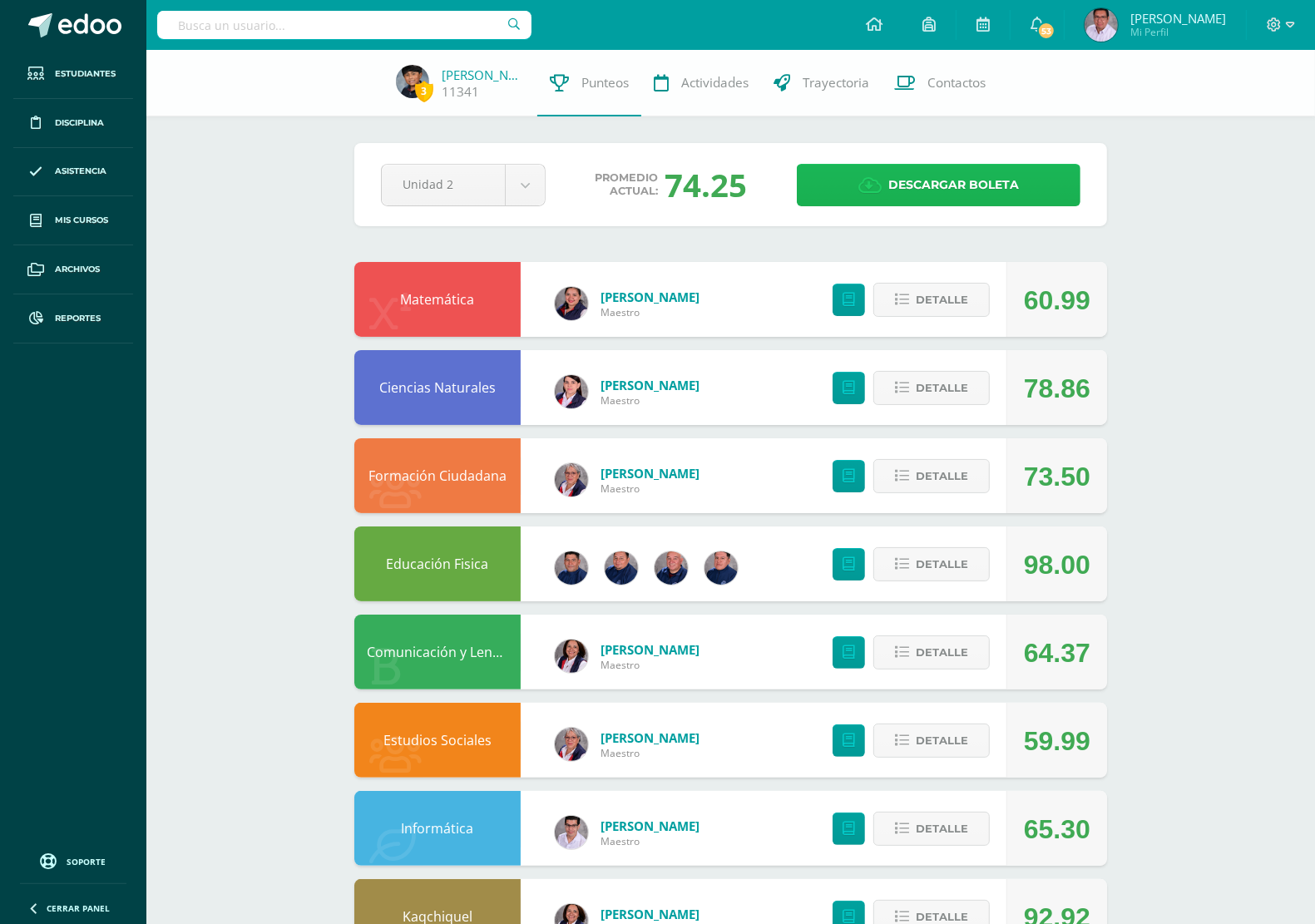
click at [900, 187] on span "Descargar boleta" at bounding box center [953, 185] width 130 height 41
click at [422, 10] on input "text" at bounding box center [343, 25] width 374 height 29
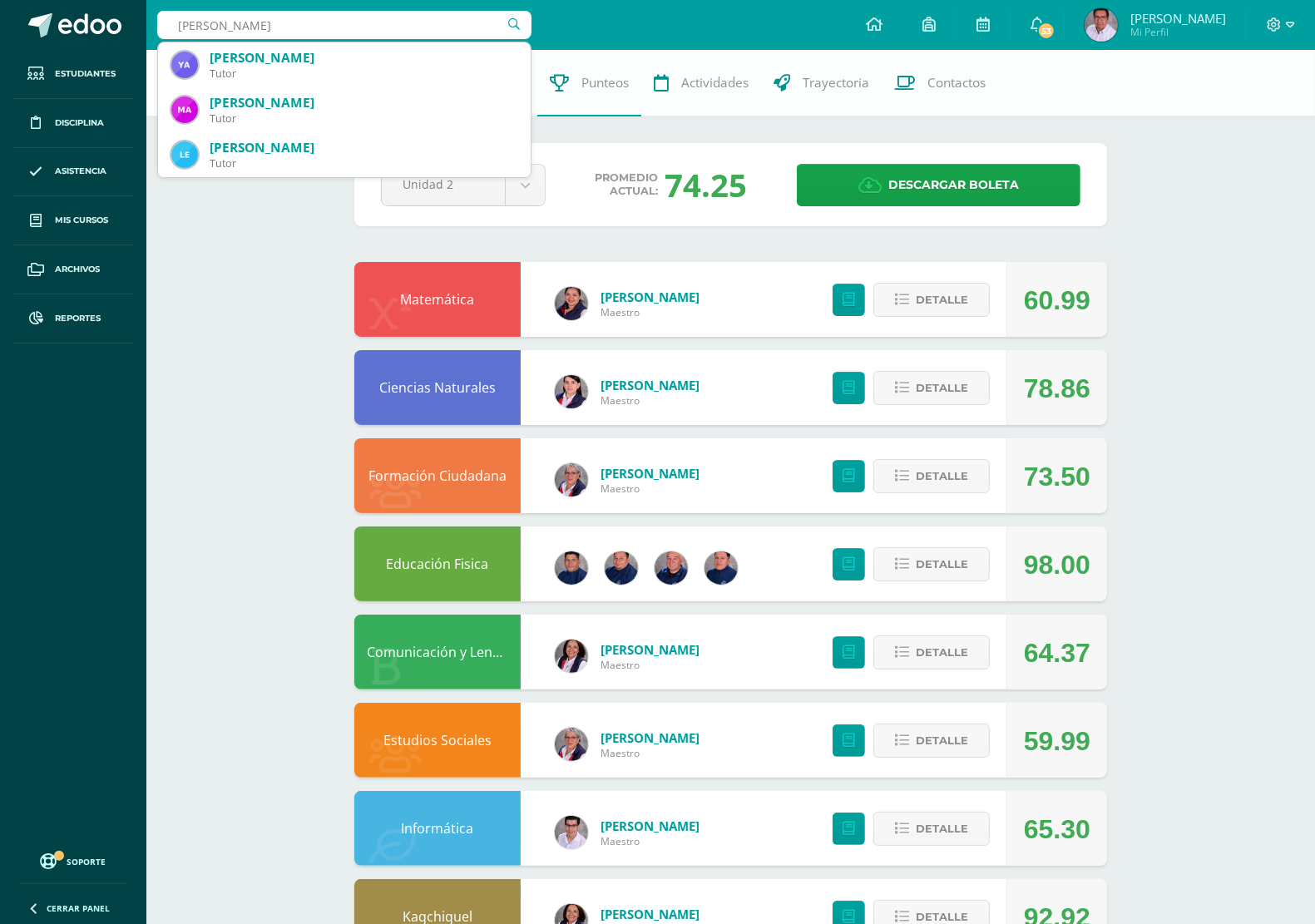
type input "Luz marie"
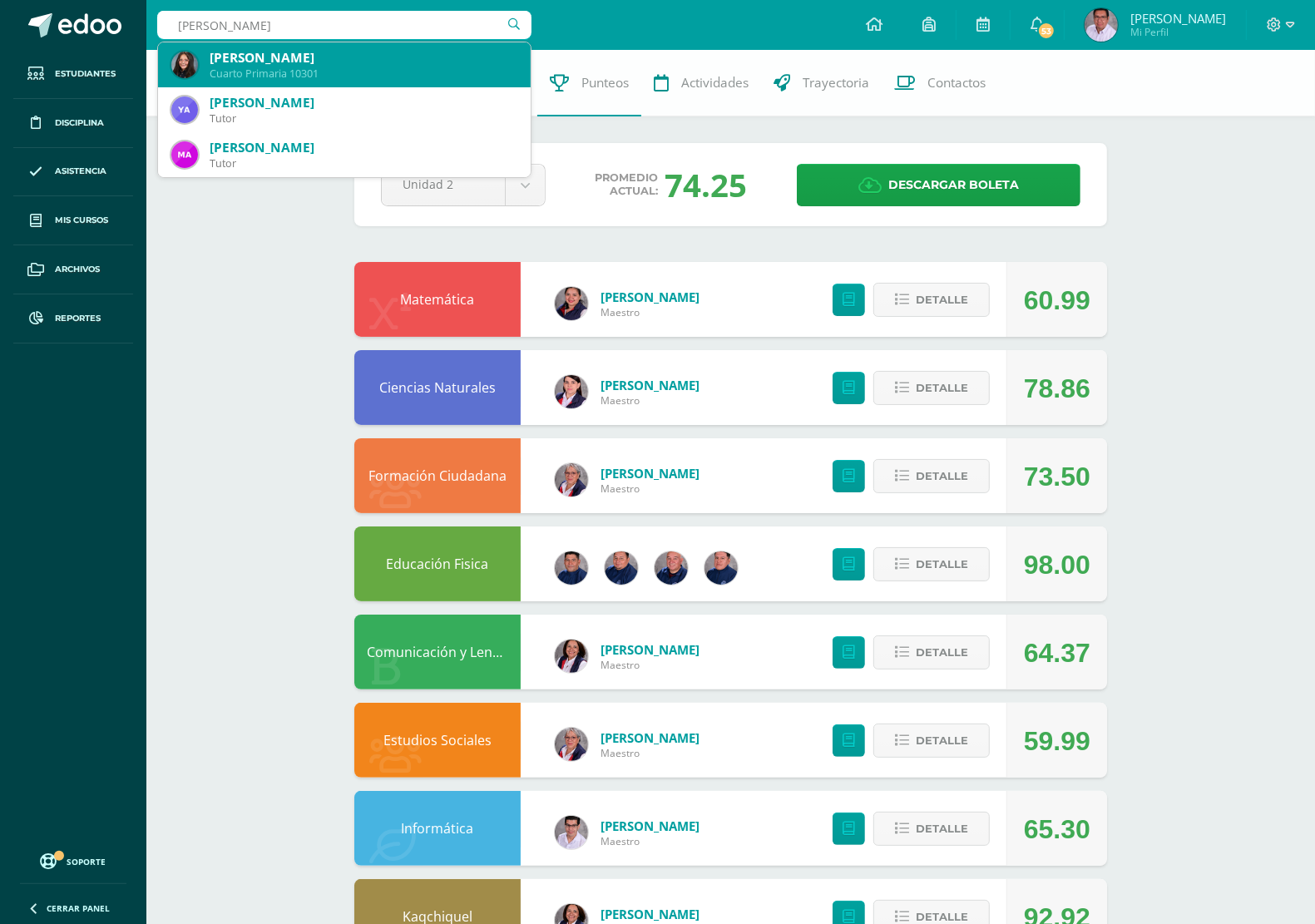
click at [384, 54] on div "Luzmarie Nicole Linares Zabala" at bounding box center [363, 58] width 307 height 17
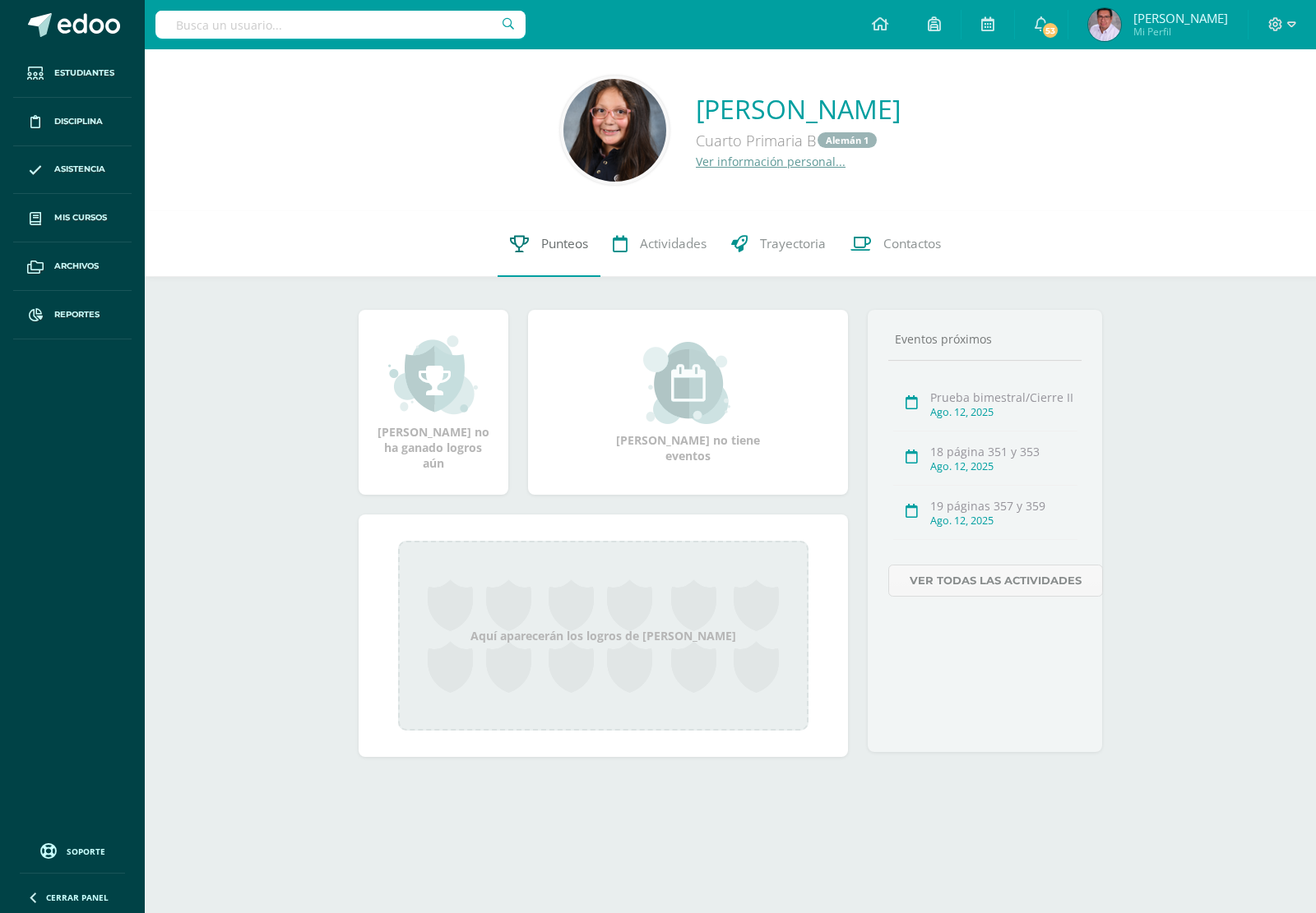
click at [567, 251] on span "Punteos" at bounding box center [564, 244] width 47 height 17
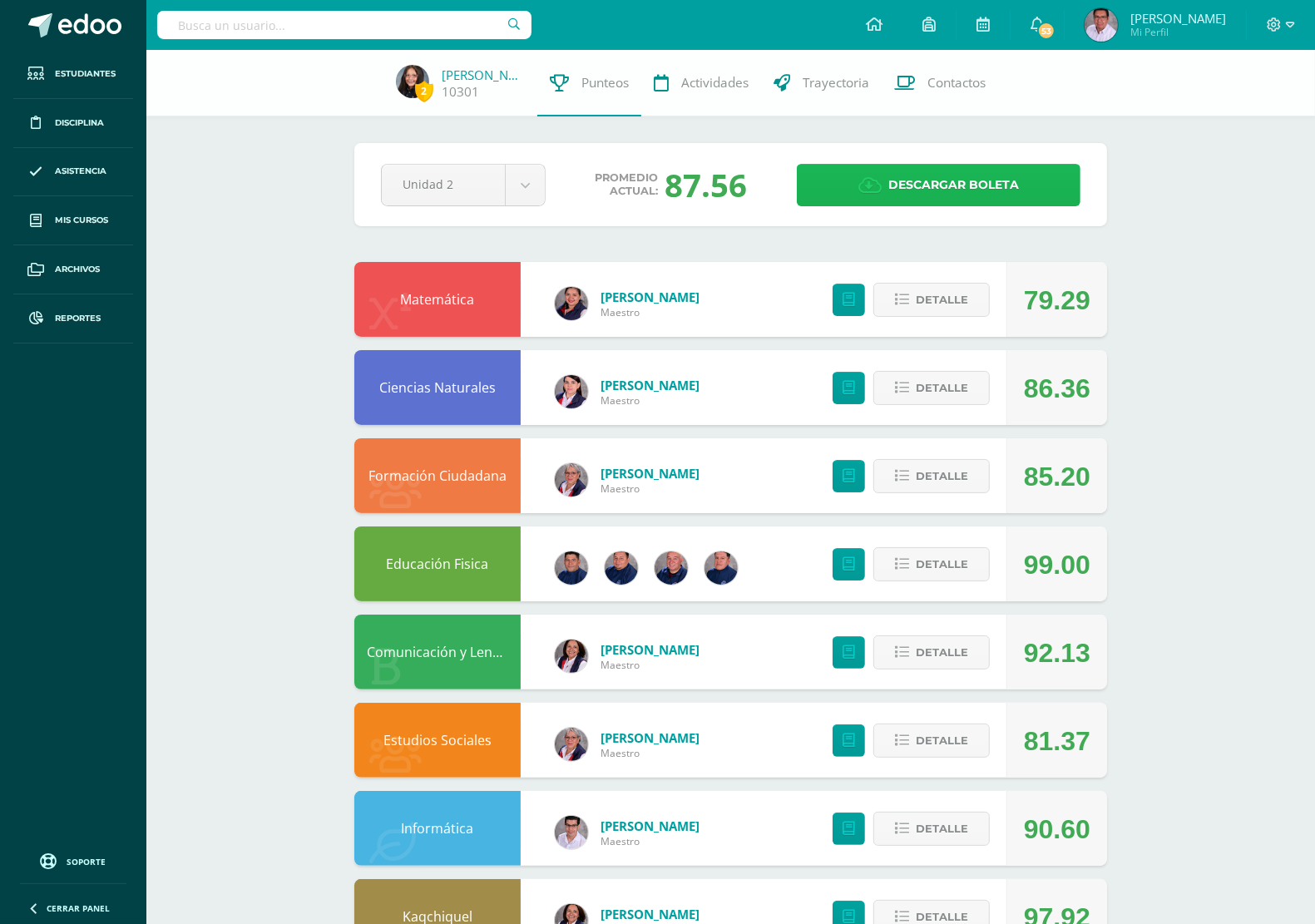
click at [926, 187] on span "Descargar boleta" at bounding box center [953, 185] width 130 height 41
click at [341, 35] on input "text" at bounding box center [343, 25] width 374 height 29
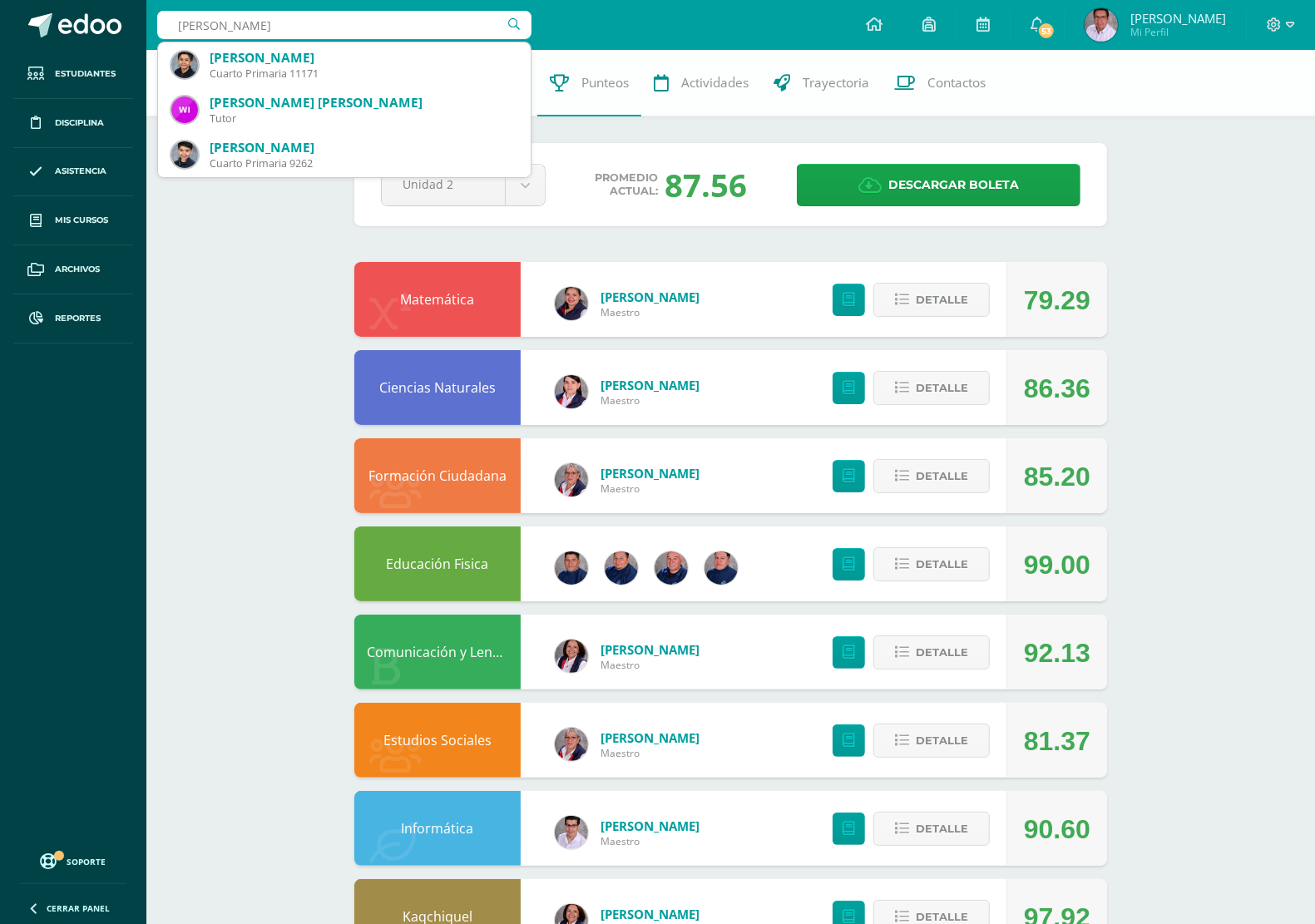
type input "[PERSON_NAME]"
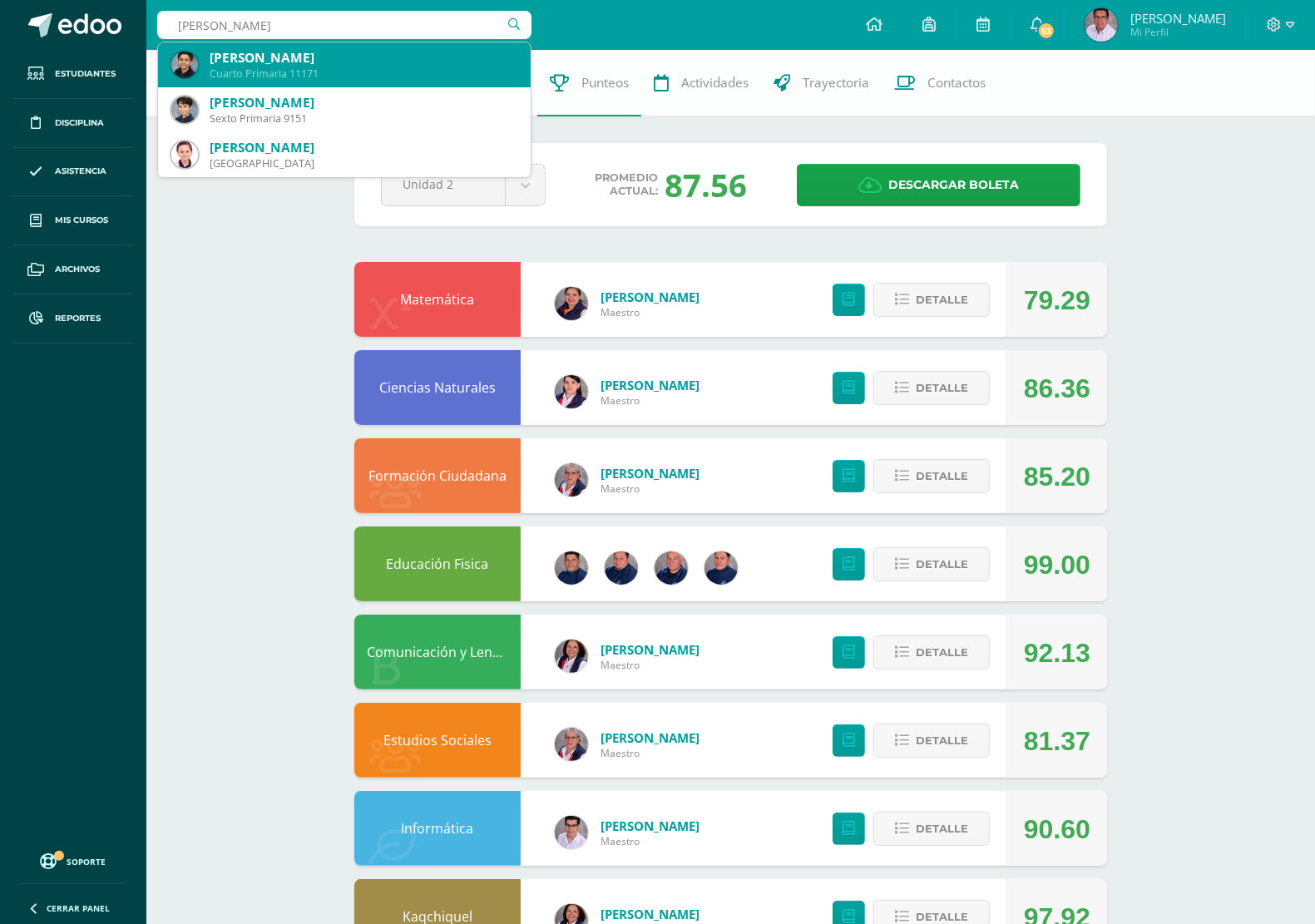
click at [316, 56] on div "Mateo Barraza Padilla" at bounding box center [363, 58] width 307 height 17
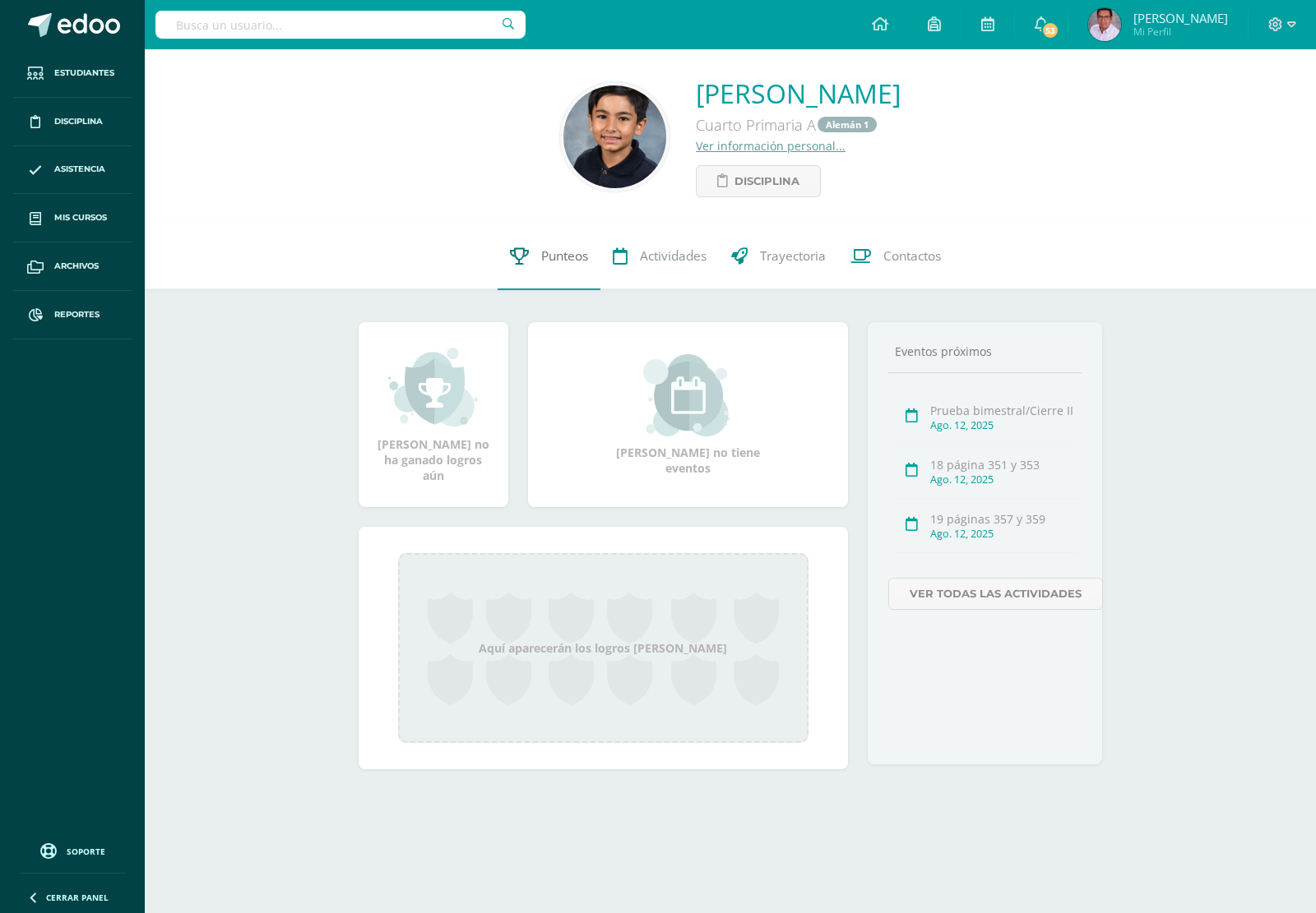
click at [565, 257] on span "Punteos" at bounding box center [564, 257] width 47 height 17
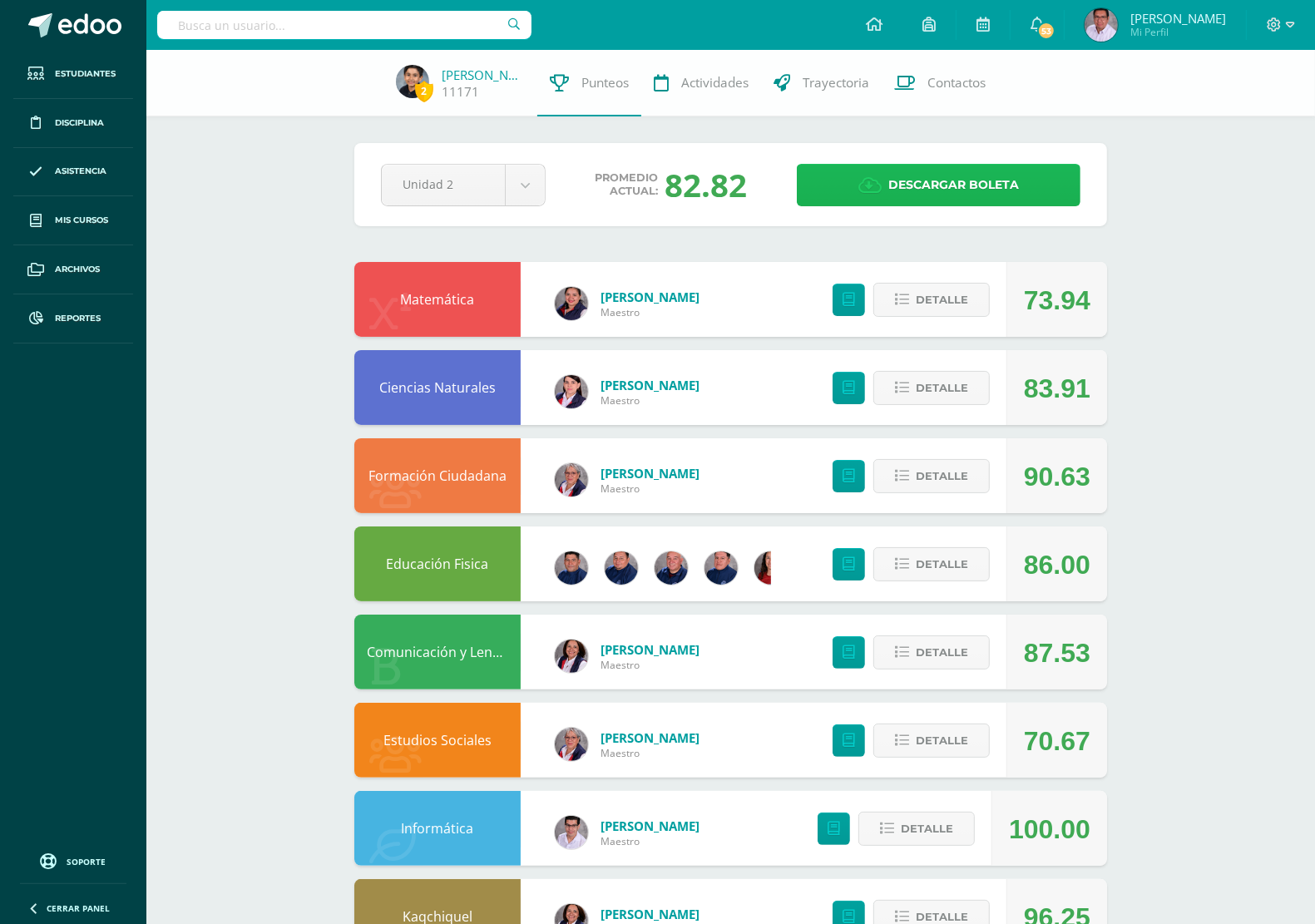
click at [995, 187] on span "Descargar boleta" at bounding box center [953, 185] width 130 height 41
click at [243, 15] on input "text" at bounding box center [343, 25] width 374 height 29
type input "[PERSON_NAME]"
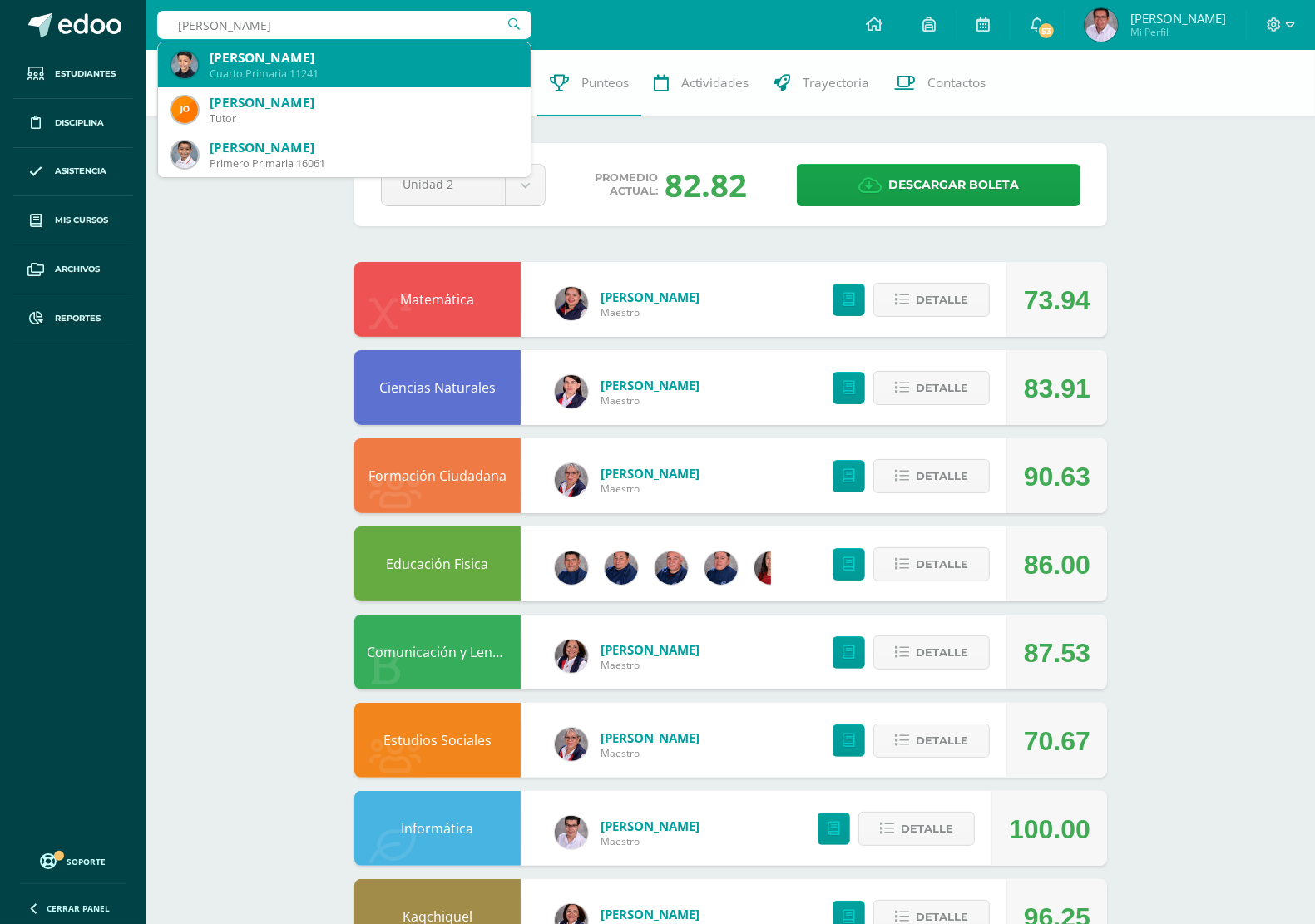
click at [287, 58] on div "[PERSON_NAME]" at bounding box center [363, 58] width 307 height 17
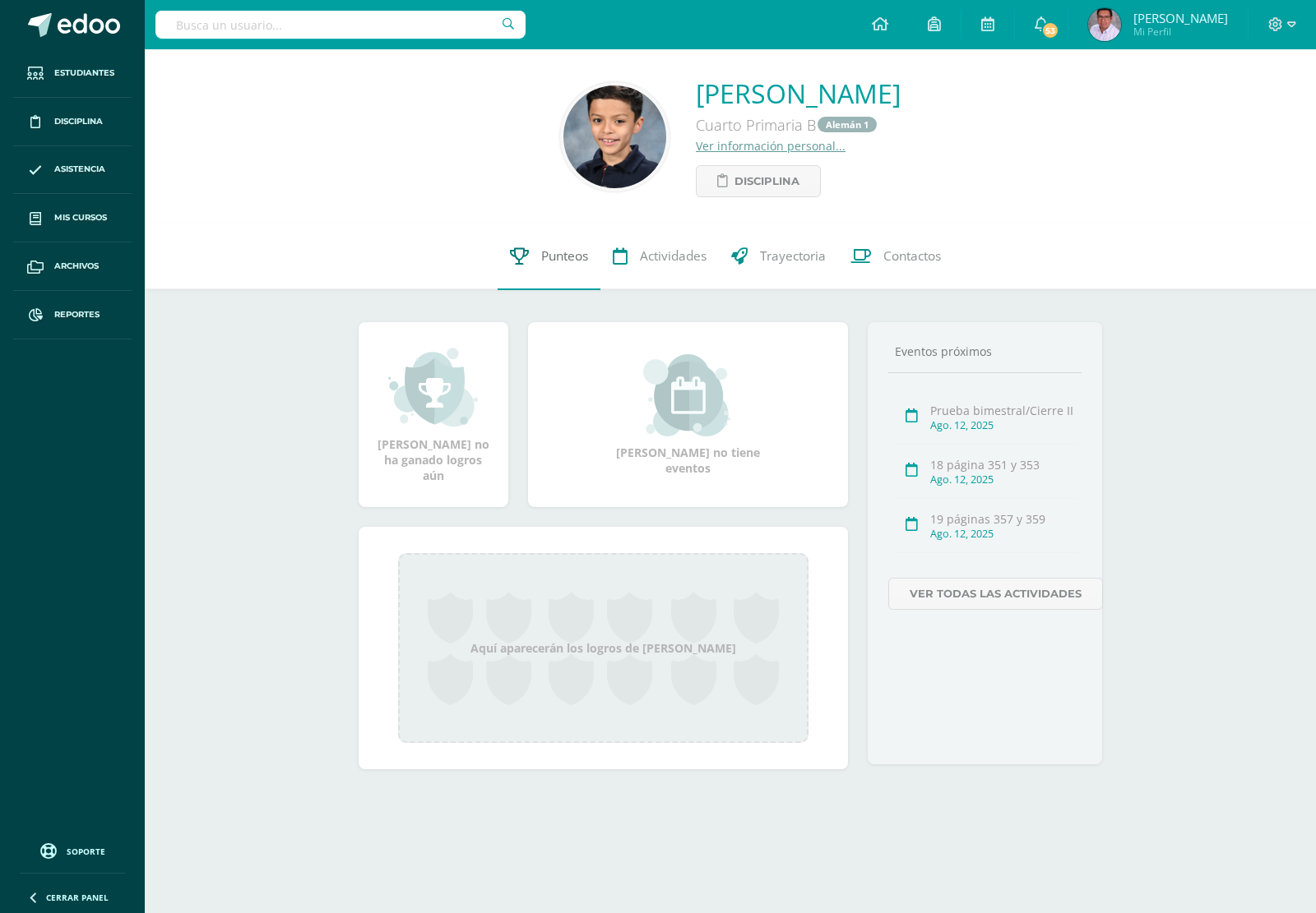
click at [548, 259] on span "Punteos" at bounding box center [564, 257] width 47 height 17
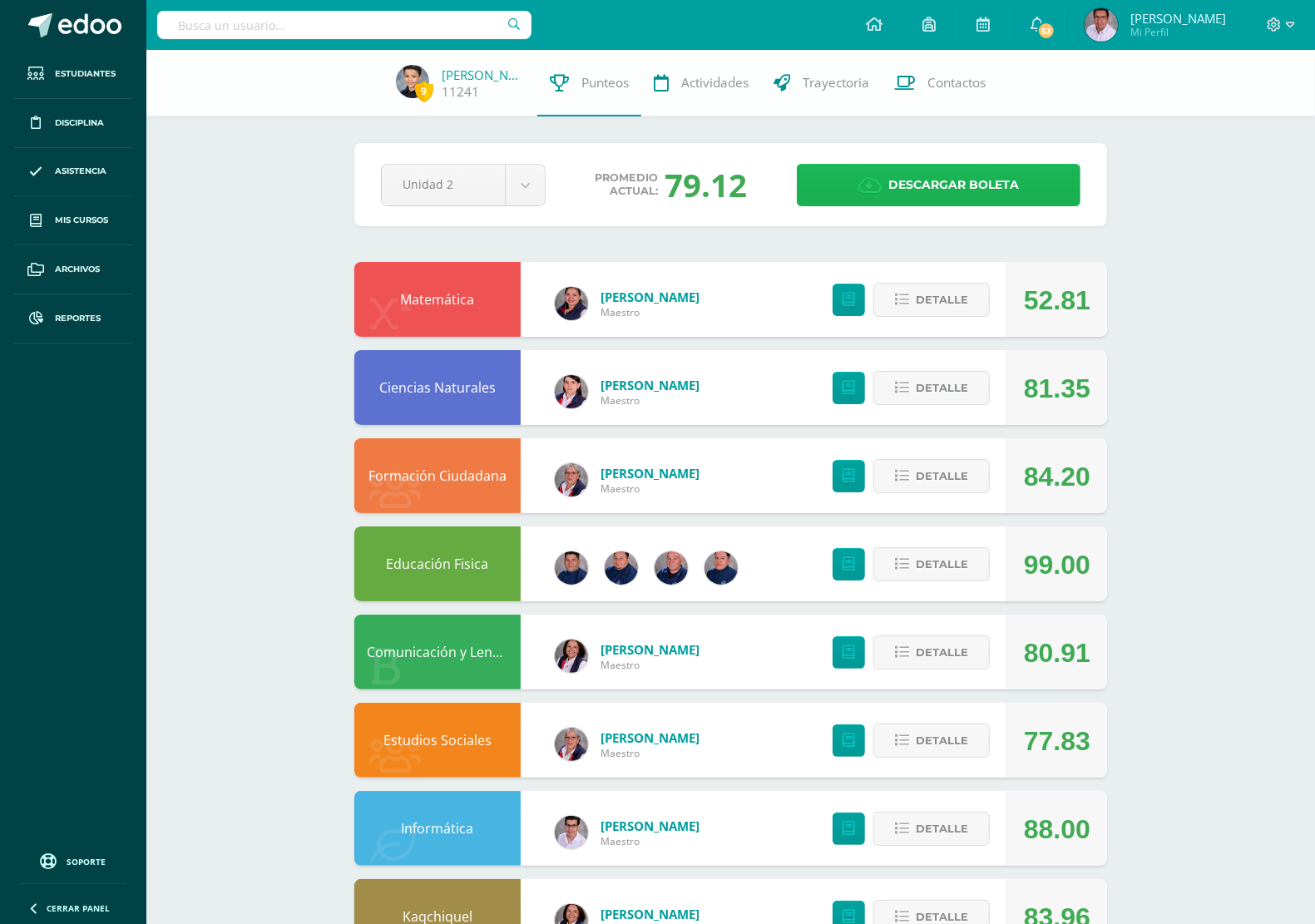
click at [1017, 175] on span "Descargar boleta" at bounding box center [953, 185] width 130 height 41
click at [882, 23] on icon at bounding box center [873, 24] width 16 height 15
